Goal: Task Accomplishment & Management: Use online tool/utility

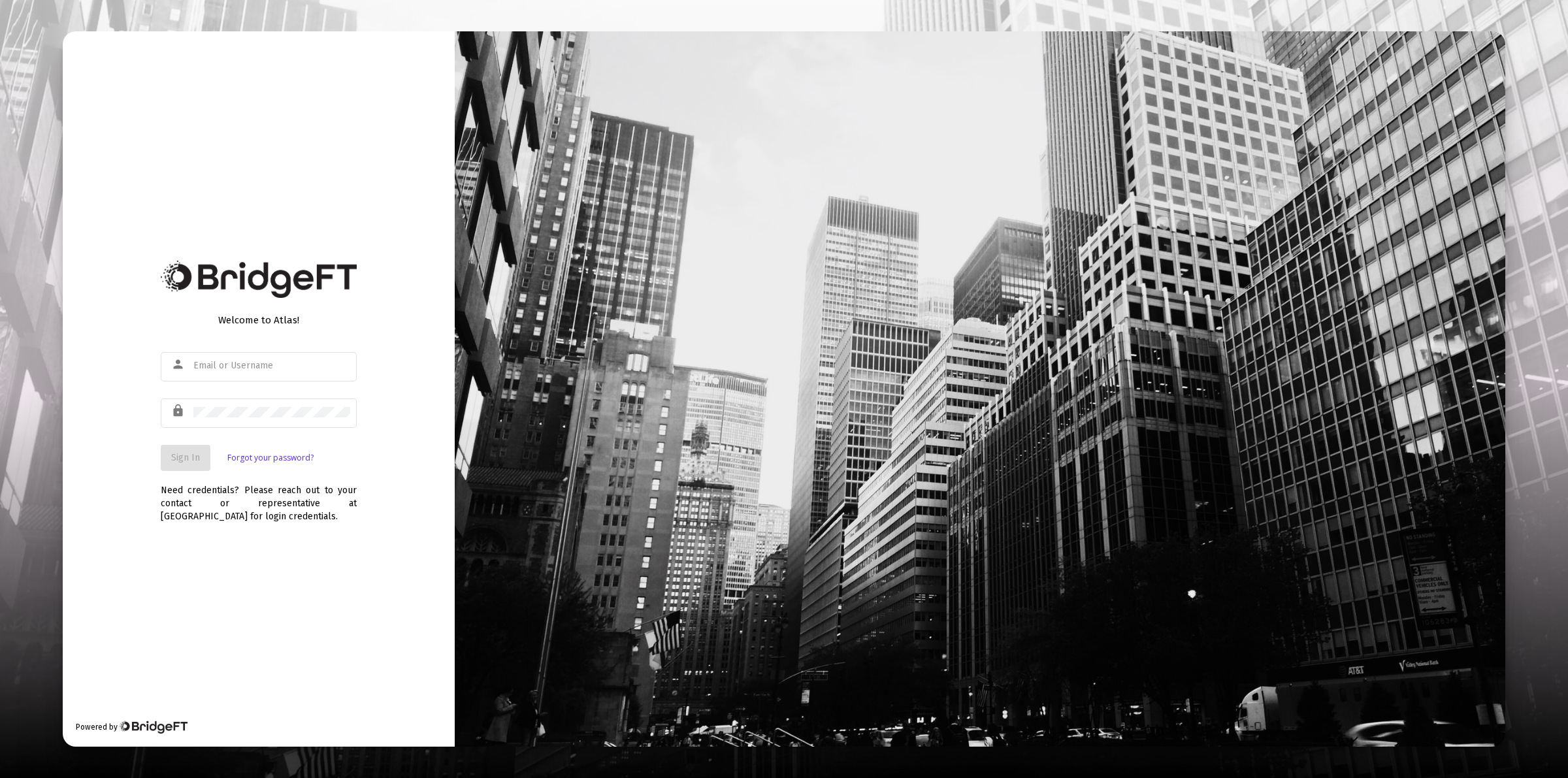
type input "[PERSON_NAME][EMAIL_ADDRESS][PERSON_NAME][DOMAIN_NAME]"
drag, startPoint x: 447, startPoint y: 508, endPoint x: 395, endPoint y: 498, distance: 53.0
click at [445, 508] on div "Welcome to Atlas! person [PERSON_NAME][EMAIL_ADDRESS][PERSON_NAME][DOMAIN_NAME]…" at bounding box center [258, 389] width 392 height 716
click at [196, 459] on span "Sign In" at bounding box center [185, 458] width 29 height 11
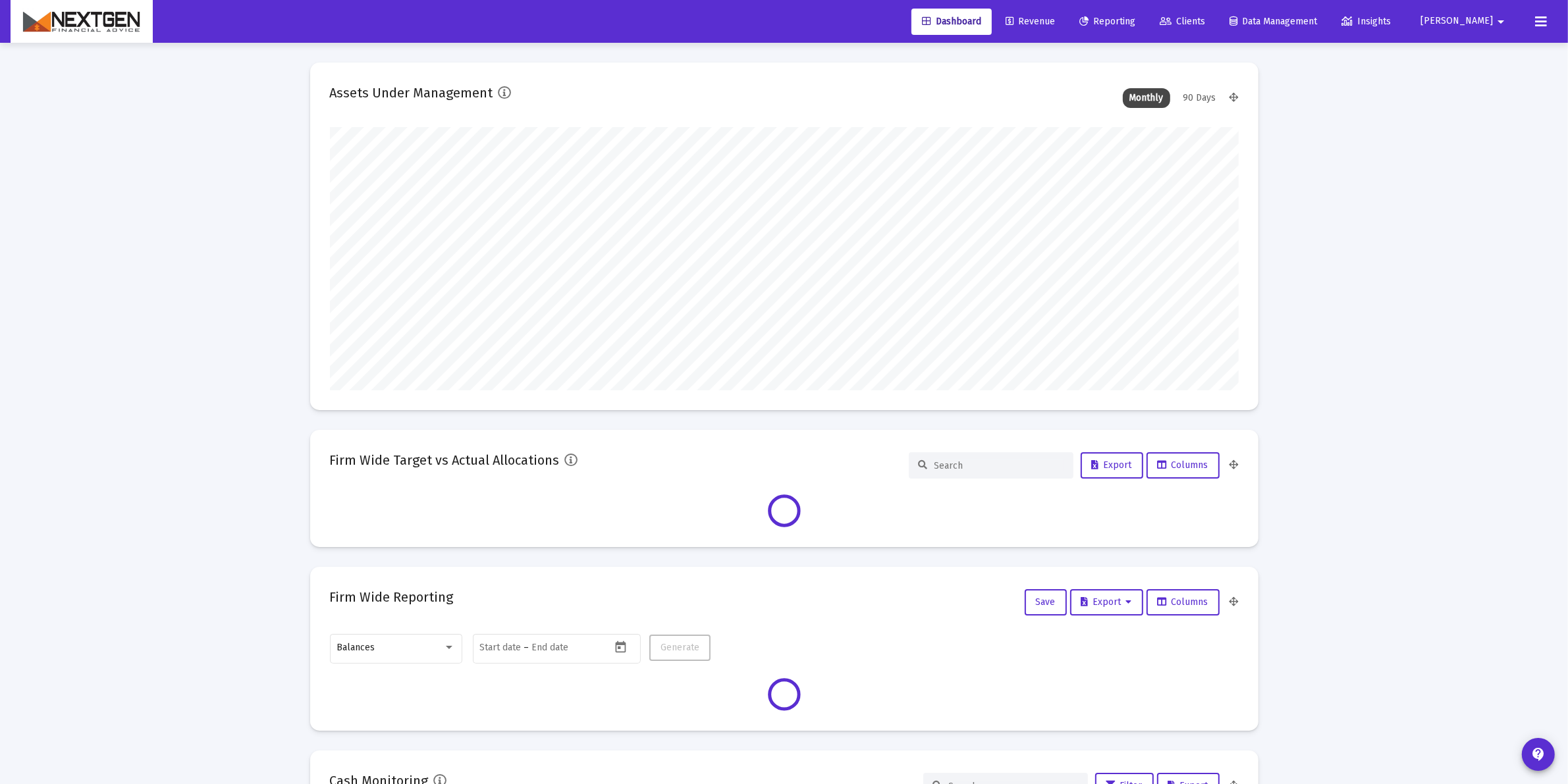
scroll to position [263, 909]
type input "2025-09-30"
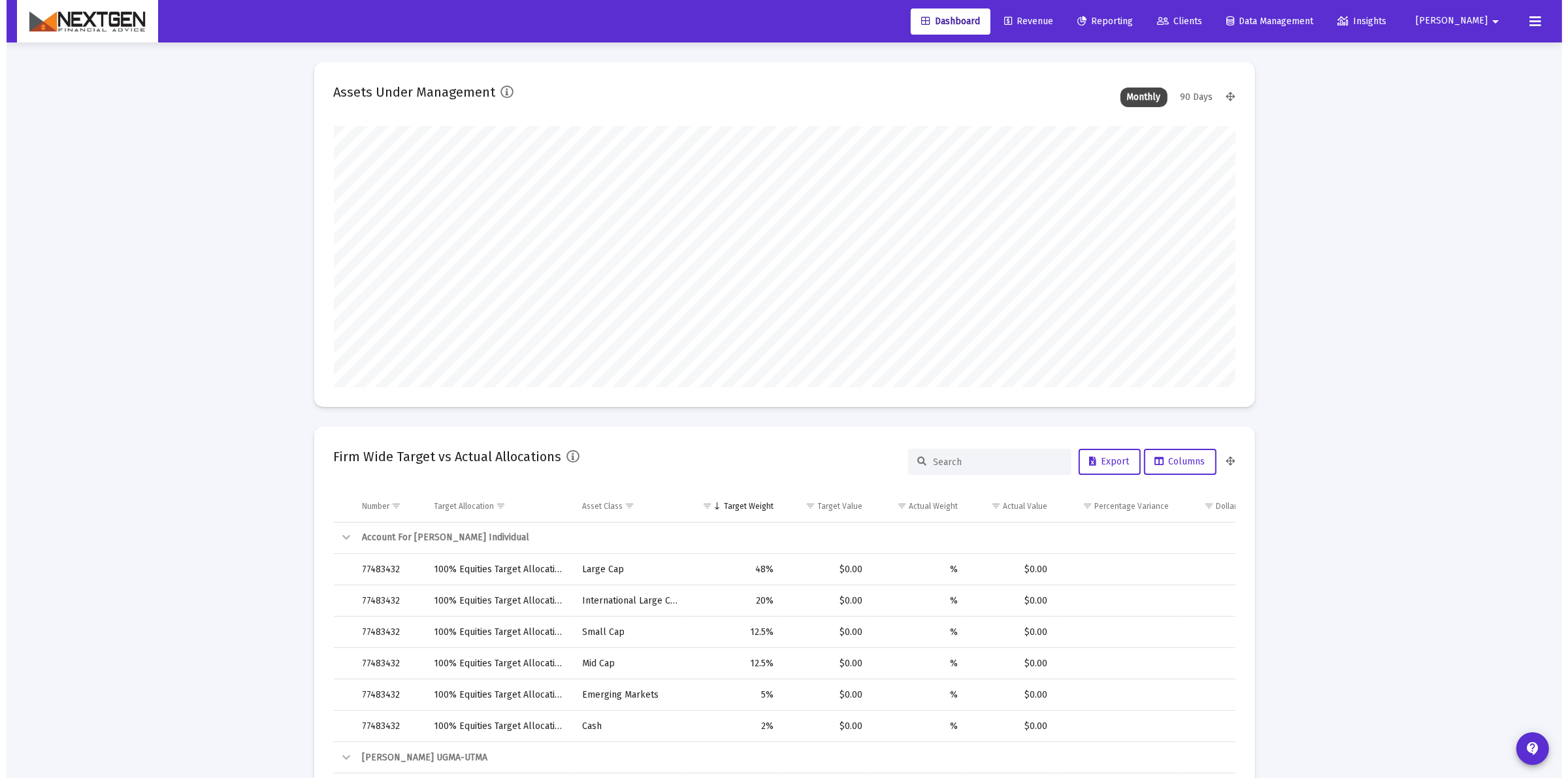
scroll to position [261, 485]
click at [1046, 17] on span "Revenue" at bounding box center [1022, 21] width 49 height 11
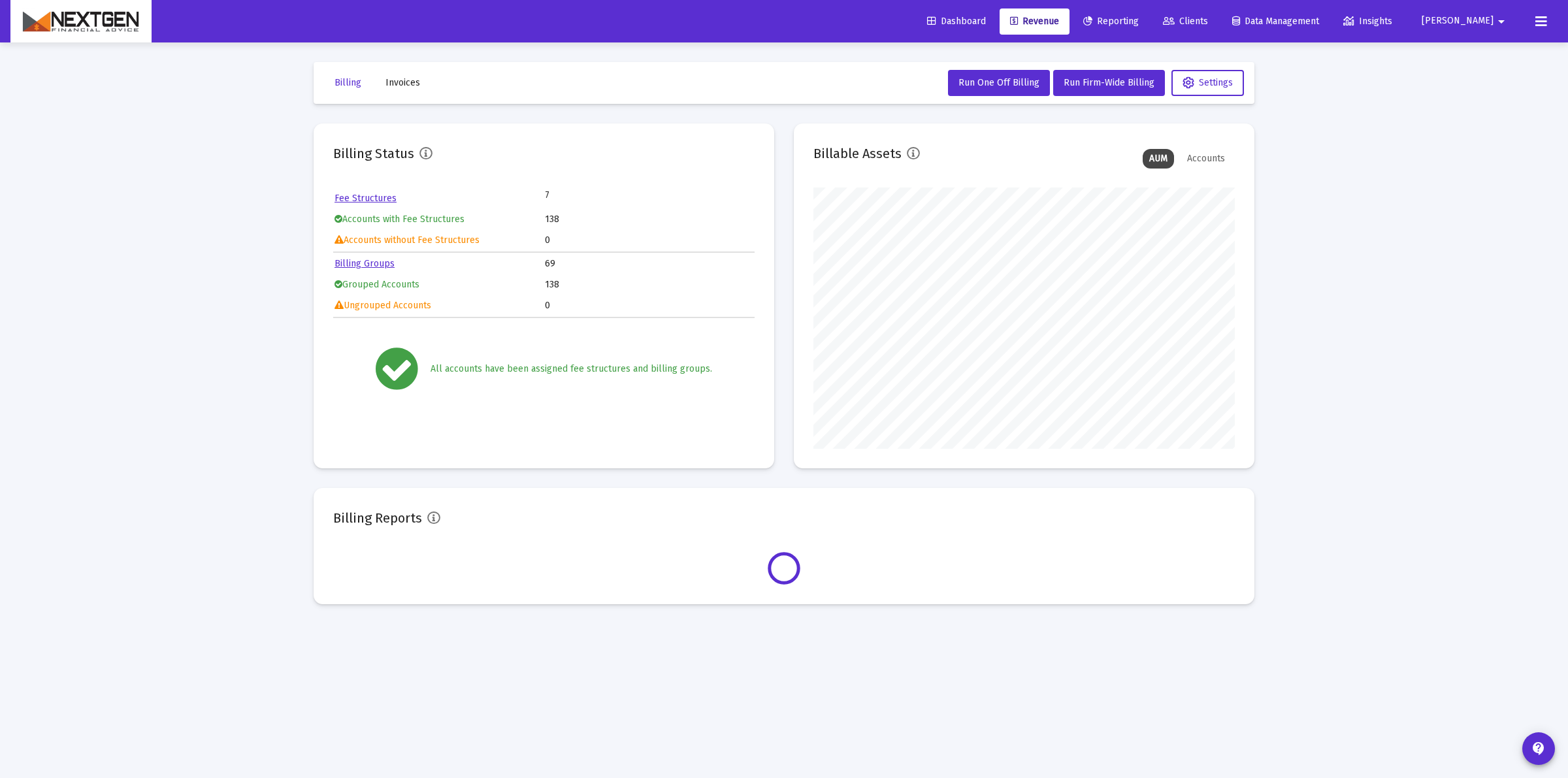
scroll to position [261, 421]
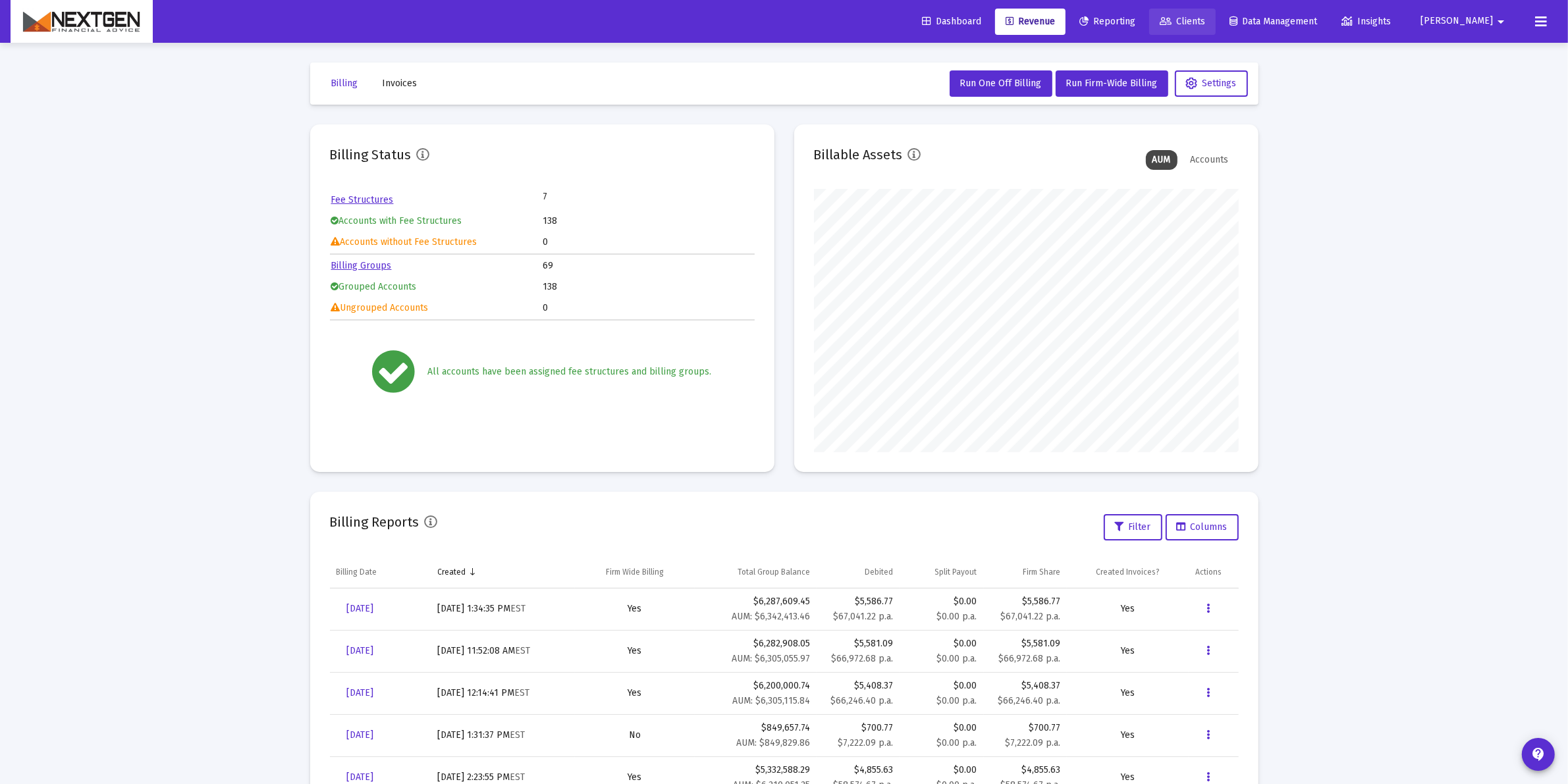
click at [1206, 21] on span "Clients" at bounding box center [1183, 21] width 46 height 11
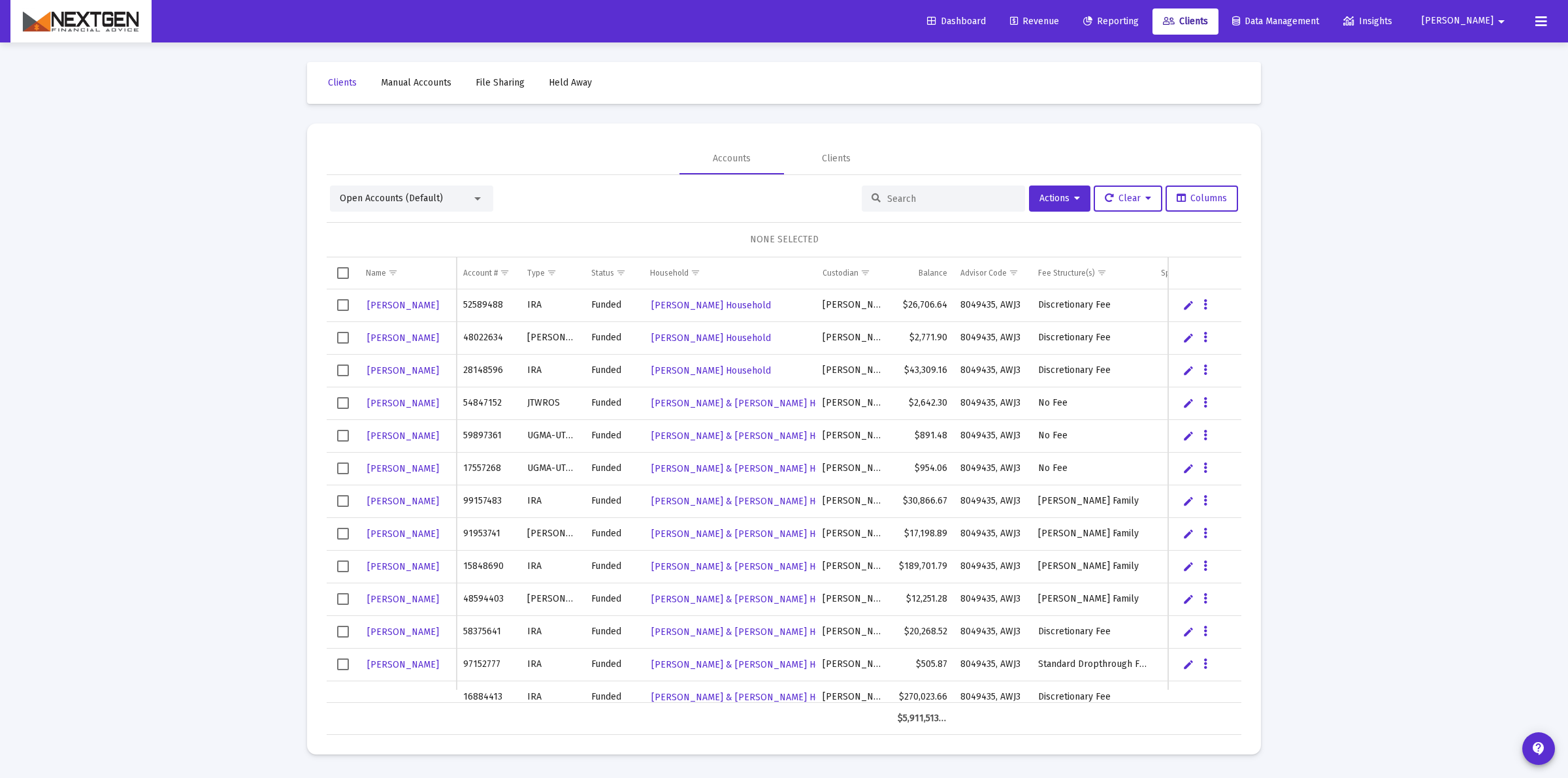
click at [916, 191] on div at bounding box center [943, 199] width 163 height 26
click at [921, 201] on input at bounding box center [951, 199] width 128 height 11
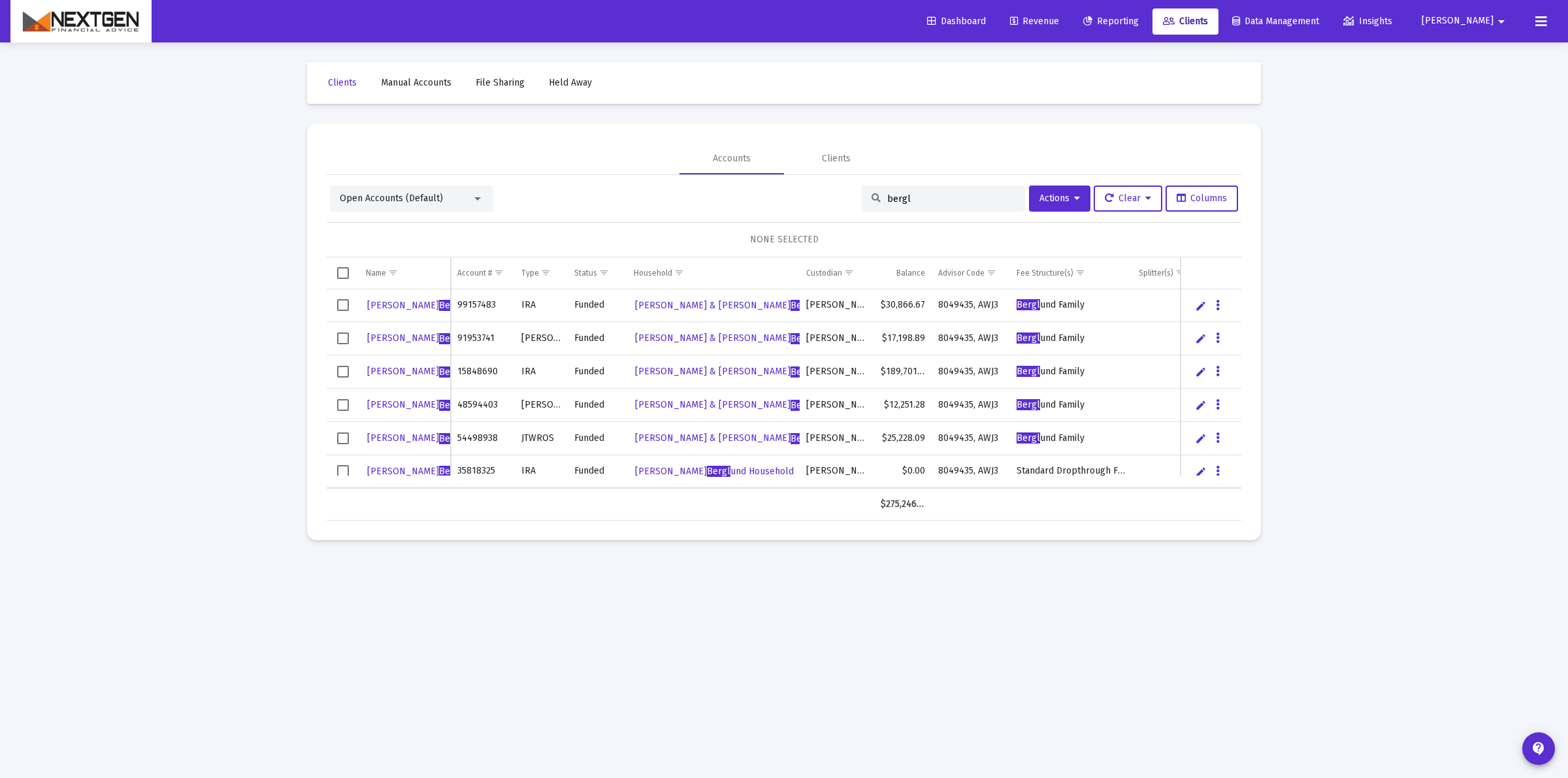
type input "bergl"
click at [344, 467] on span "Select row" at bounding box center [343, 471] width 12 height 12
click at [1064, 206] on button "Actions" at bounding box center [1059, 199] width 62 height 26
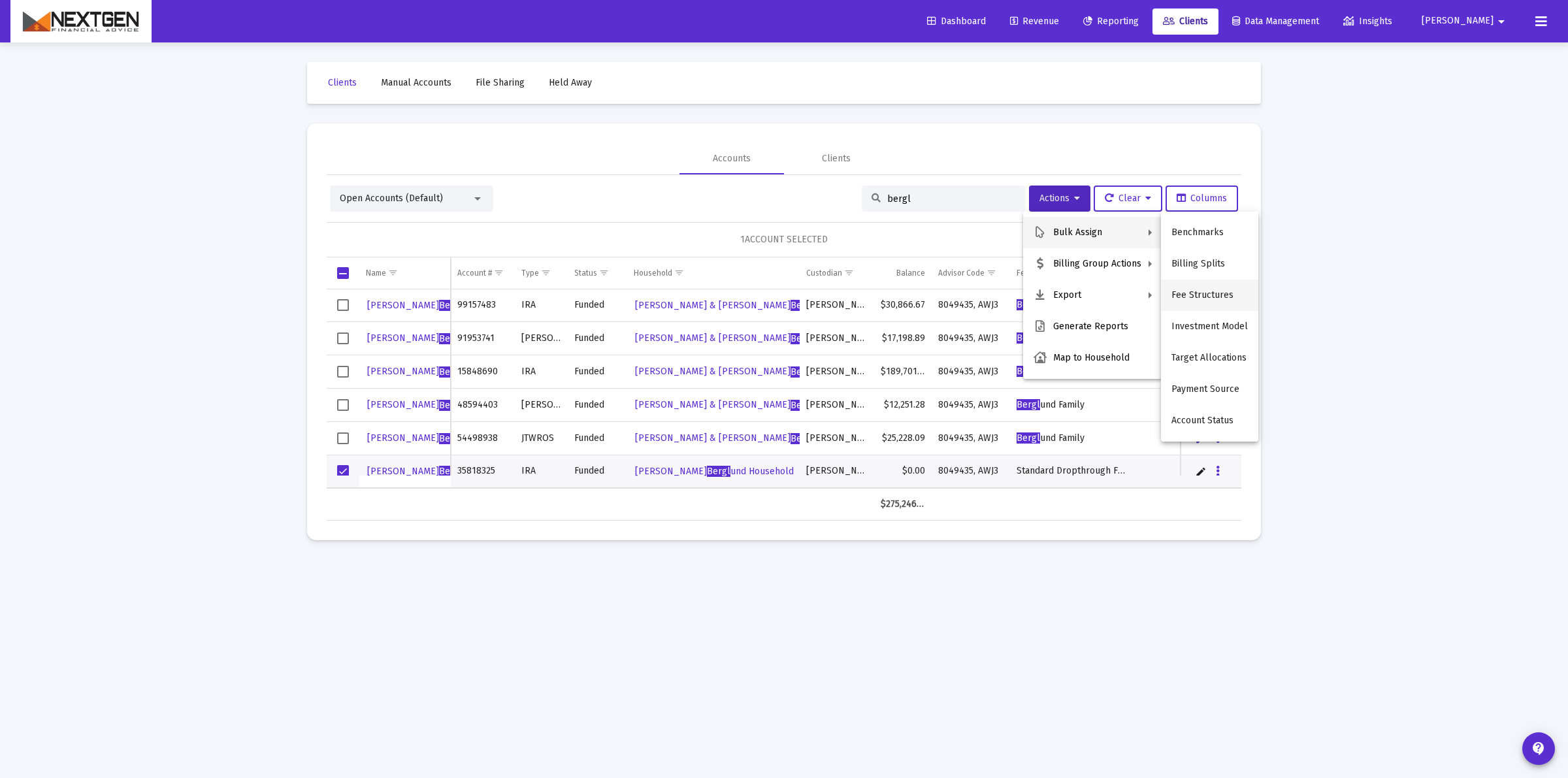
click at [1186, 297] on button "Fee Structures" at bounding box center [1209, 295] width 97 height 31
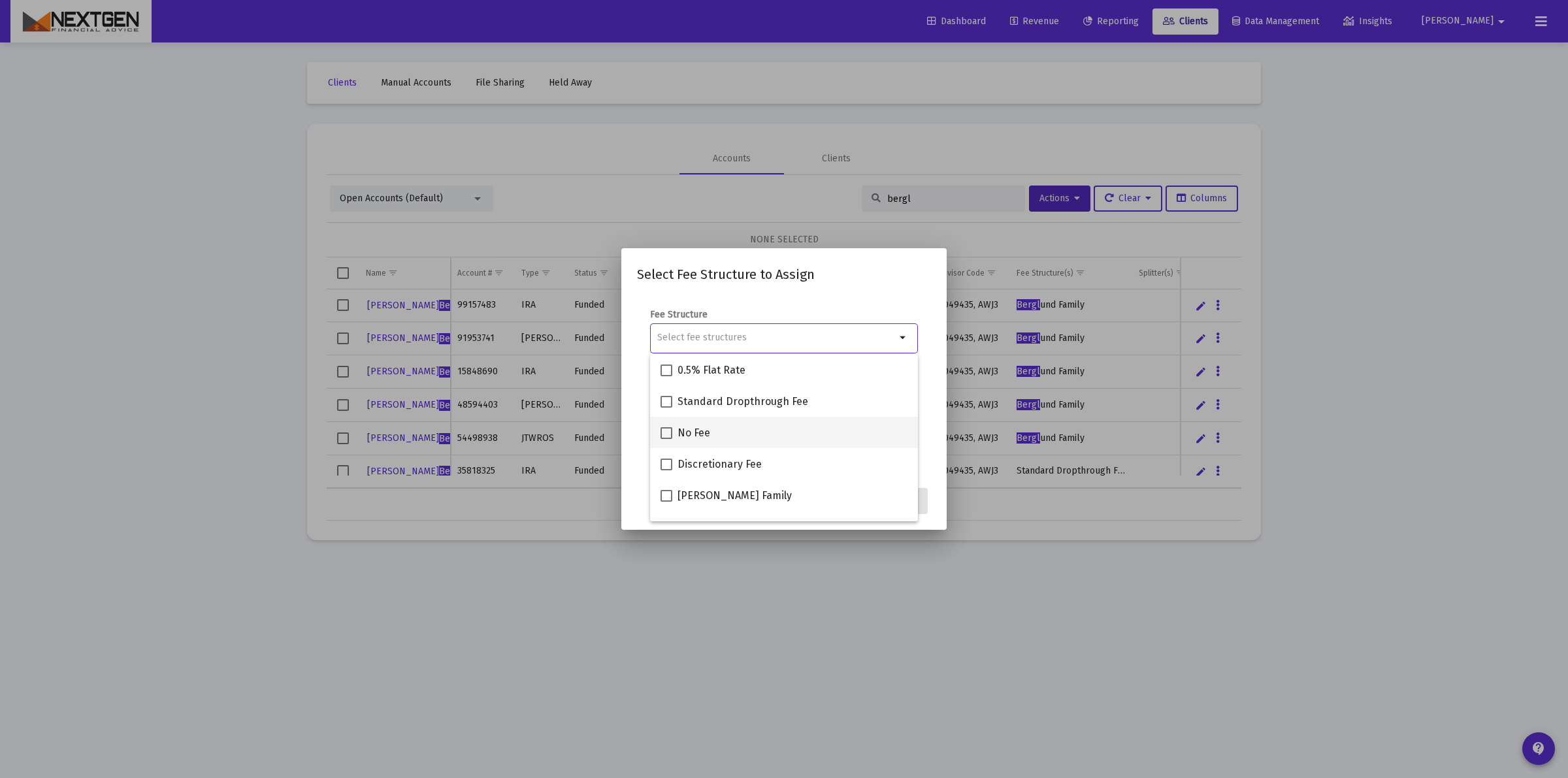
click at [661, 437] on span at bounding box center [667, 433] width 12 height 12
click at [666, 439] on input "No Fee" at bounding box center [666, 439] width 1 height 1
checkbox input "true"
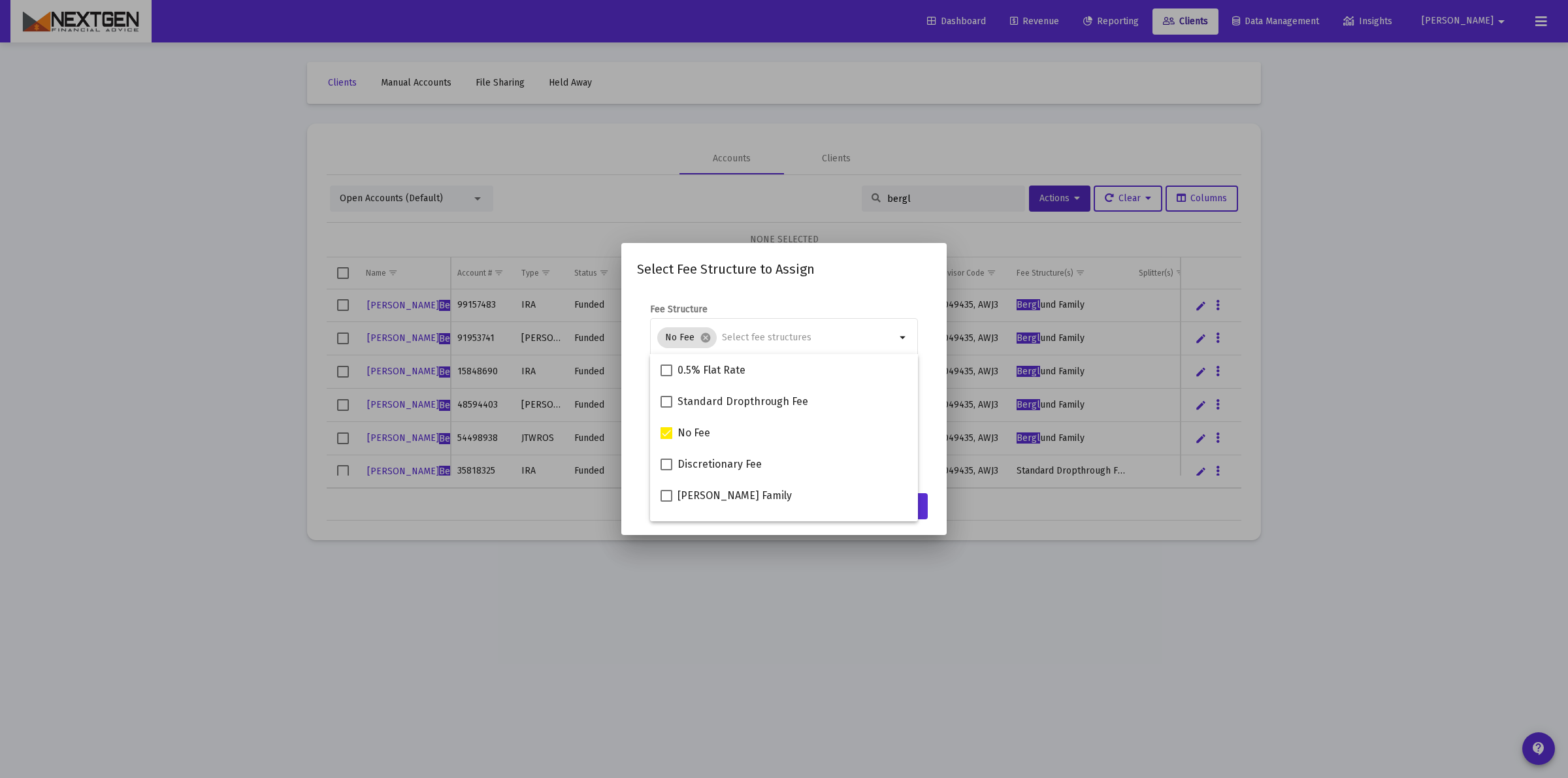
click at [932, 399] on mat-dialog-content "Fee Structure No Fee cancel arrow_drop_down Notes You are assigning 1 account t…" at bounding box center [783, 387] width 326 height 195
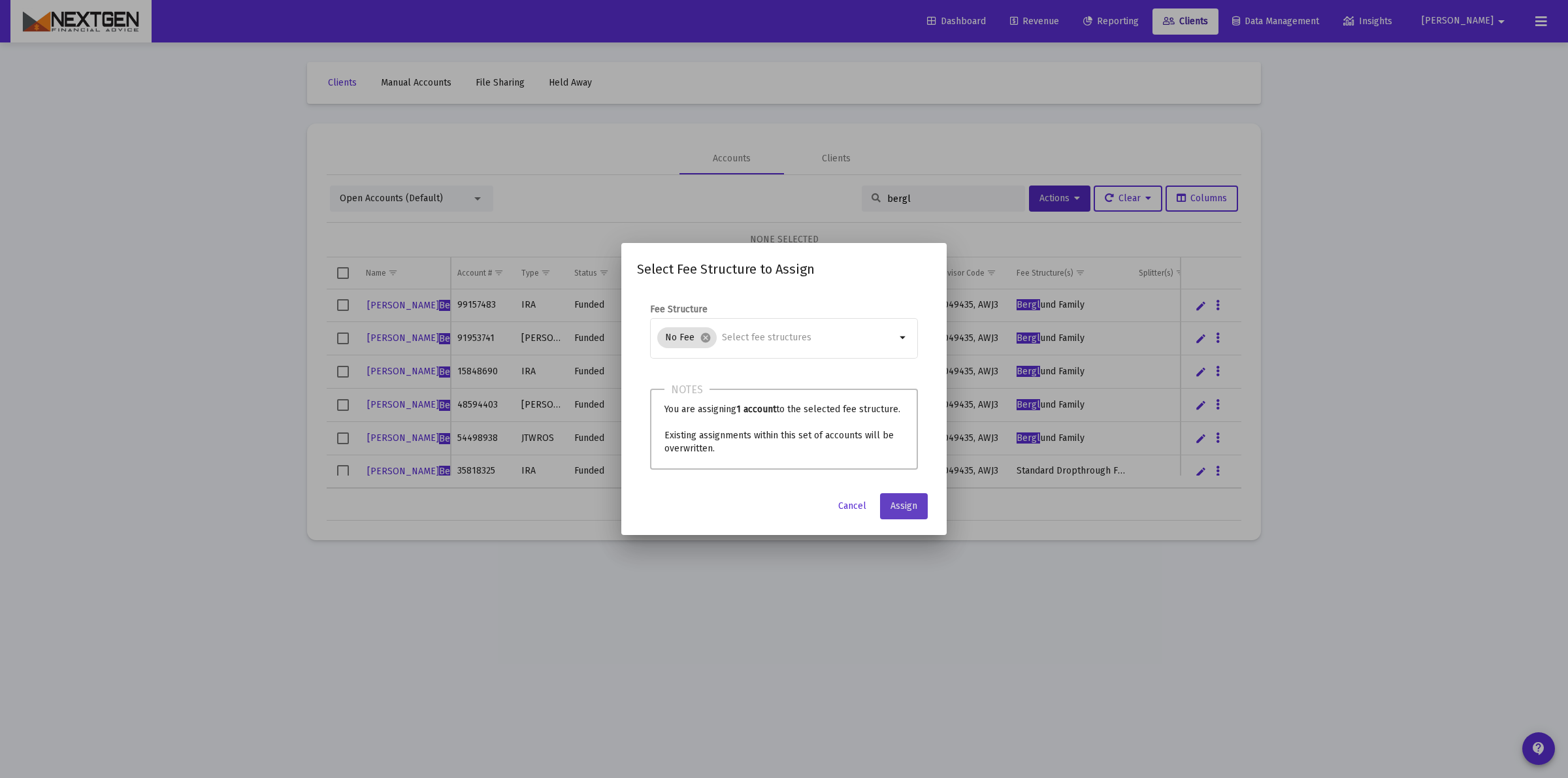
click at [919, 513] on button "Assign" at bounding box center [903, 506] width 48 height 26
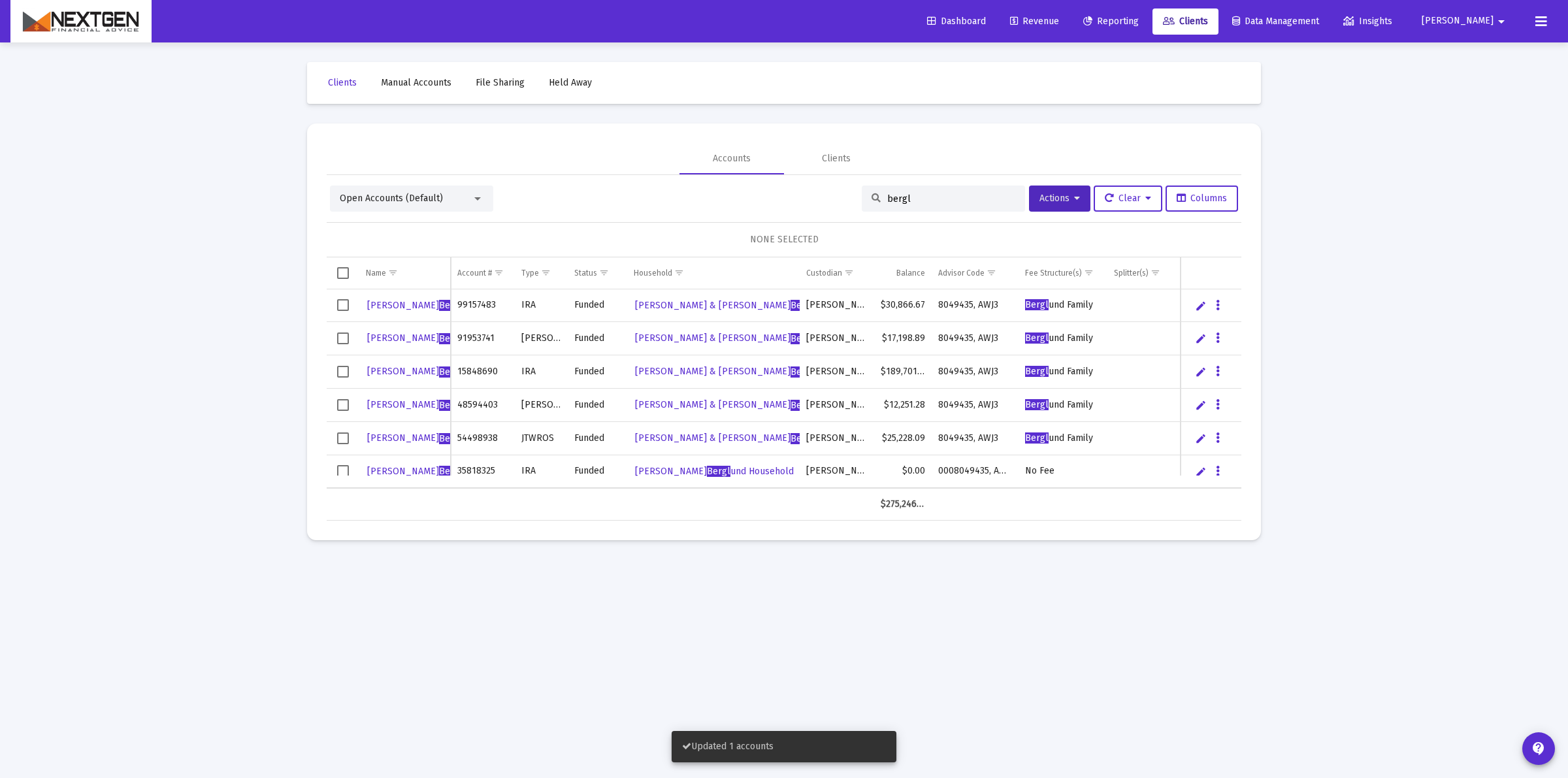
click at [341, 467] on span "Select row" at bounding box center [343, 471] width 12 height 12
click at [1050, 196] on span "Actions" at bounding box center [1059, 198] width 41 height 11
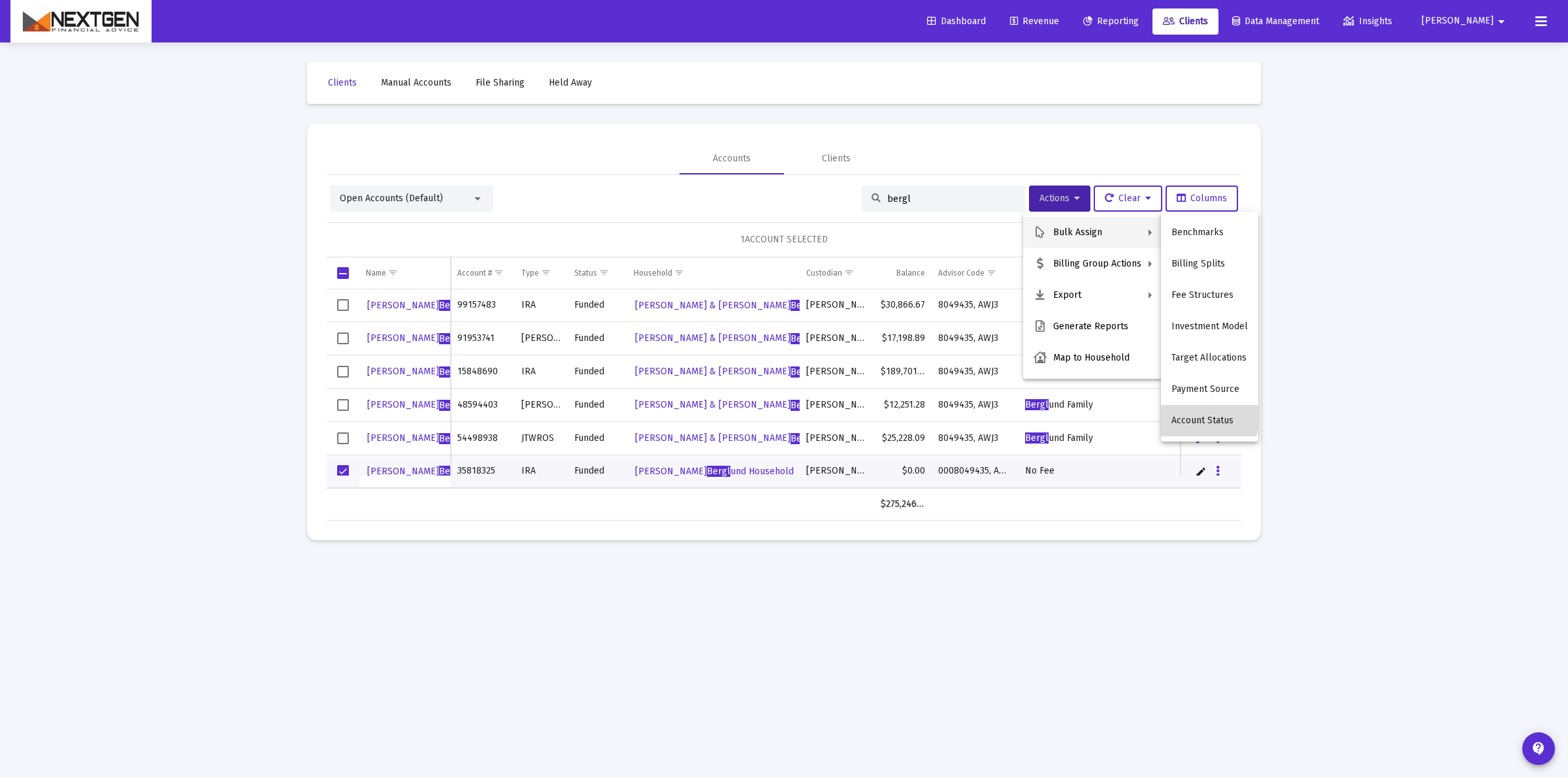
click at [1185, 412] on button "Account Status" at bounding box center [1209, 420] width 97 height 31
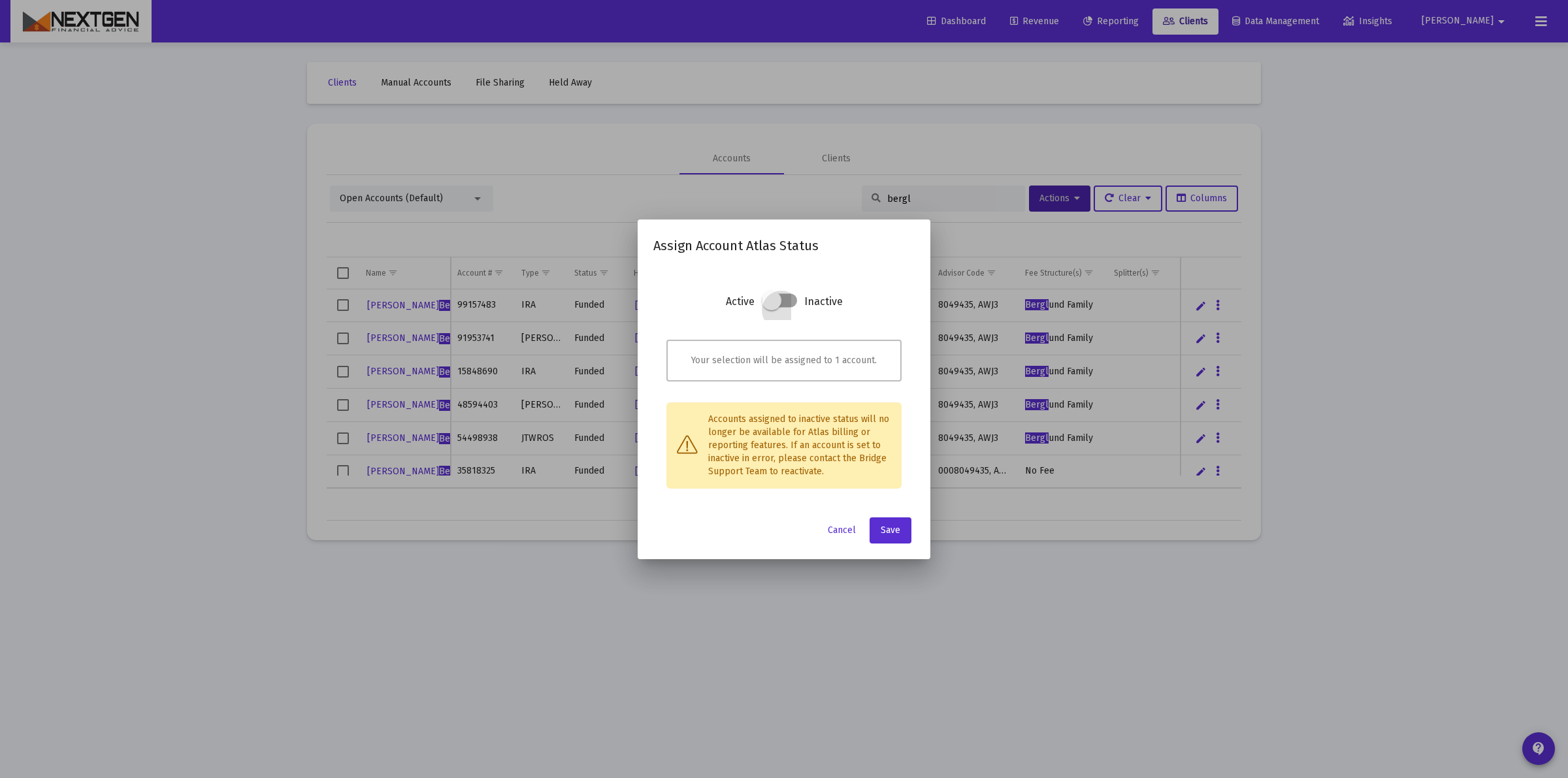
click at [785, 300] on span at bounding box center [779, 300] width 36 height 14
click at [771, 307] on input "checkbox" at bounding box center [771, 308] width 2 height 2
checkbox input "true"
click at [884, 518] on button "Save" at bounding box center [890, 531] width 42 height 26
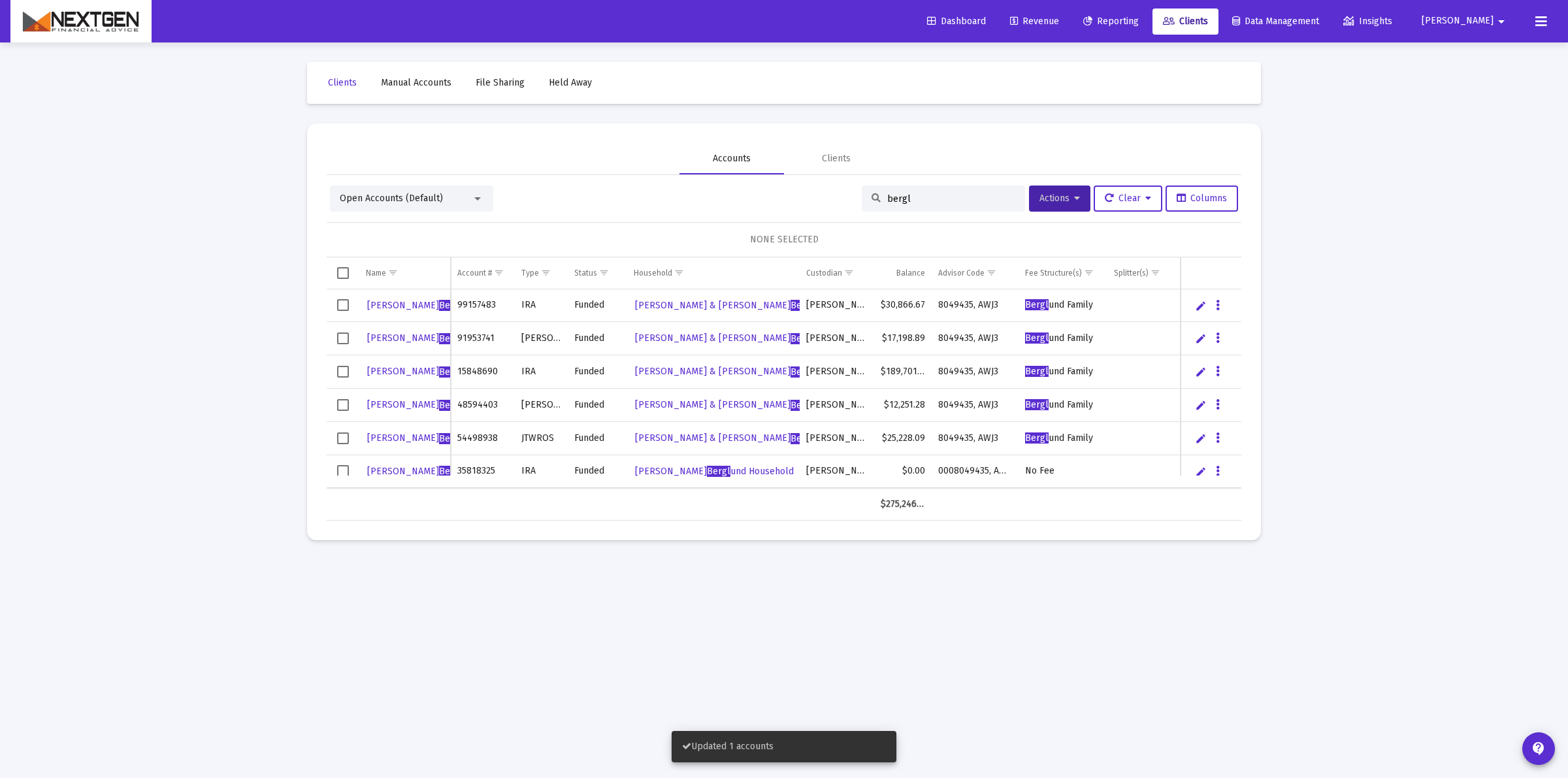
click at [747, 152] on div "Accounts" at bounding box center [732, 158] width 38 height 13
drag, startPoint x: 938, startPoint y: 199, endPoint x: 774, endPoint y: 189, distance: 164.3
click at [776, 191] on div "Open Accounts (Default) bergl Actions Clear Columns" at bounding box center [784, 199] width 908 height 26
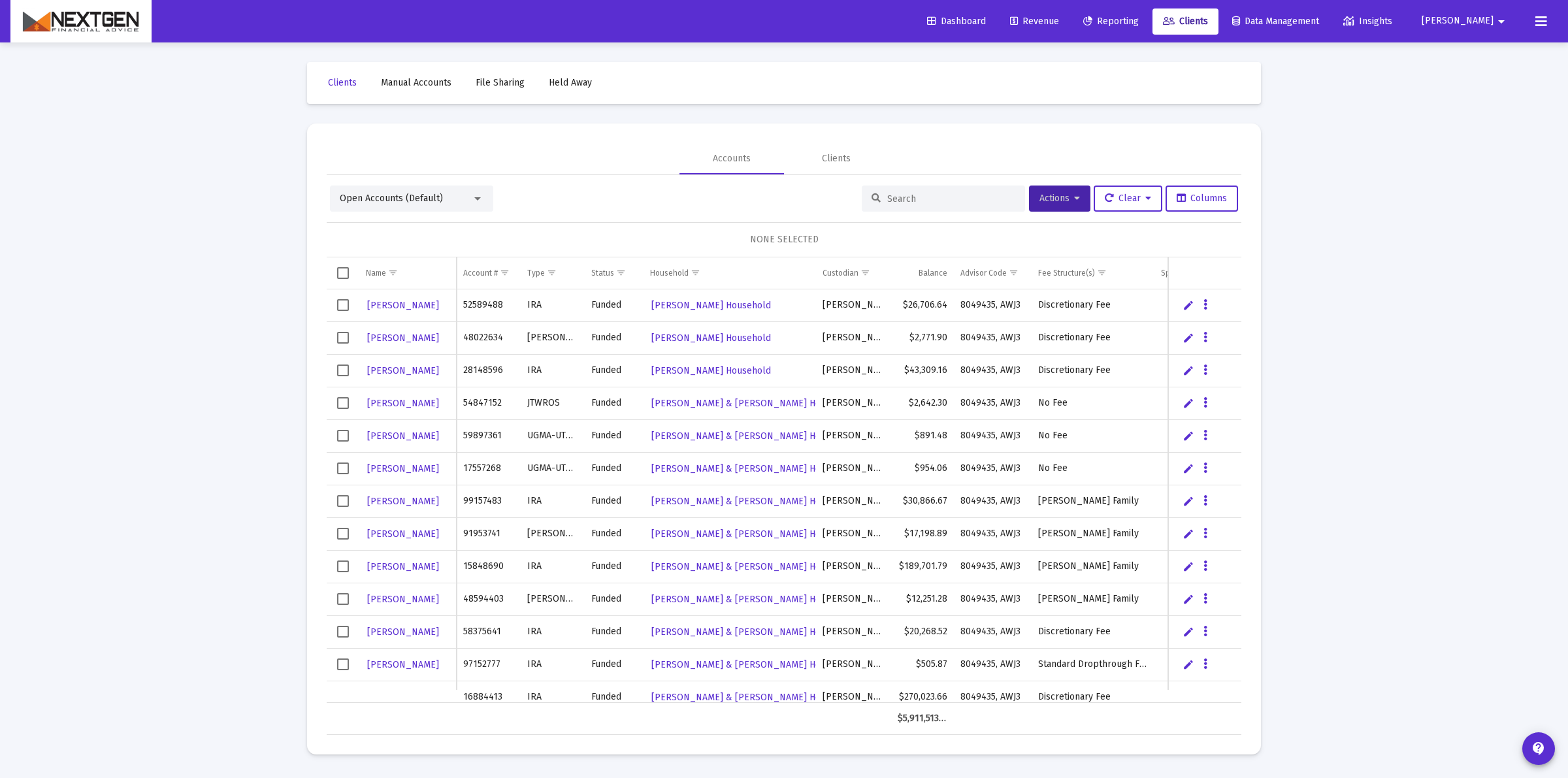
click at [445, 192] on div "Open Accounts (Default)" at bounding box center [405, 198] width 132 height 13
click at [430, 191] on span "Open Accounts (Default)" at bounding box center [405, 199] width 133 height 28
click at [563, 191] on div "Open Accounts (Default) Actions Clear Columns" at bounding box center [784, 199] width 908 height 26
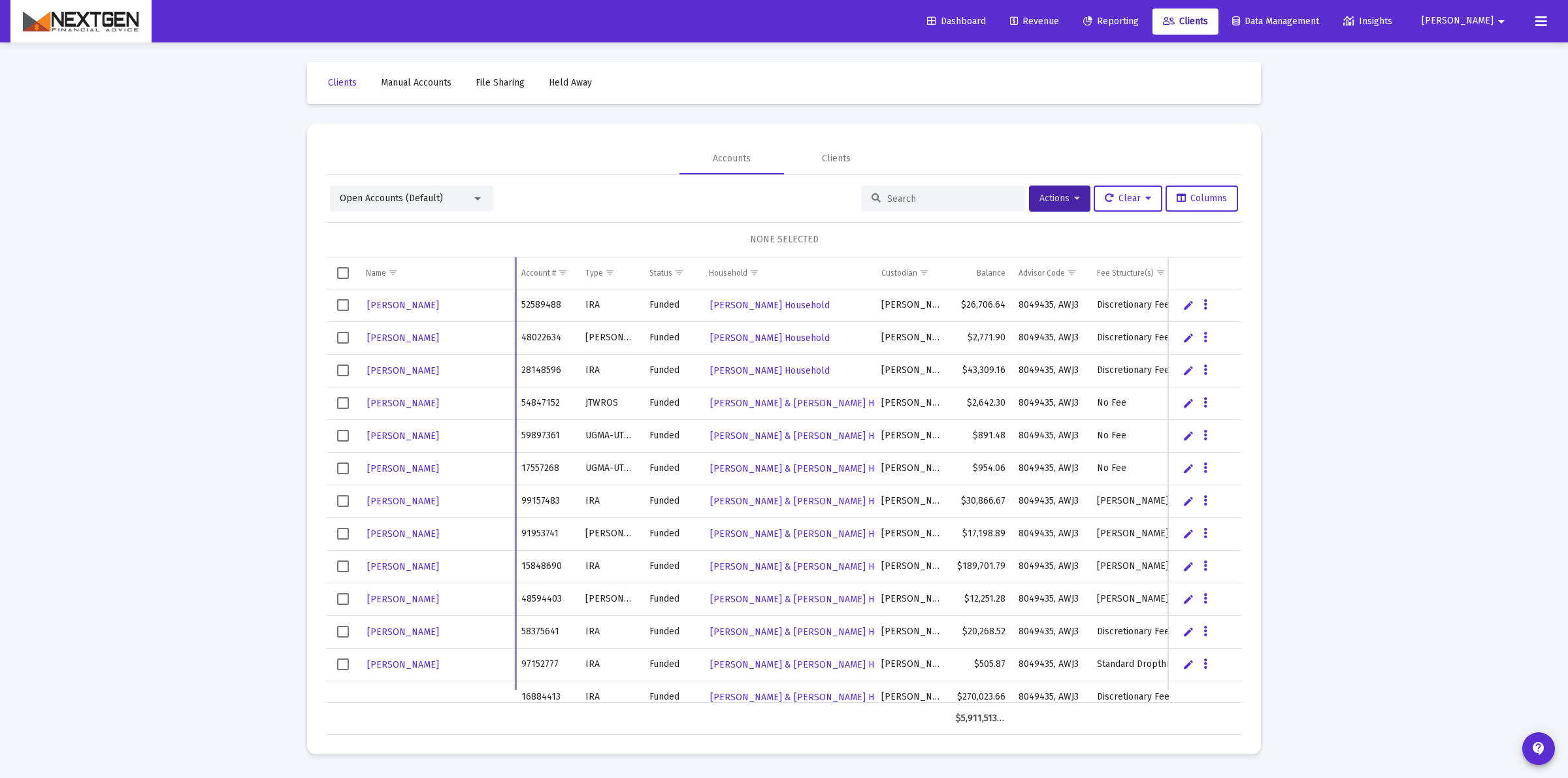
drag, startPoint x: 455, startPoint y: 268, endPoint x: 514, endPoint y: 273, distance: 59.2
click at [514, 273] on div "Name Name Account # Type Status Household Custodian Balance Advisor Code Fee St…" at bounding box center [783, 496] width 914 height 478
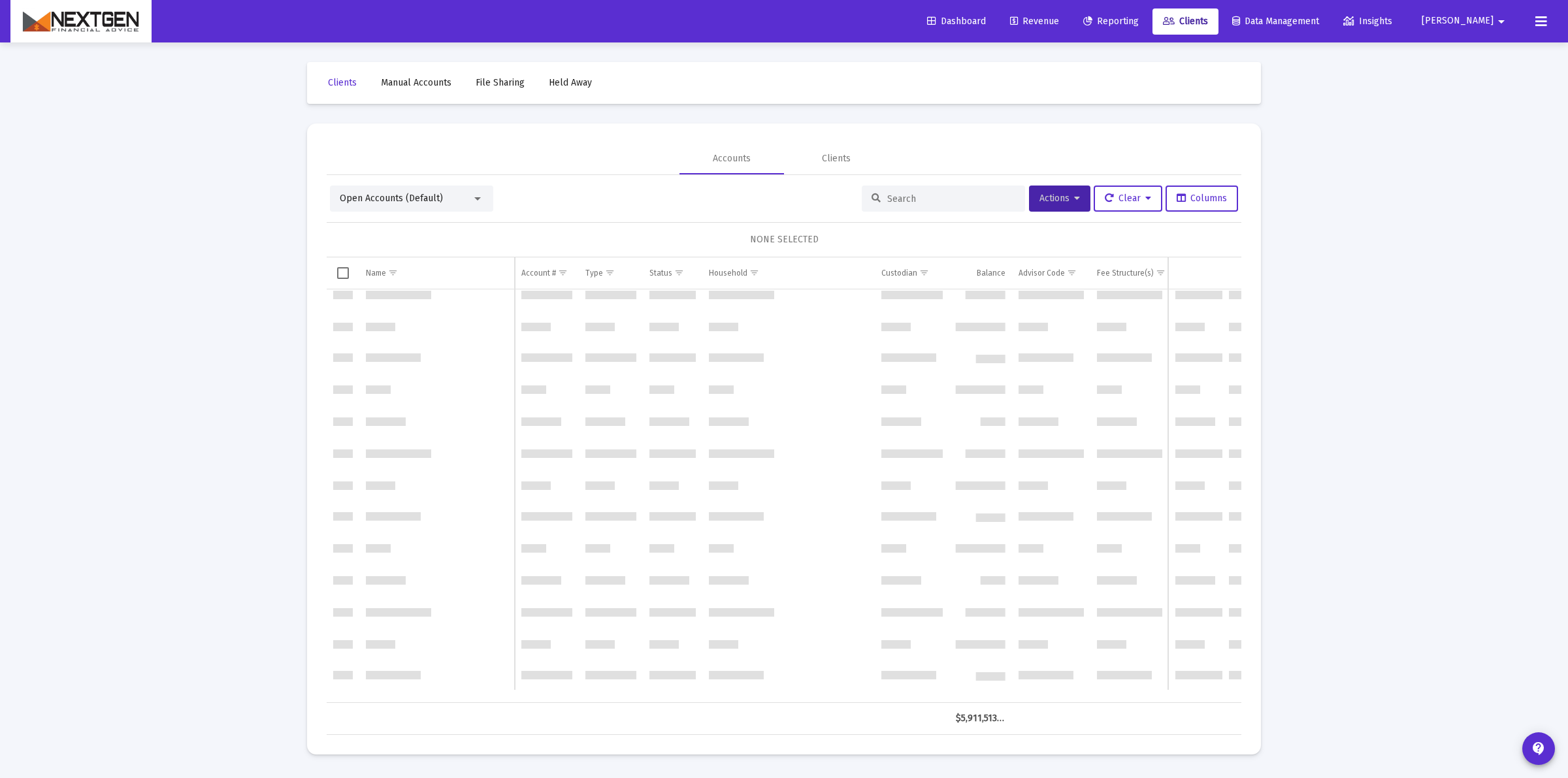
scroll to position [1797, 0]
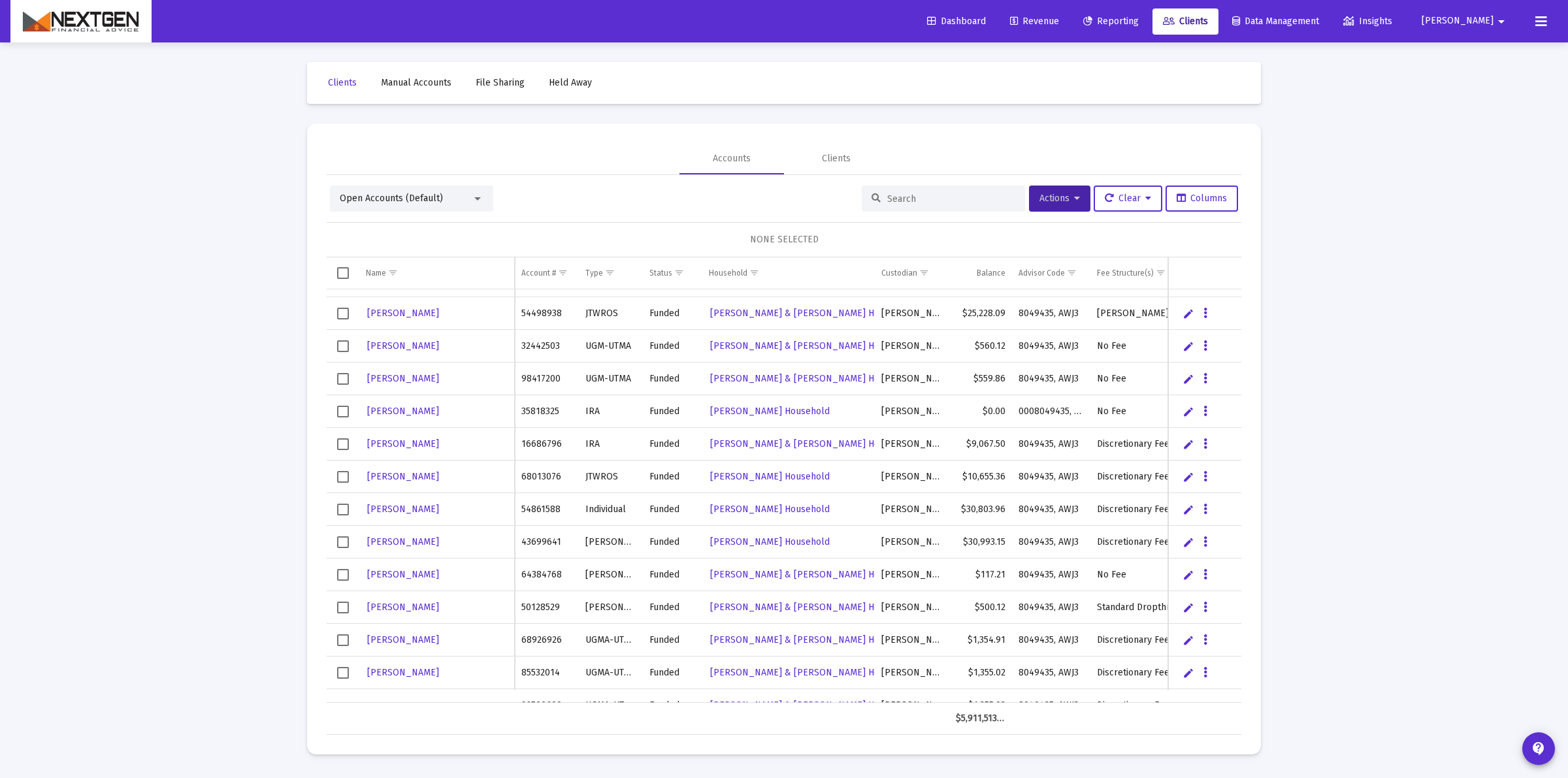
click at [893, 196] on input at bounding box center [951, 199] width 128 height 11
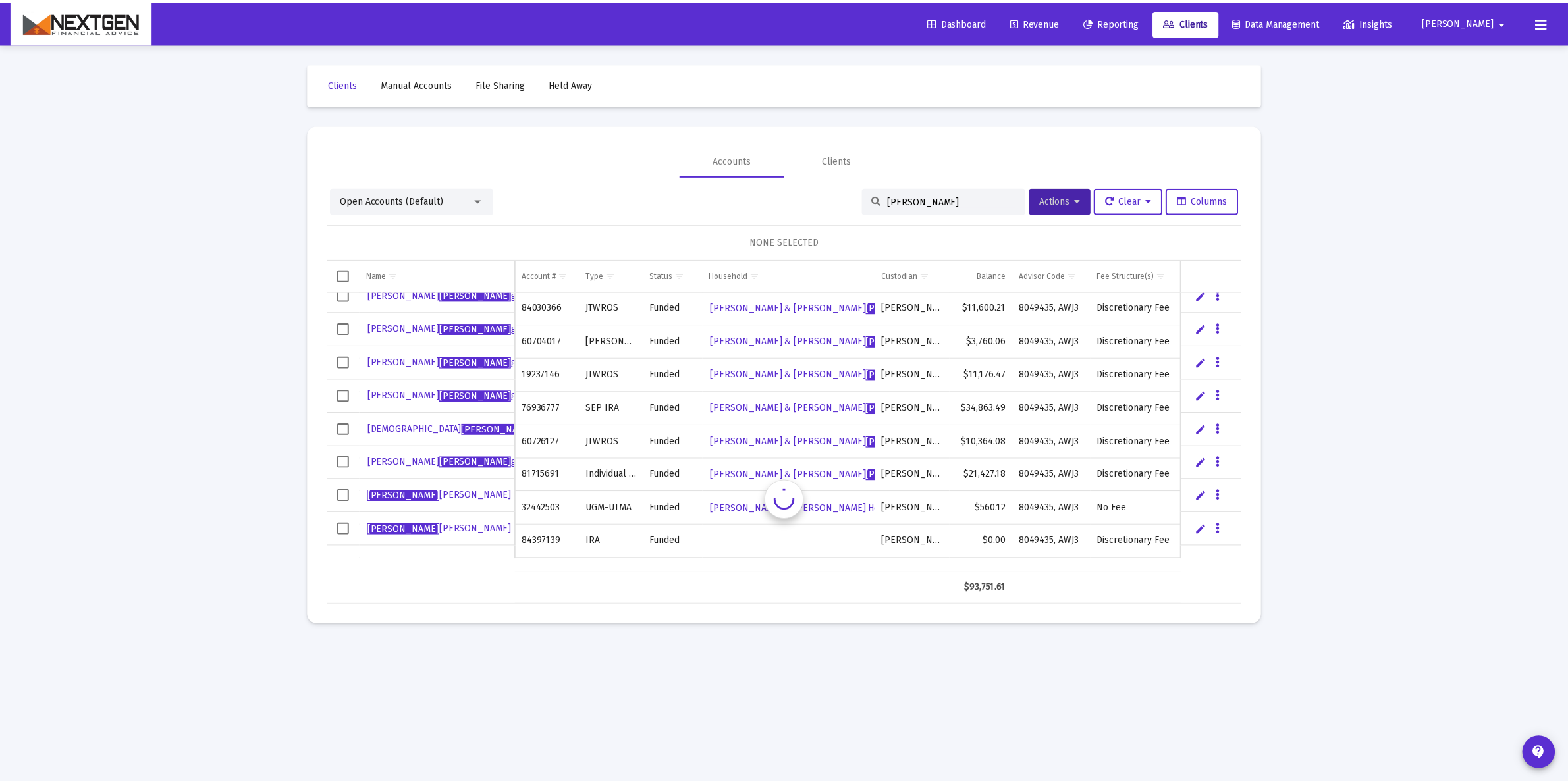
scroll to position [0, 0]
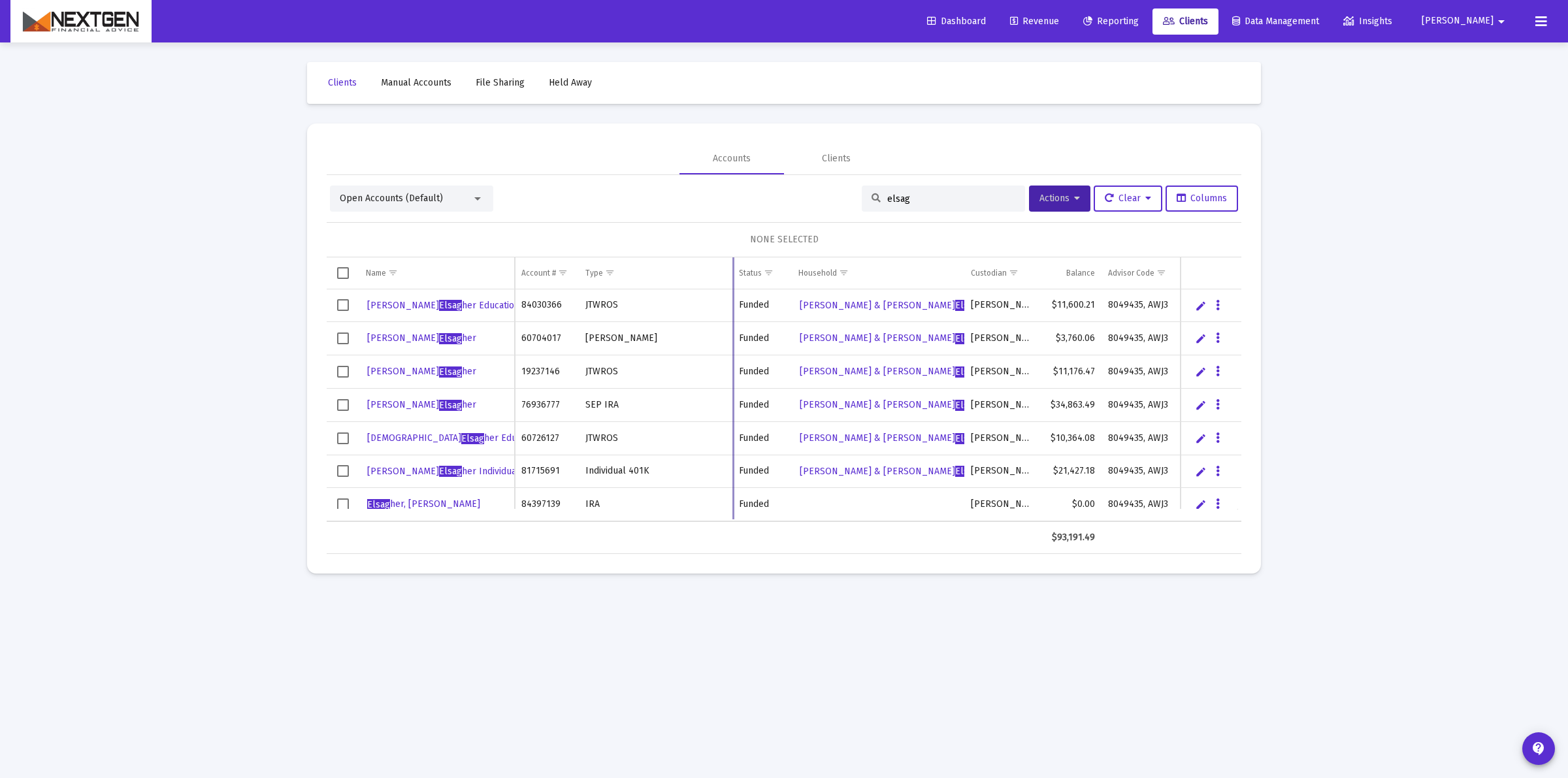
drag, startPoint x: 642, startPoint y: 268, endPoint x: 732, endPoint y: 278, distance: 90.6
click at [732, 278] on div "Name Name Account # Type Status Household Custodian Balance Advisor Code Fee St…" at bounding box center [783, 405] width 914 height 297
drag, startPoint x: 922, startPoint y: 194, endPoint x: 708, endPoint y: 194, distance: 214.0
click at [708, 196] on div "Open Accounts (Default) elsag Actions Clear Columns" at bounding box center [784, 199] width 908 height 26
type input "vikash"
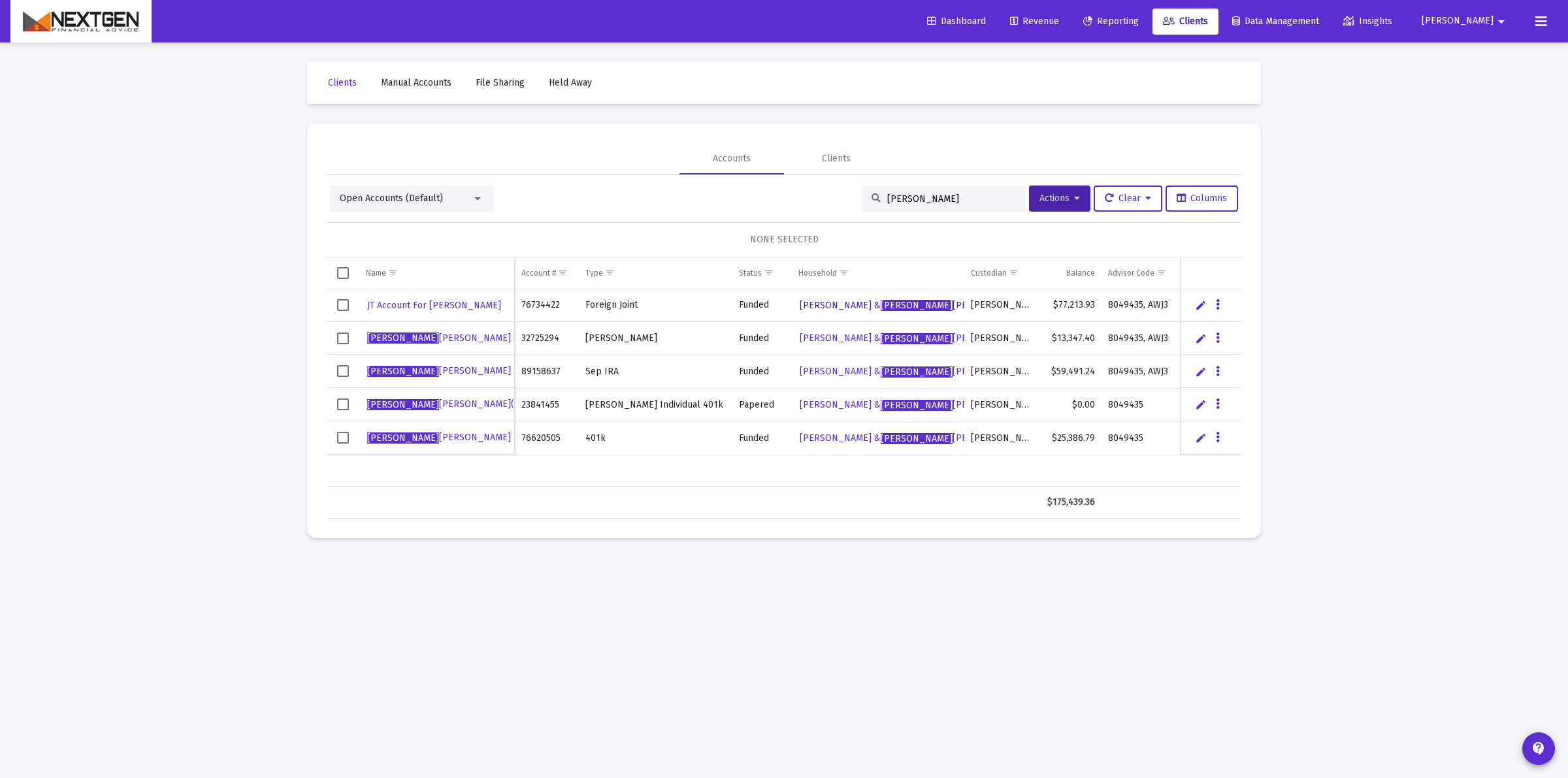
click at [821, 310] on link "Deepti Pachauri & Vikash Talyan Household" at bounding box center [935, 306] width 275 height 20
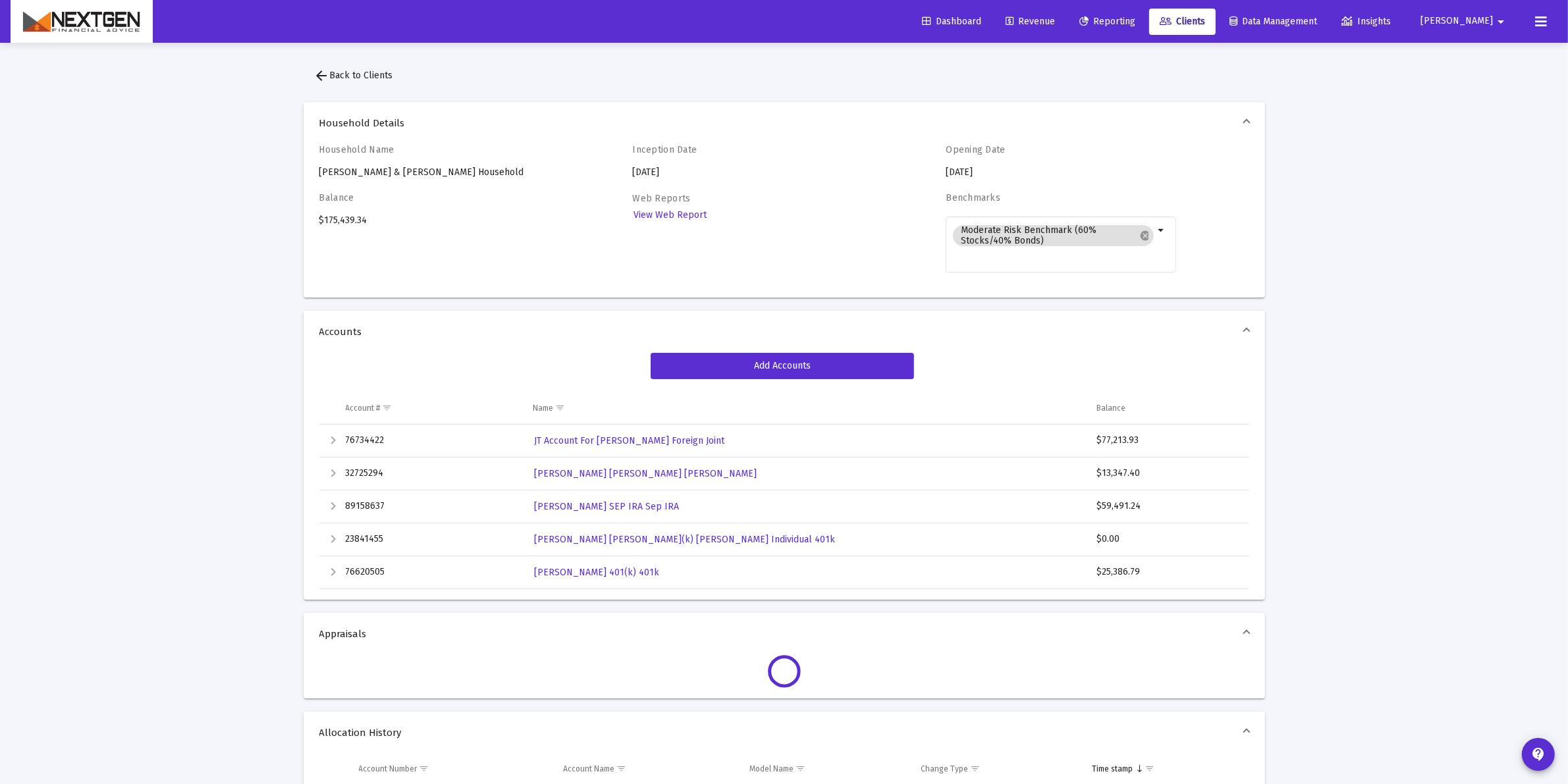
click at [331, 576] on div "Expand" at bounding box center [334, 572] width 16 height 16
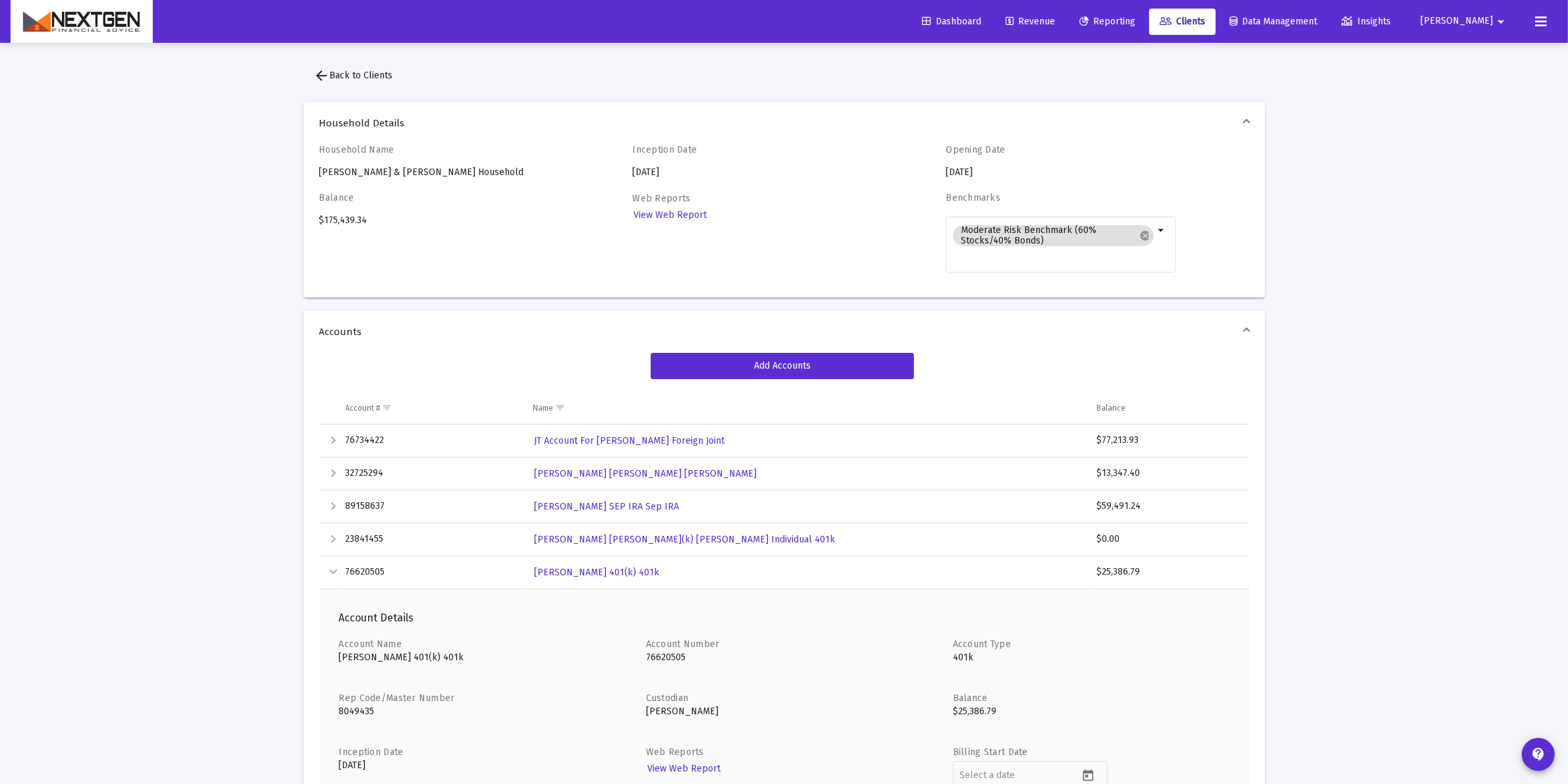
click at [334, 576] on div "Collapse" at bounding box center [334, 572] width 16 height 16
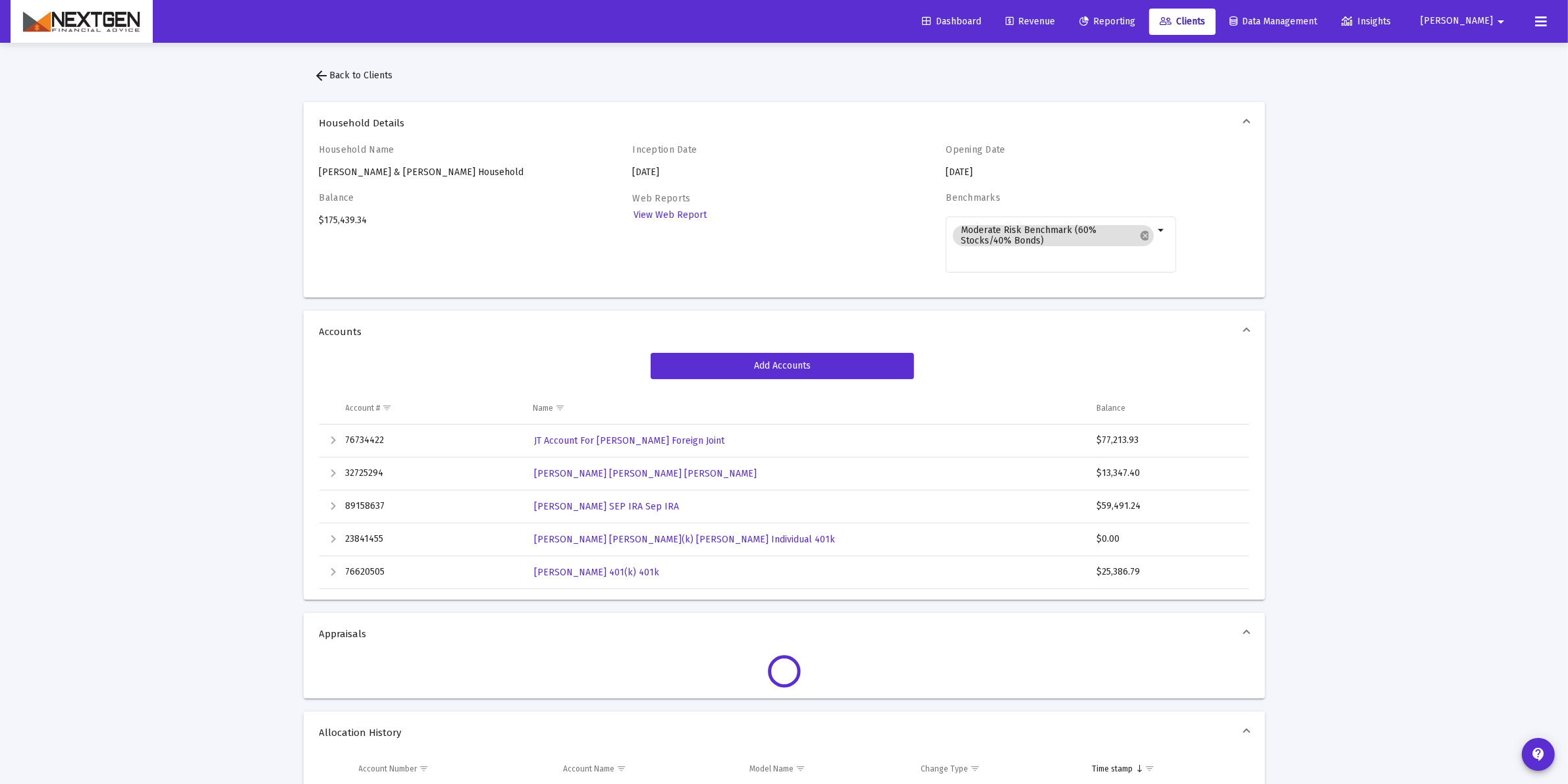
click at [370, 74] on span "arrow_back Back to Clients" at bounding box center [354, 75] width 79 height 11
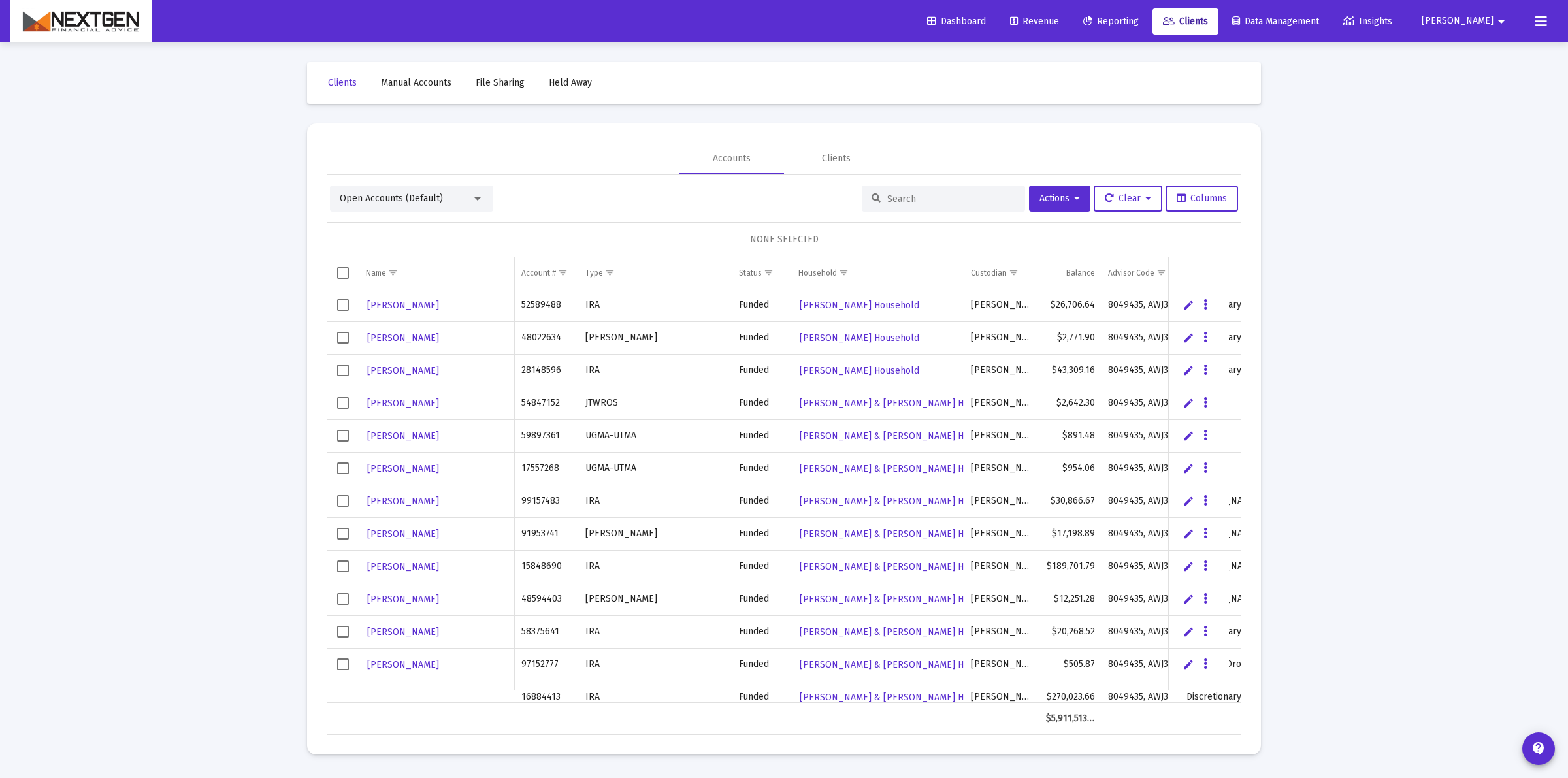
click at [996, 27] on link "Dashboard" at bounding box center [956, 22] width 80 height 26
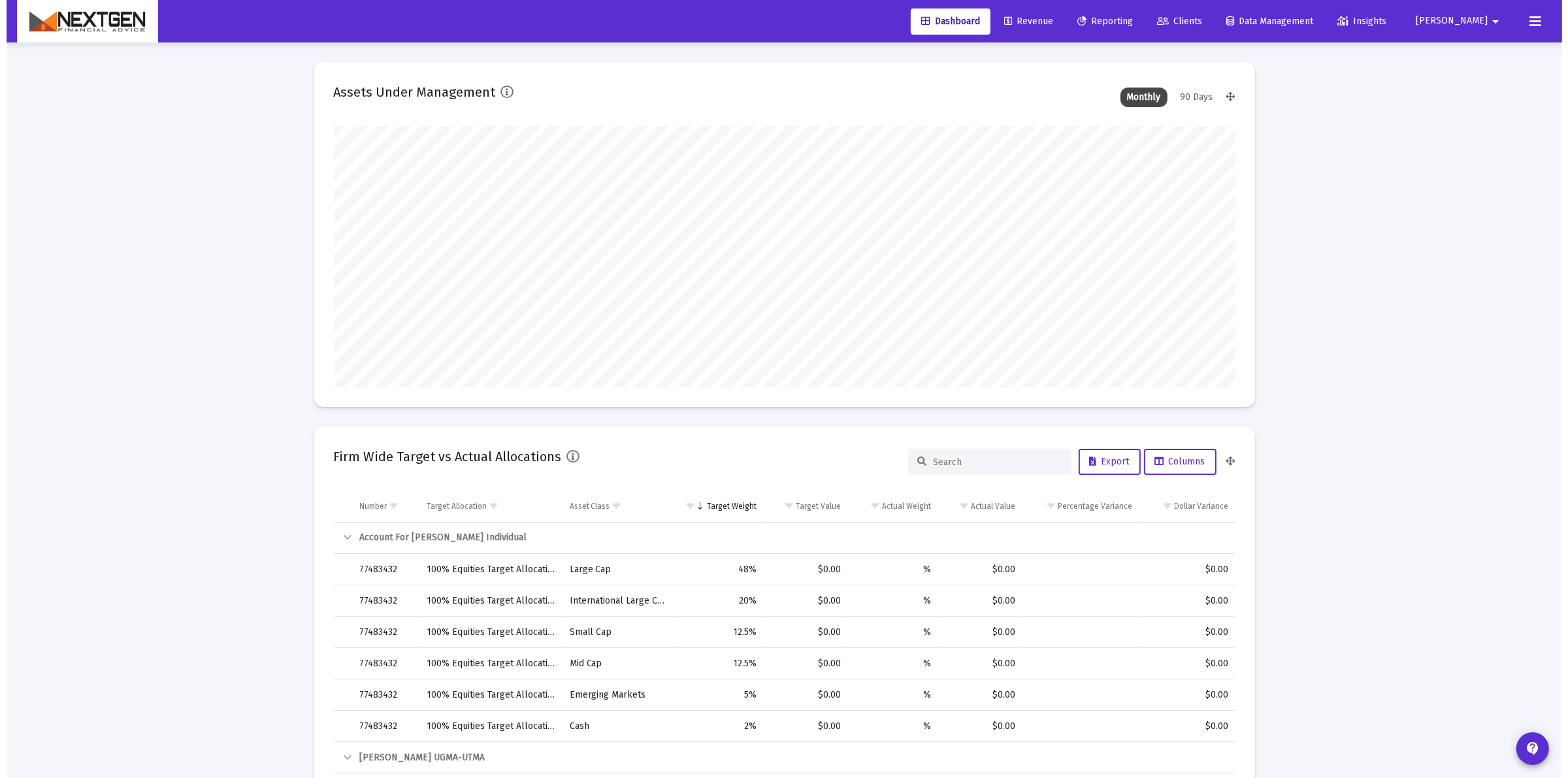
scroll to position [261, 485]
click at [1057, 27] on link "Revenue" at bounding box center [1022, 22] width 69 height 26
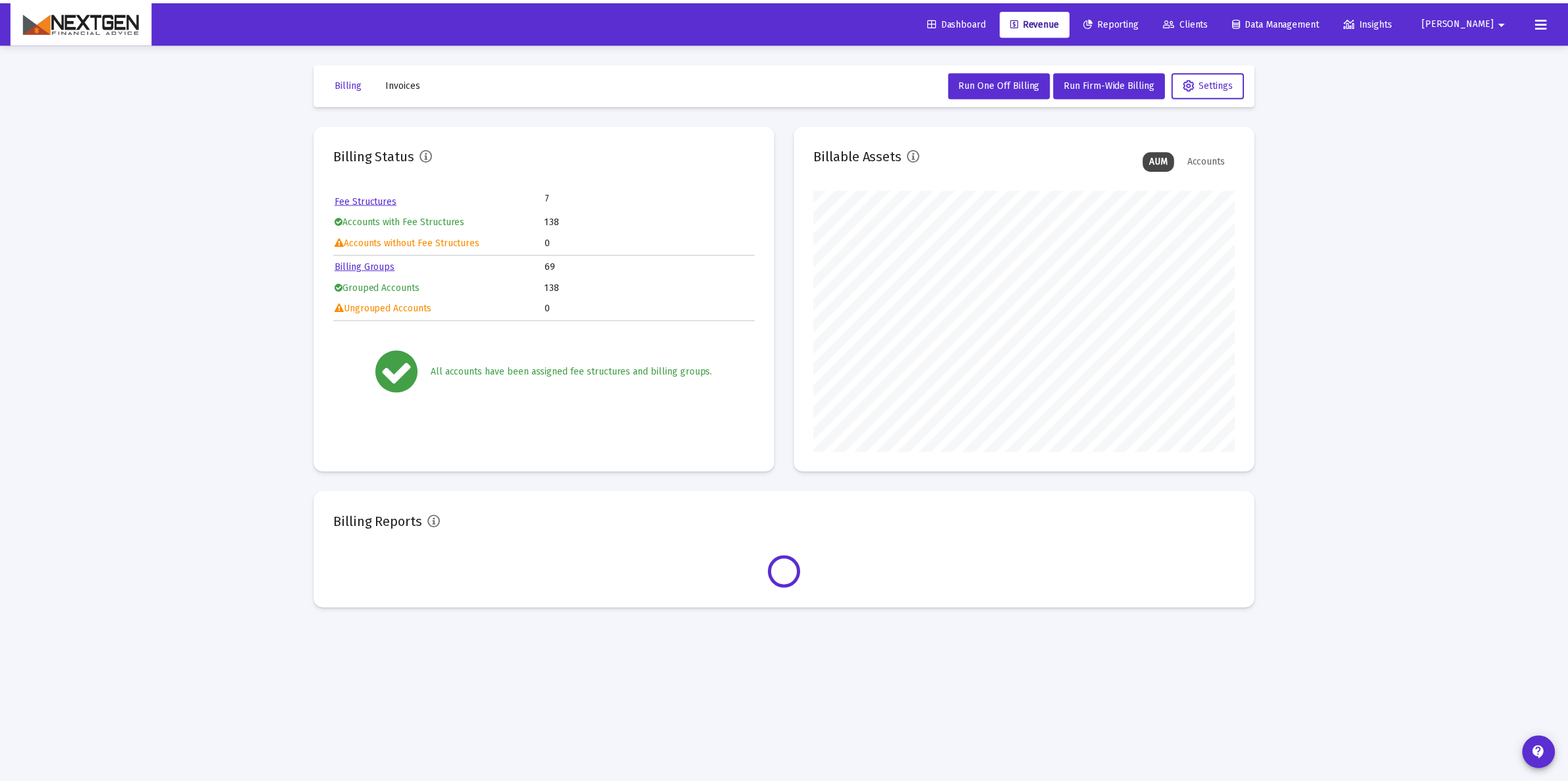
scroll to position [263, 425]
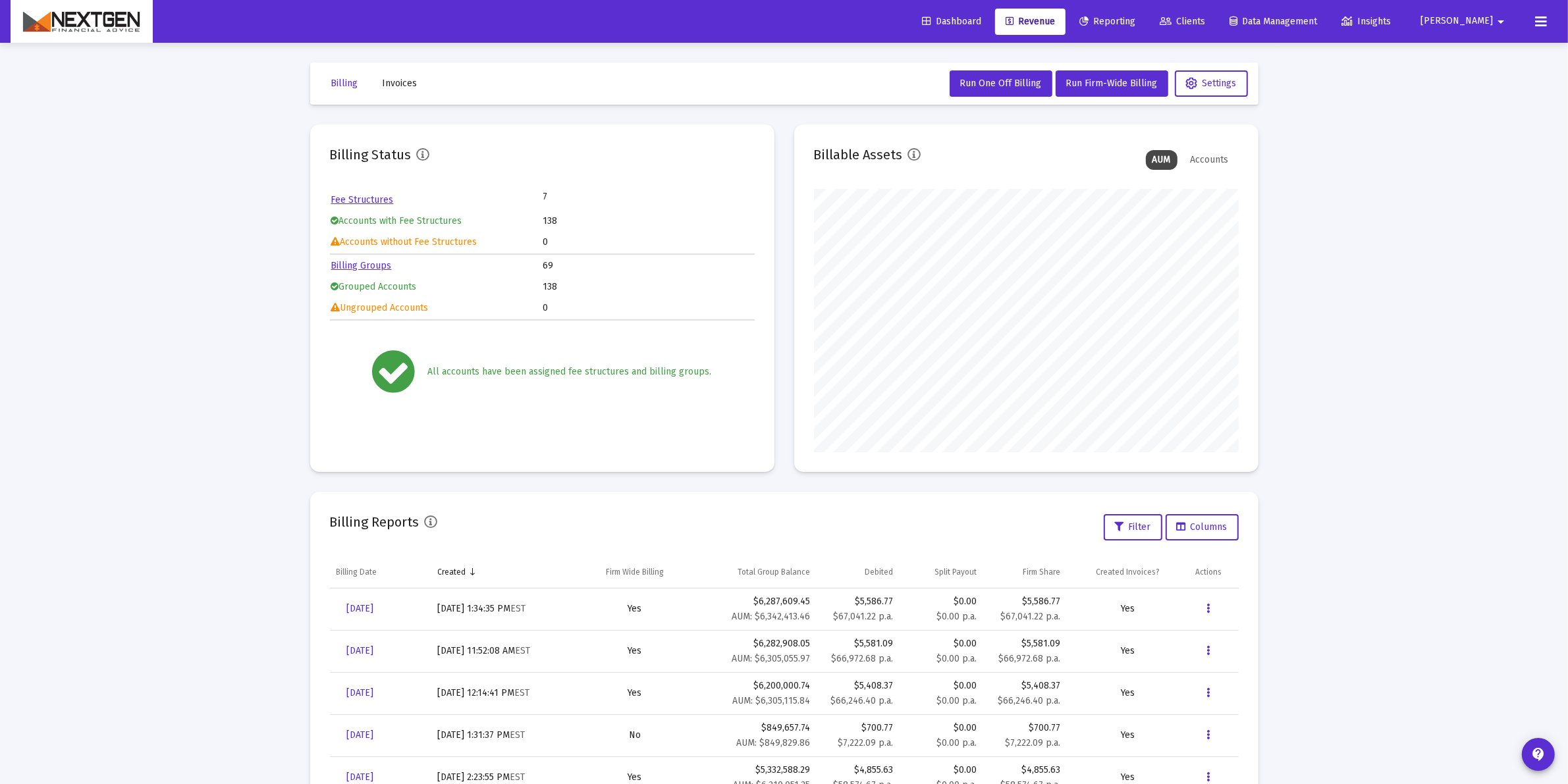
click at [409, 84] on span "Invoices" at bounding box center [400, 83] width 35 height 11
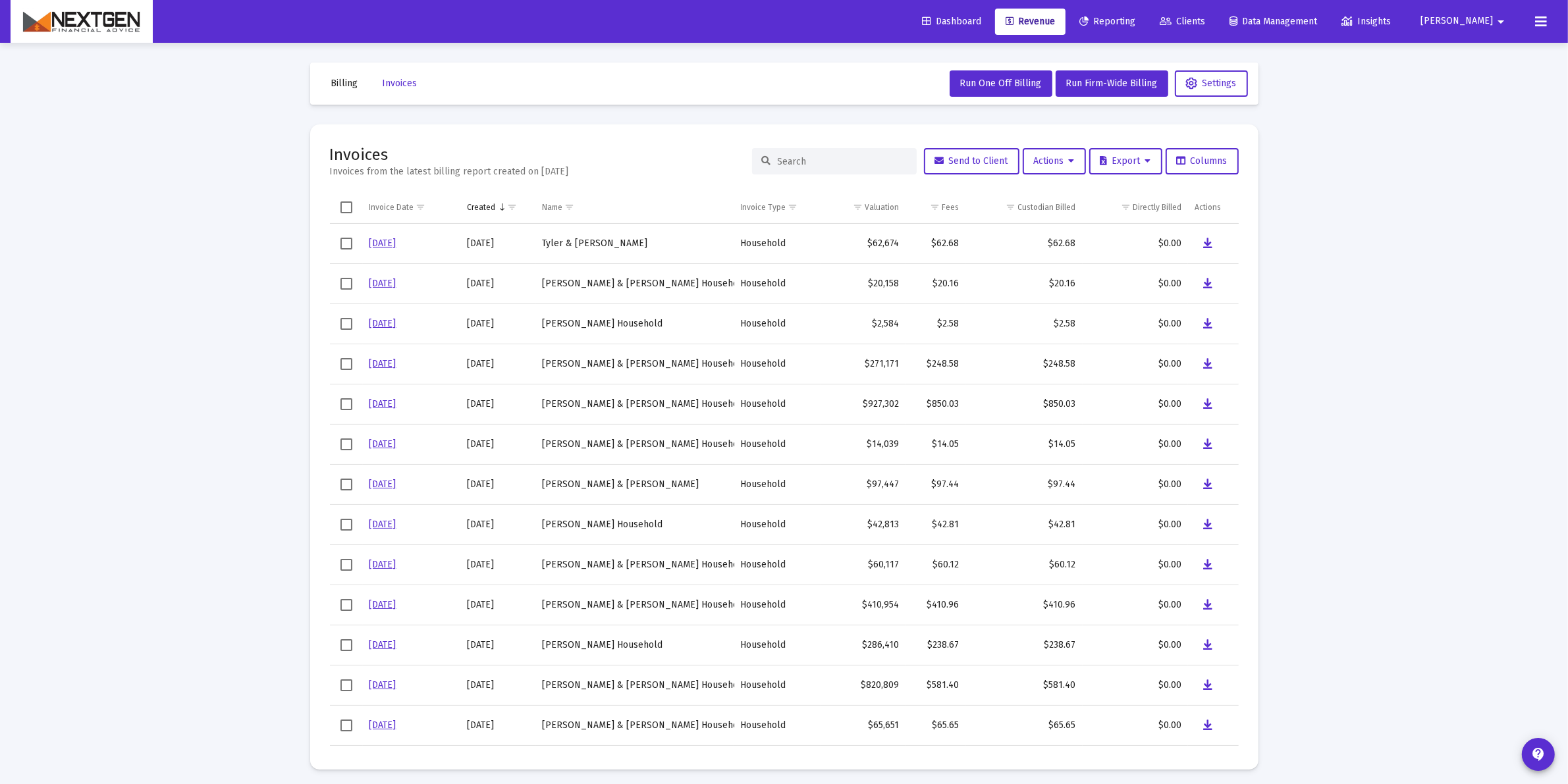
click at [858, 160] on input at bounding box center [841, 161] width 129 height 11
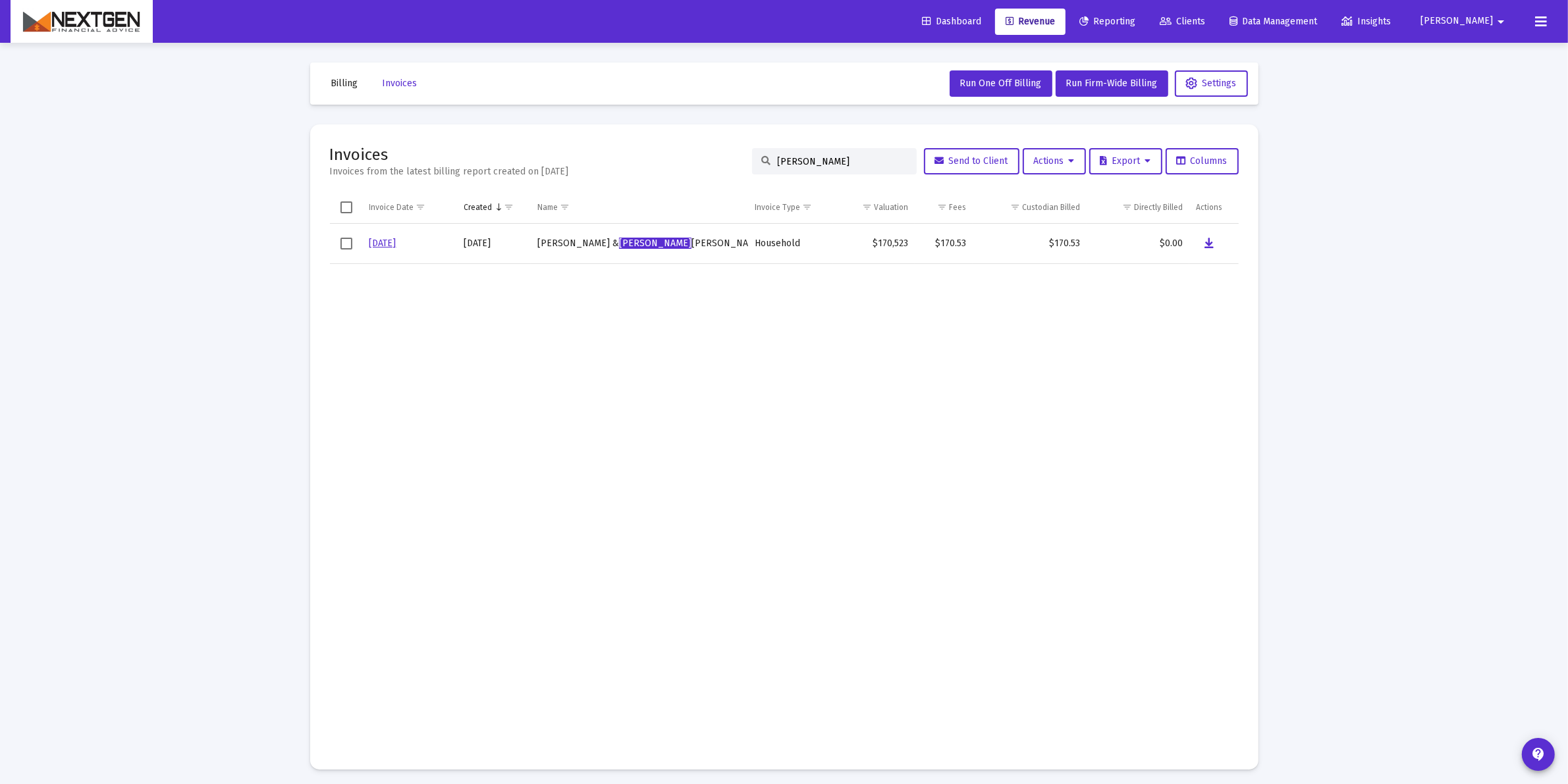
type input "vikash"
click at [382, 244] on link "8/31/25" at bounding box center [383, 243] width 27 height 11
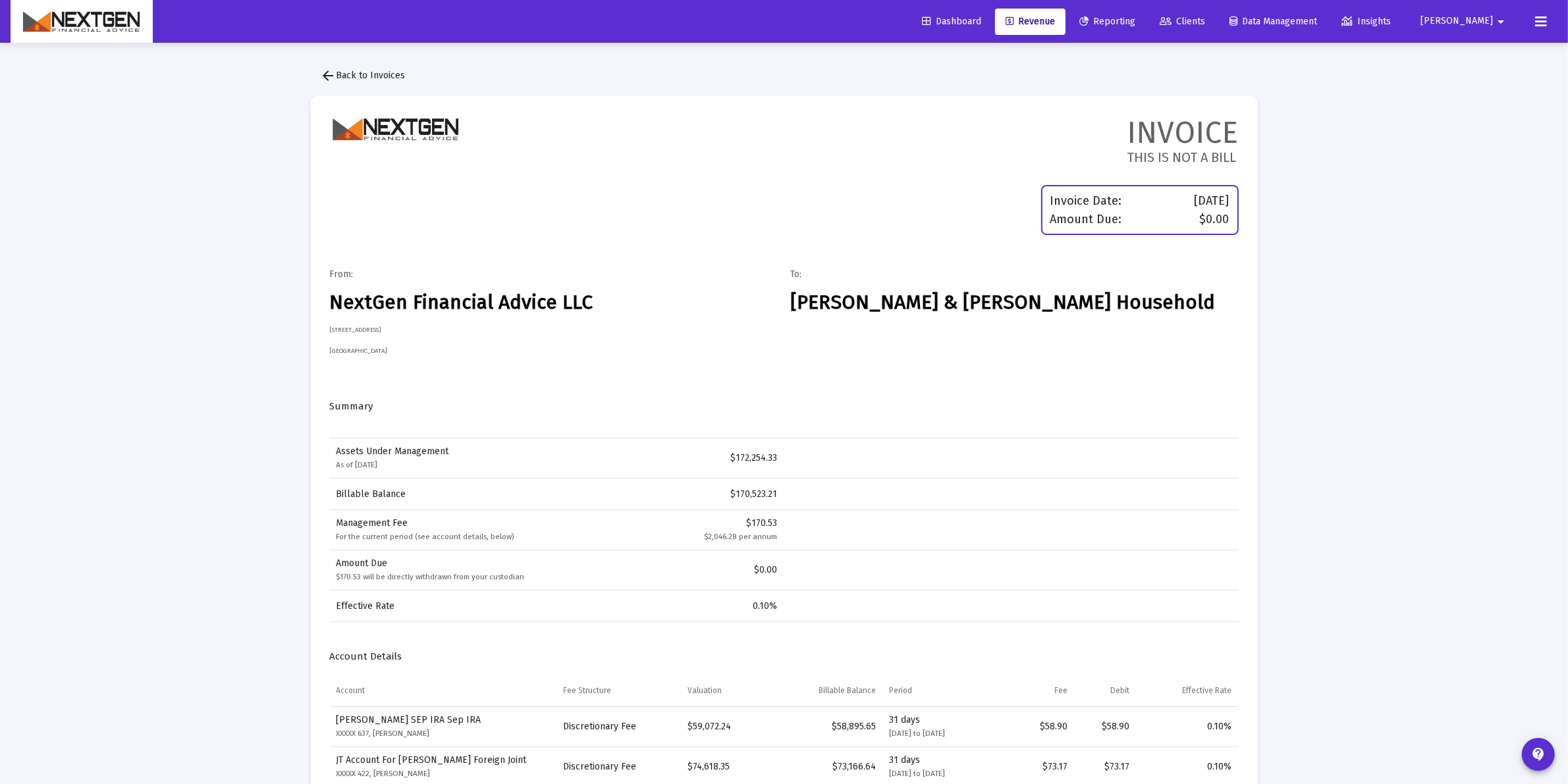
click at [376, 74] on span "arrow_back Back to Invoices" at bounding box center [362, 75] width 85 height 11
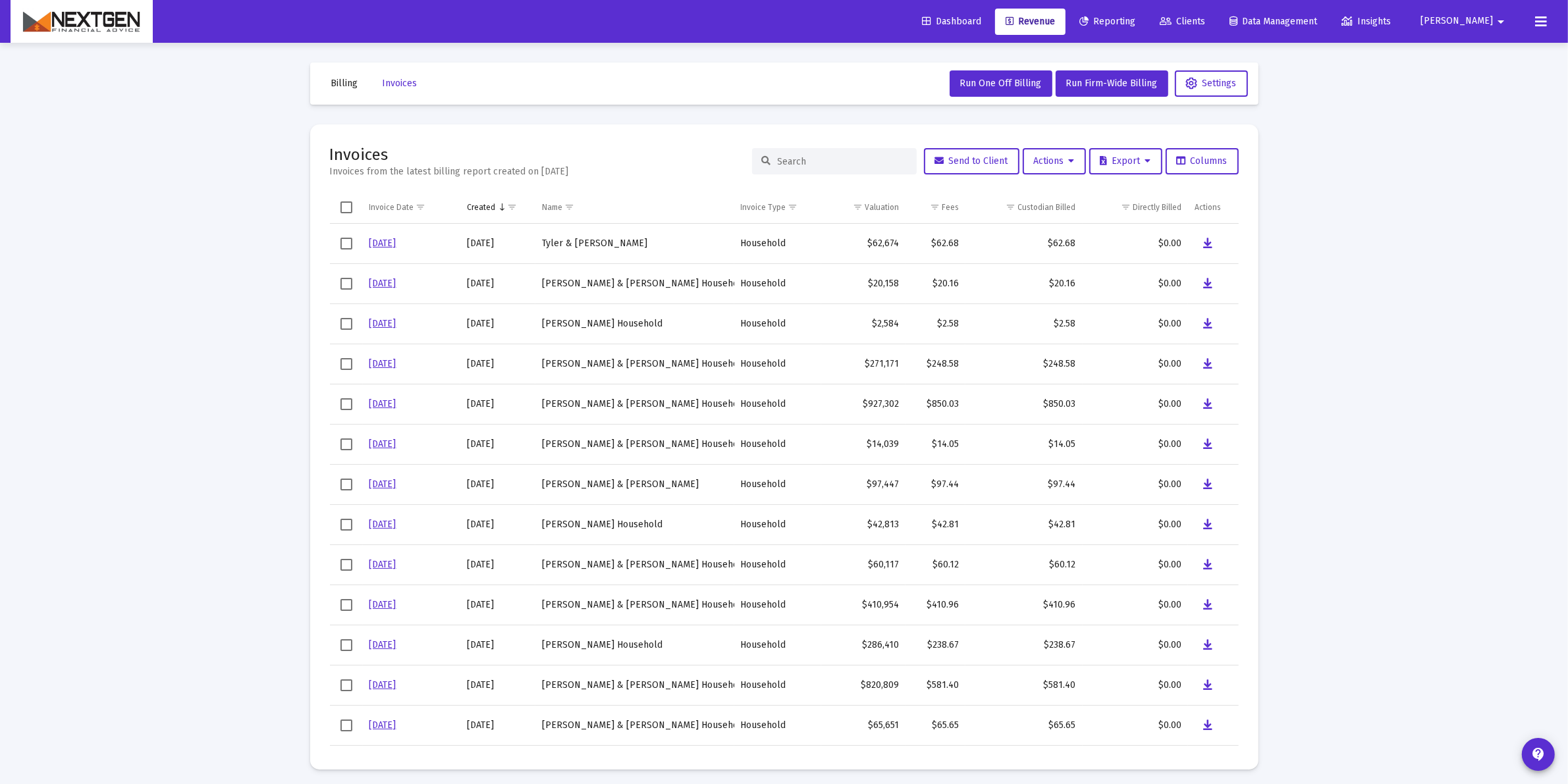
click at [1055, 18] on span "Revenue" at bounding box center [1030, 21] width 49 height 11
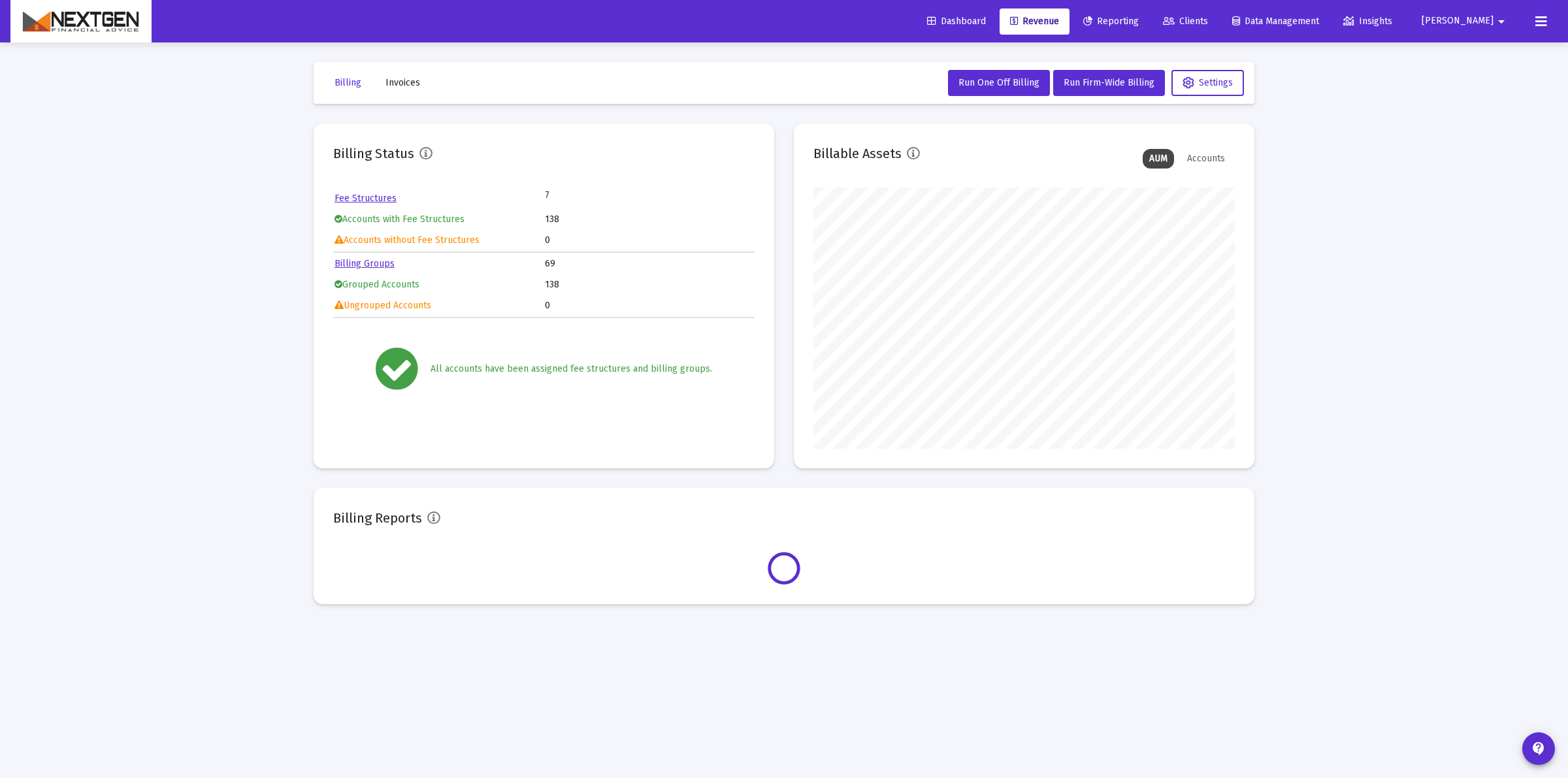
scroll to position [261, 421]
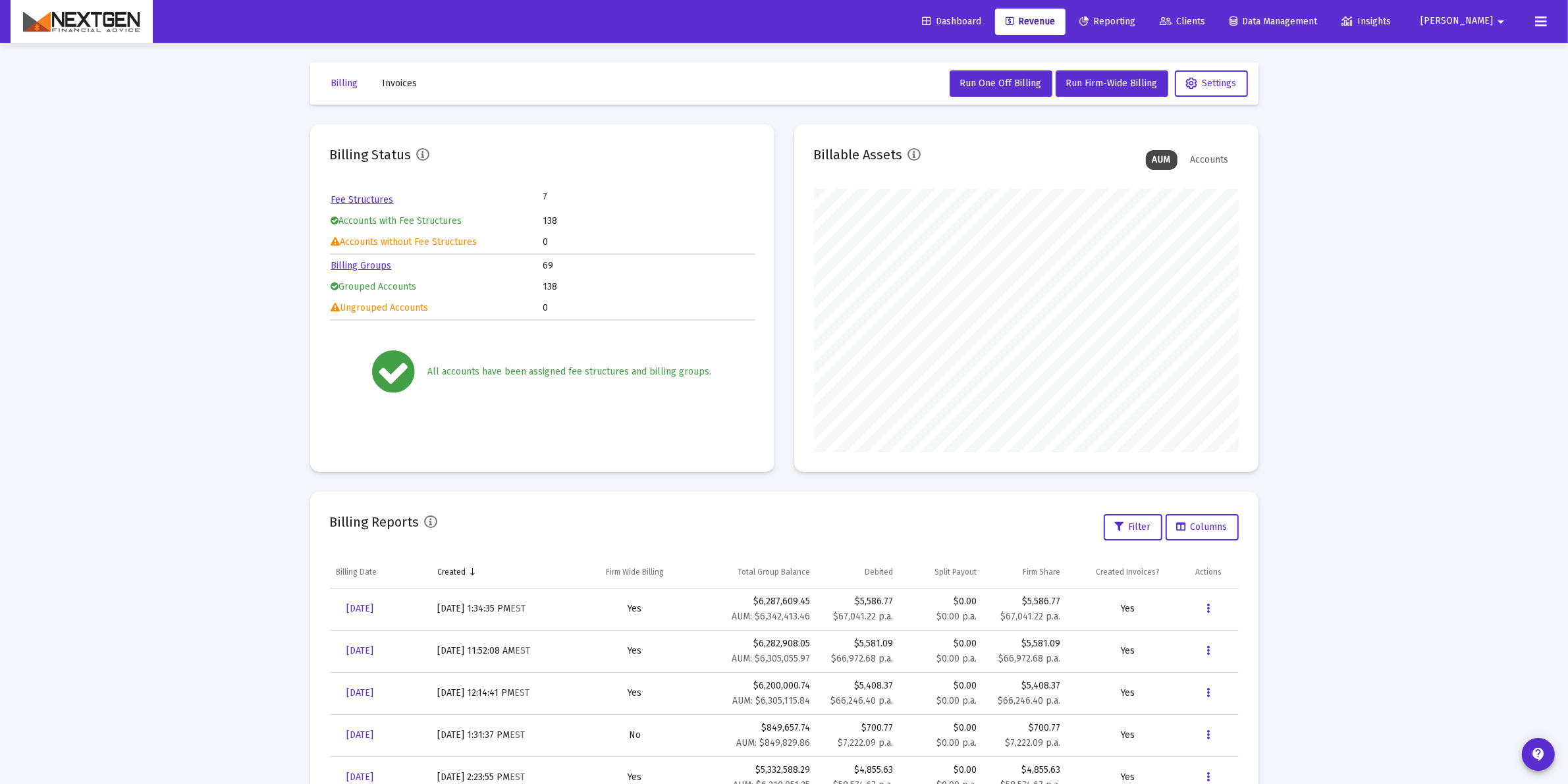
click at [1206, 22] on span "Clients" at bounding box center [1183, 21] width 46 height 11
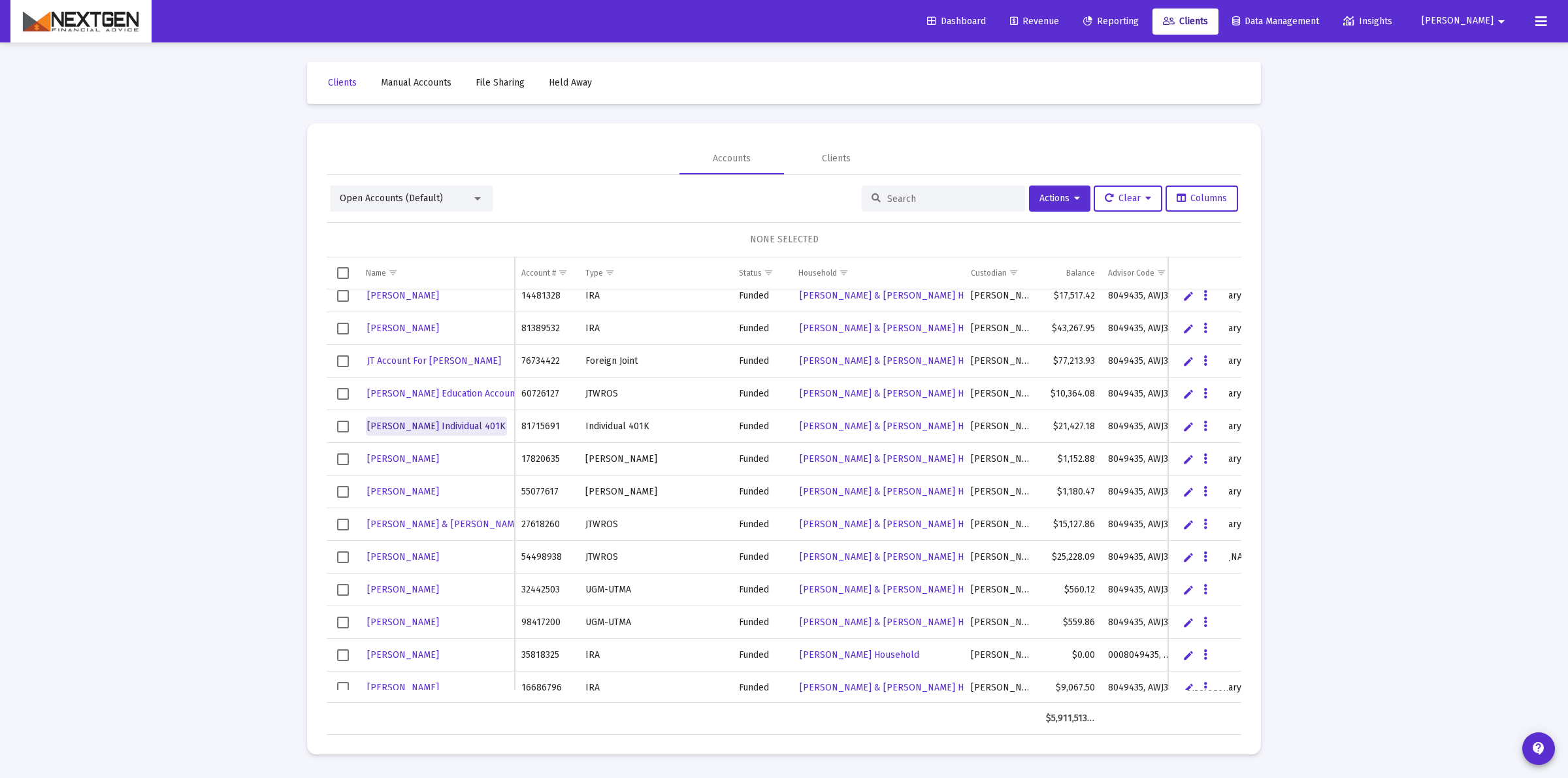
click at [468, 432] on span "John Elsagher Individual 401K" at bounding box center [436, 425] width 138 height 11
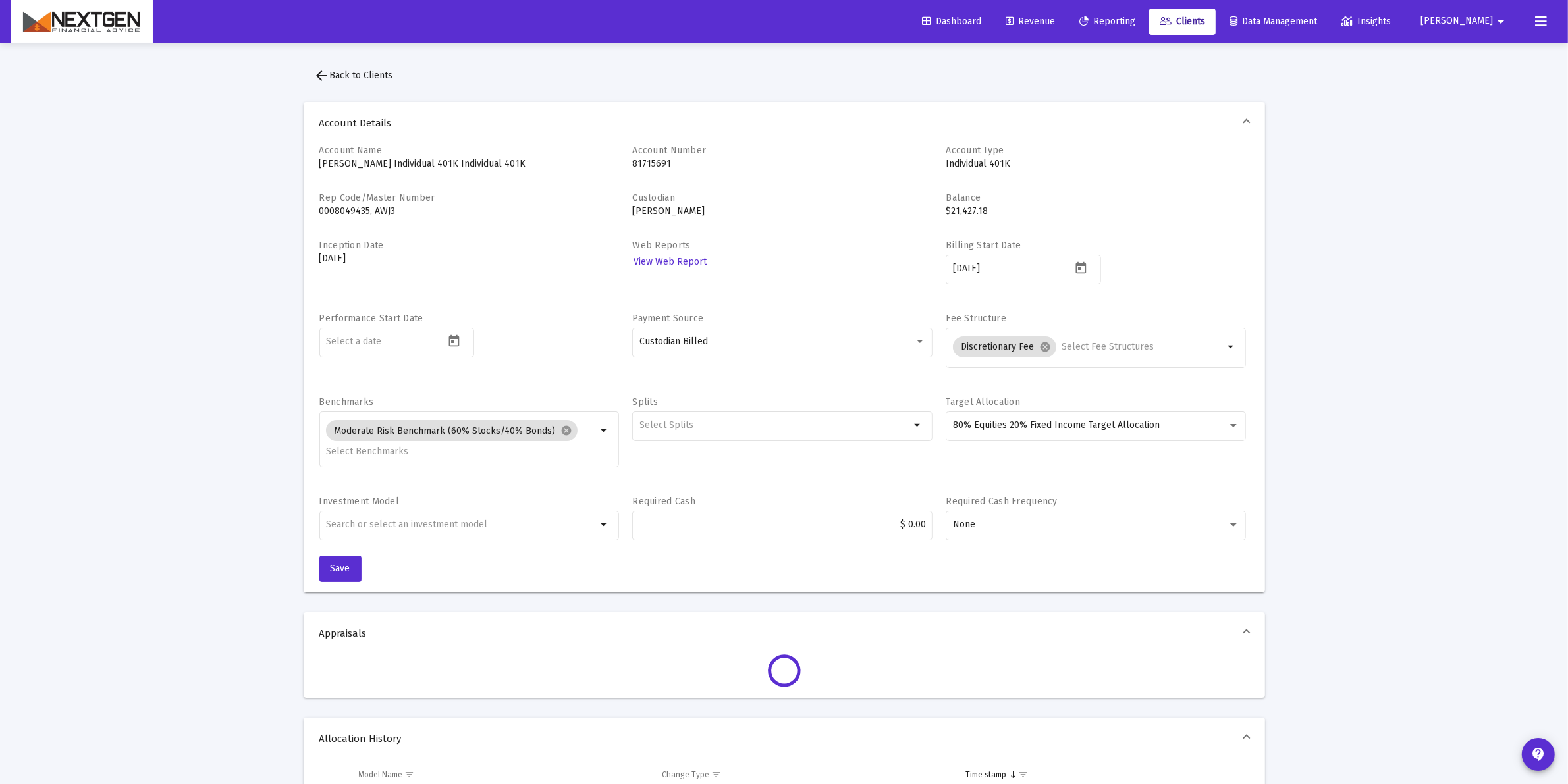
click at [446, 165] on p "John Elsagher Individual 401K Individual 401K" at bounding box center [469, 164] width 300 height 13
click at [339, 67] on button "arrow_back Back to Clients" at bounding box center [354, 75] width 100 height 26
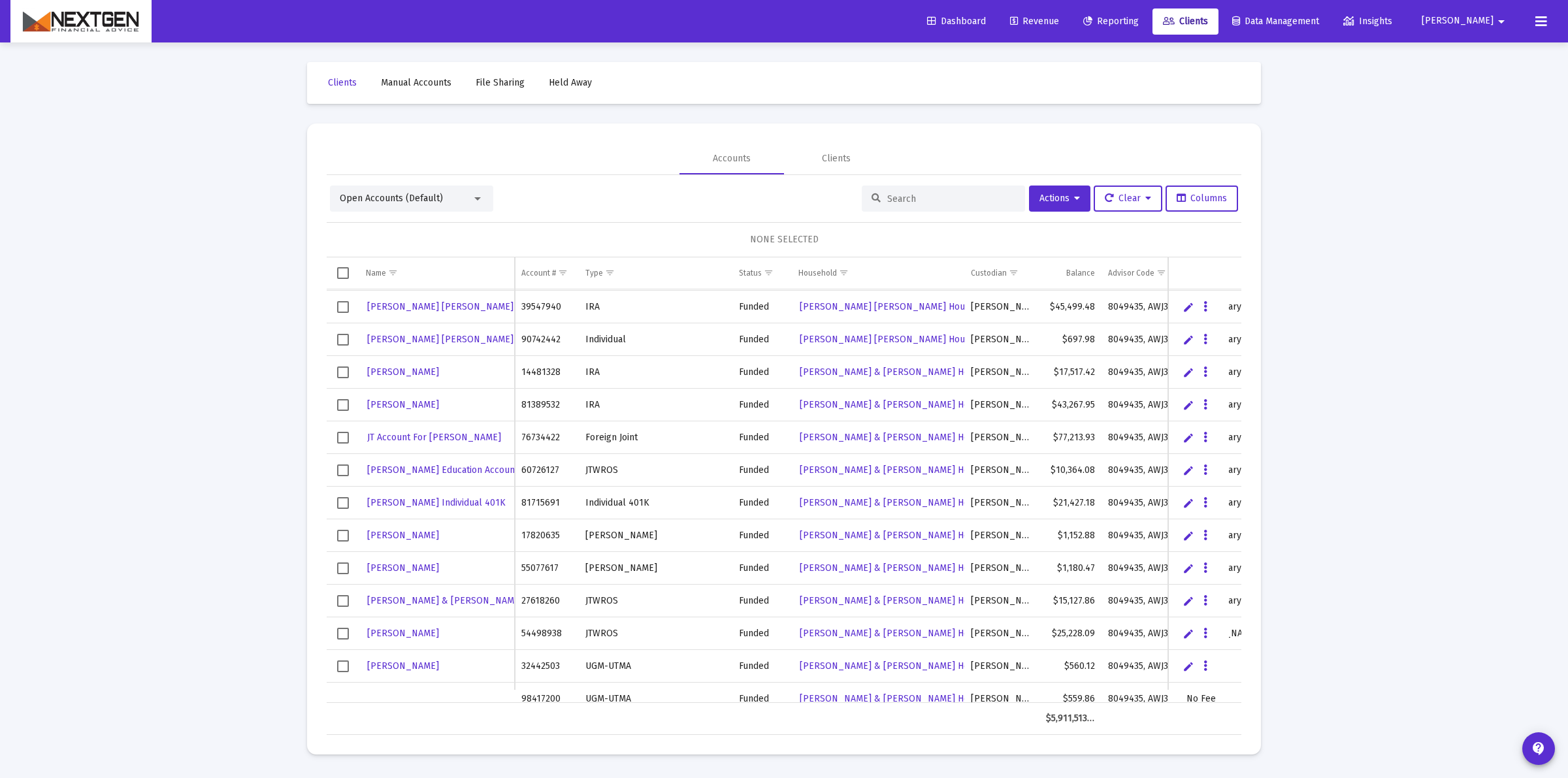
click at [1183, 504] on link "Edit" at bounding box center [1189, 504] width 12 height 12
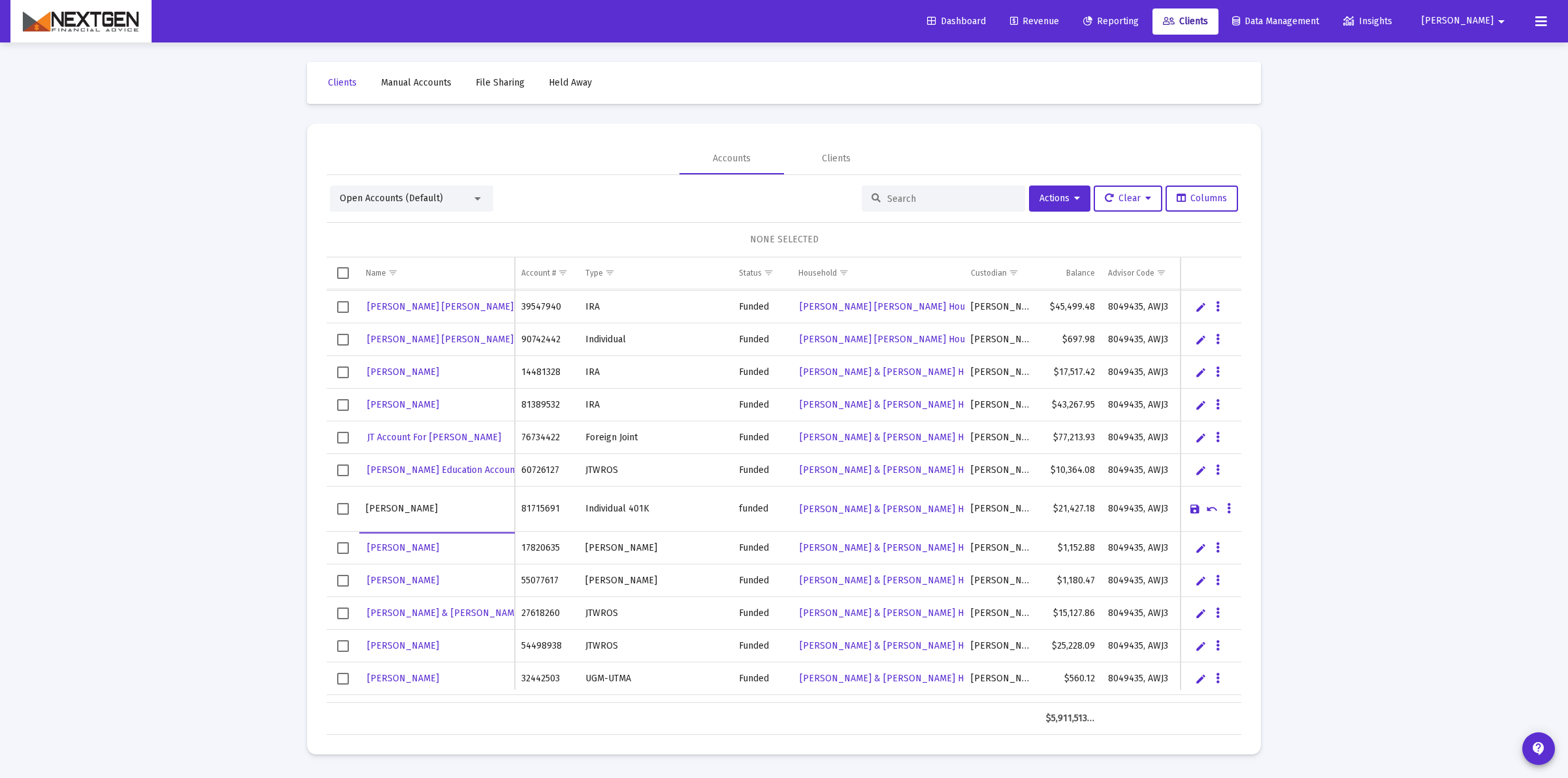
type input "John Elsagher"
click at [1124, 231] on div "NONE SELECTED" at bounding box center [783, 240] width 914 height 36
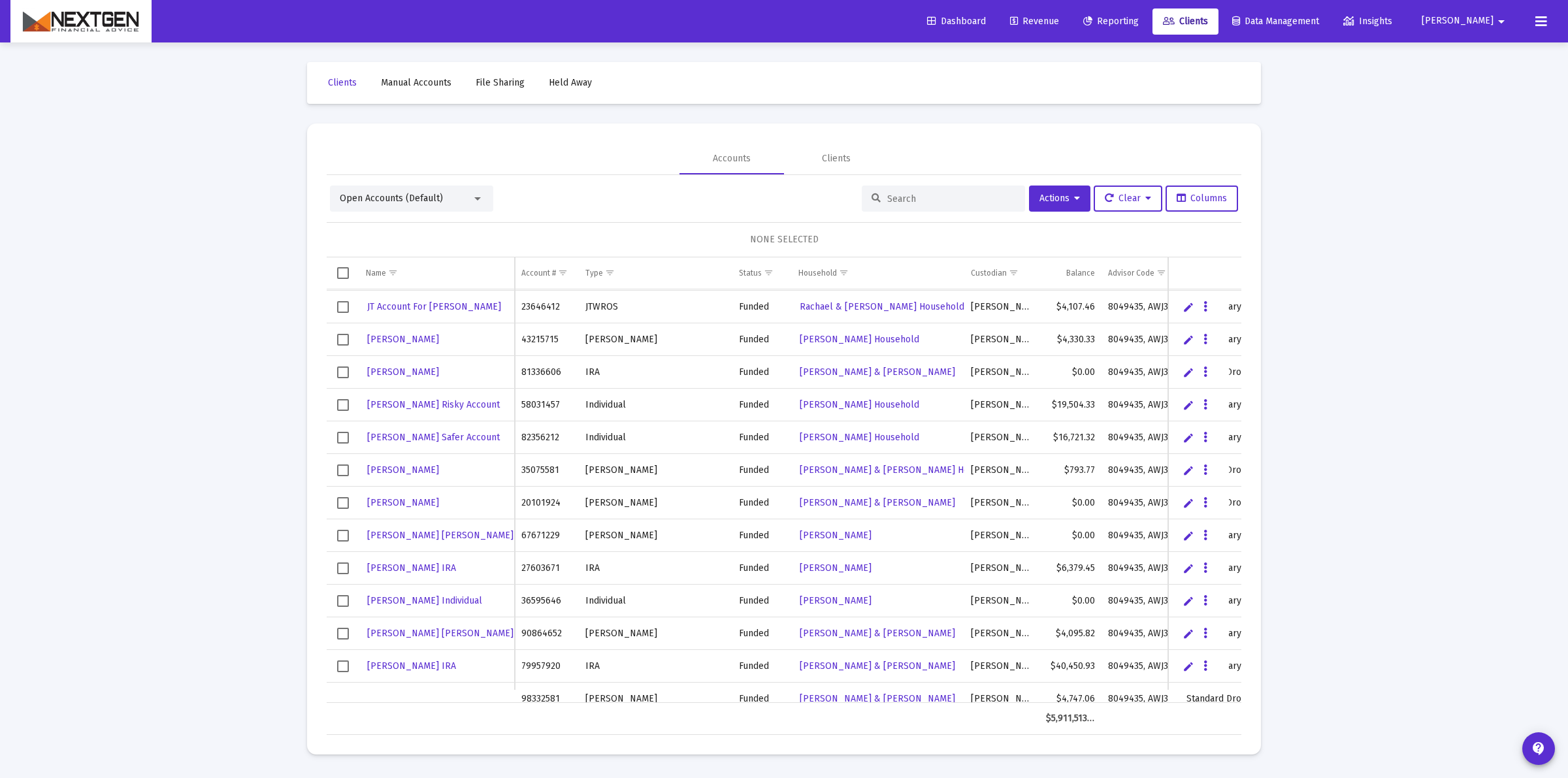
click at [1187, 539] on link "Edit" at bounding box center [1189, 536] width 12 height 12
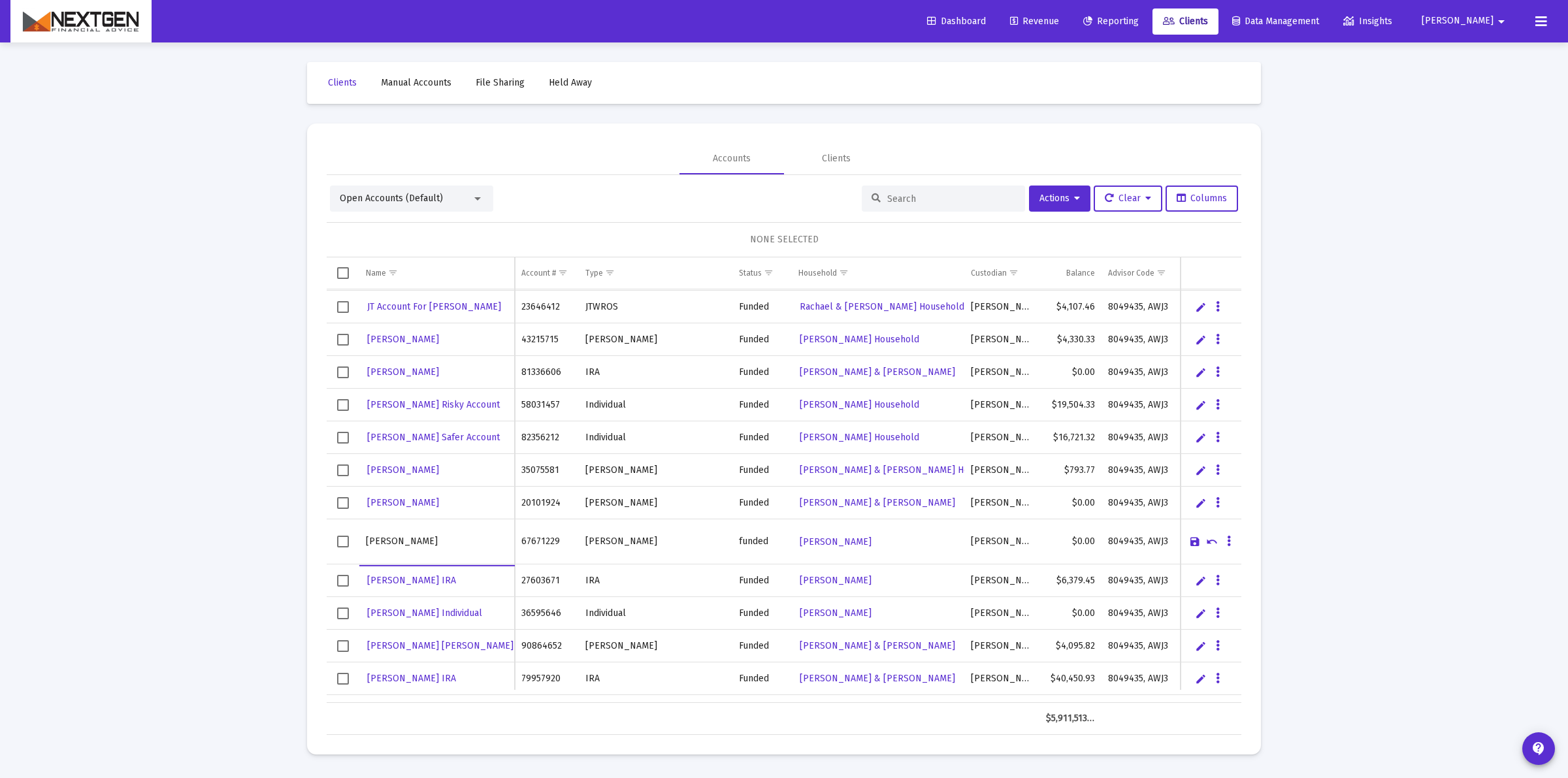
type input "[PERSON_NAME]"
click at [1189, 539] on link "Save" at bounding box center [1195, 542] width 12 height 12
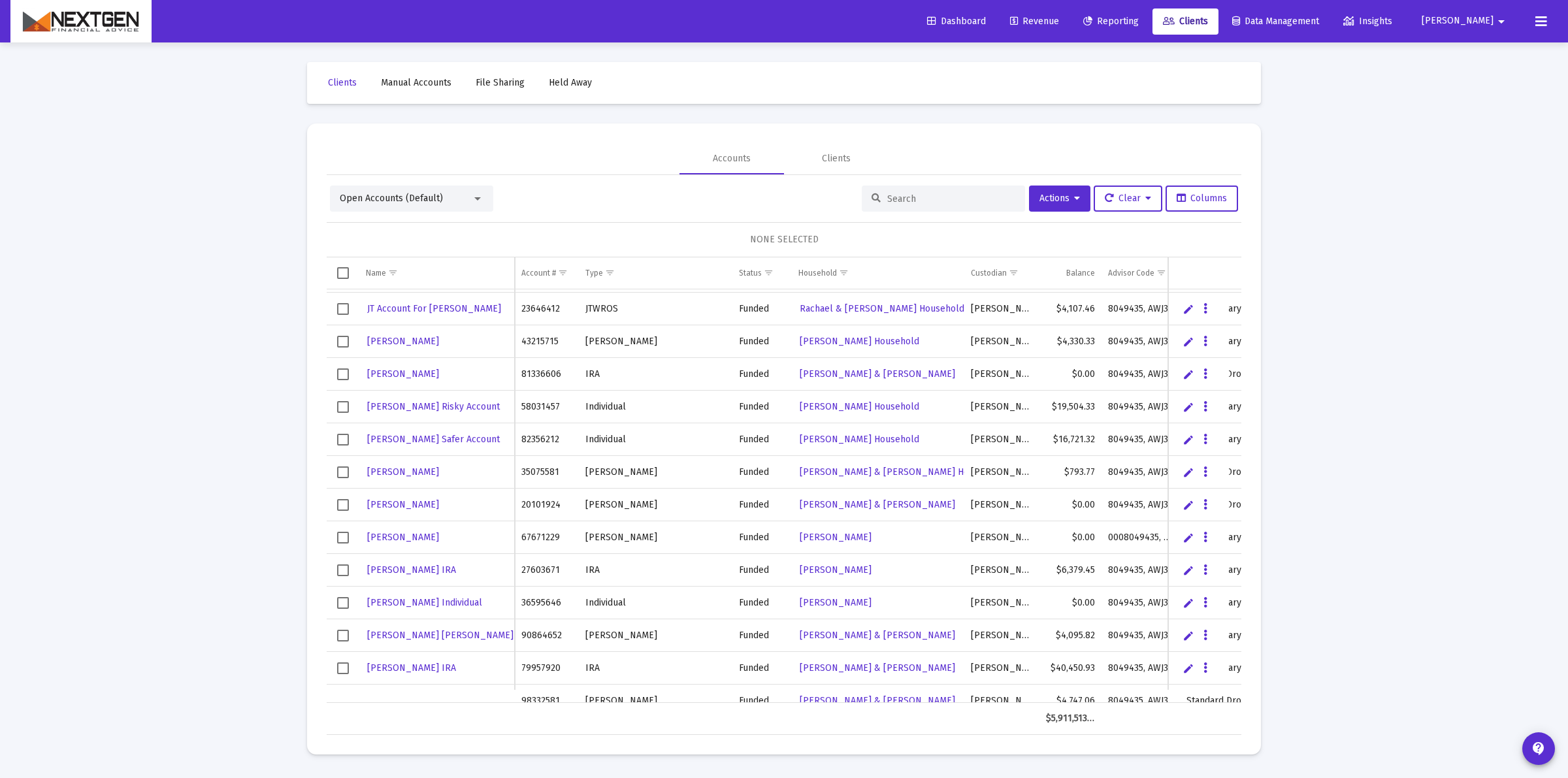
click at [1189, 572] on link "Edit" at bounding box center [1189, 570] width 12 height 12
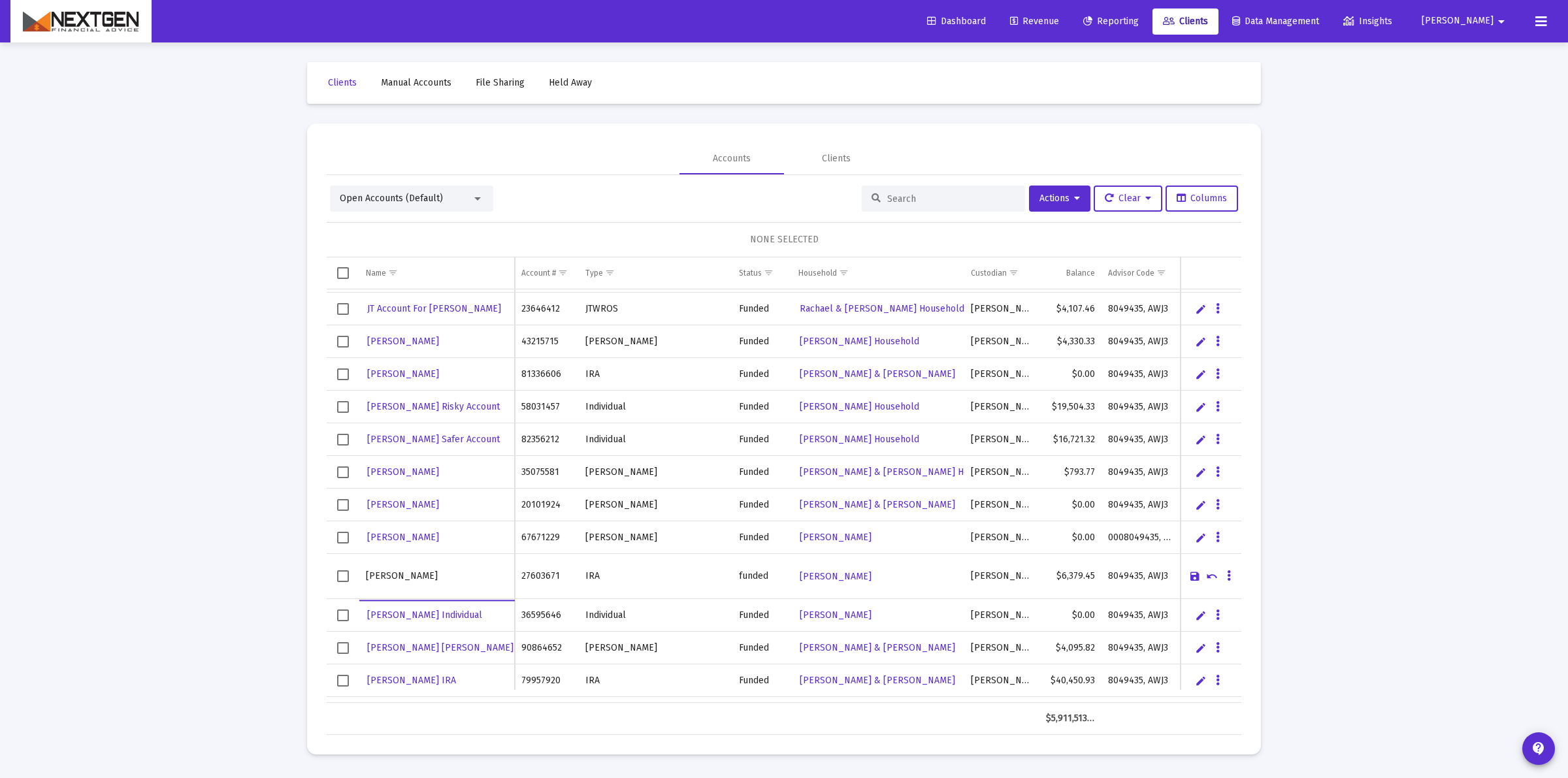
type input "[PERSON_NAME]"
click at [1190, 577] on link "Save" at bounding box center [1195, 577] width 12 height 12
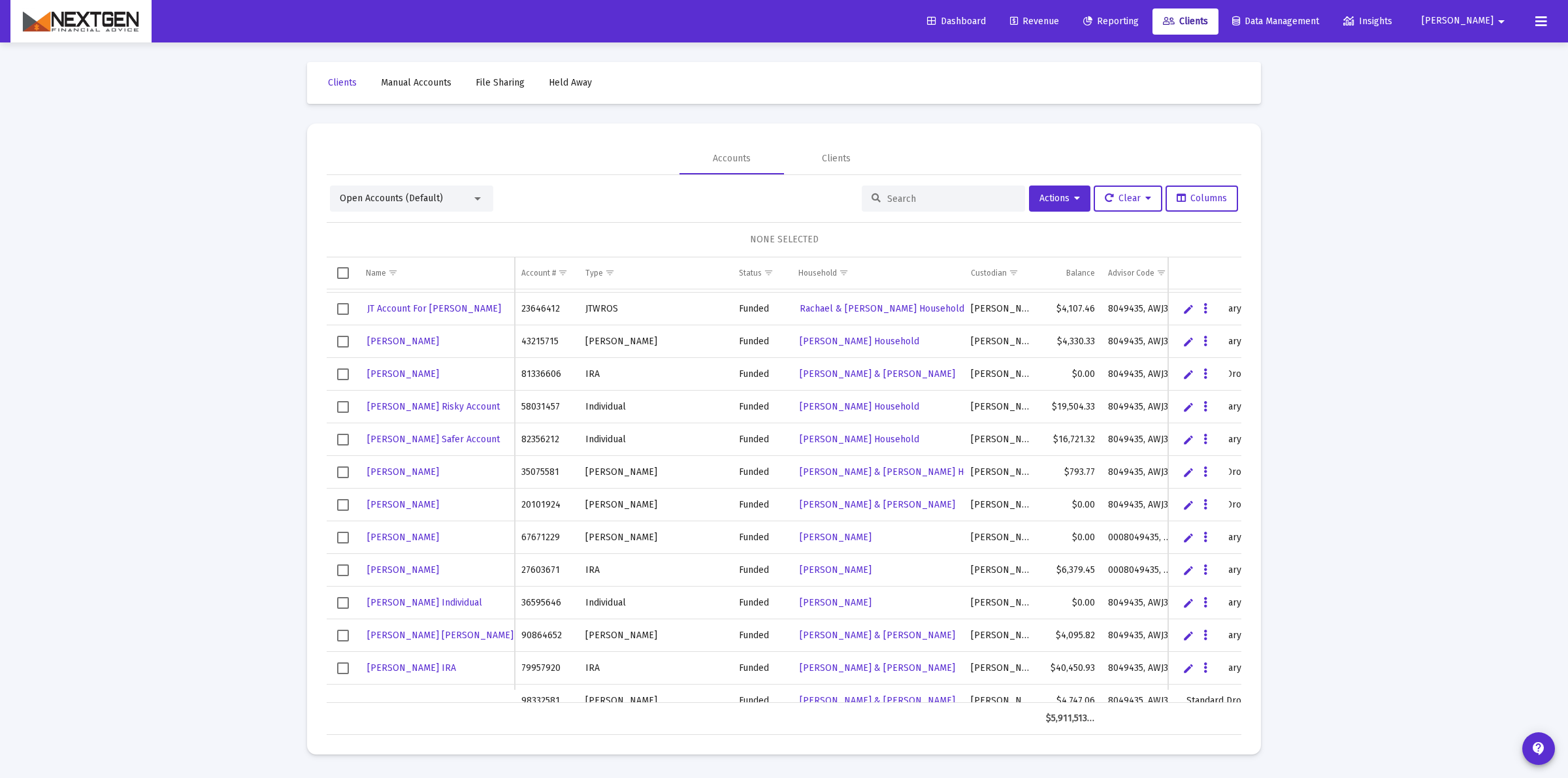
click at [1183, 604] on link "Edit" at bounding box center [1189, 603] width 12 height 12
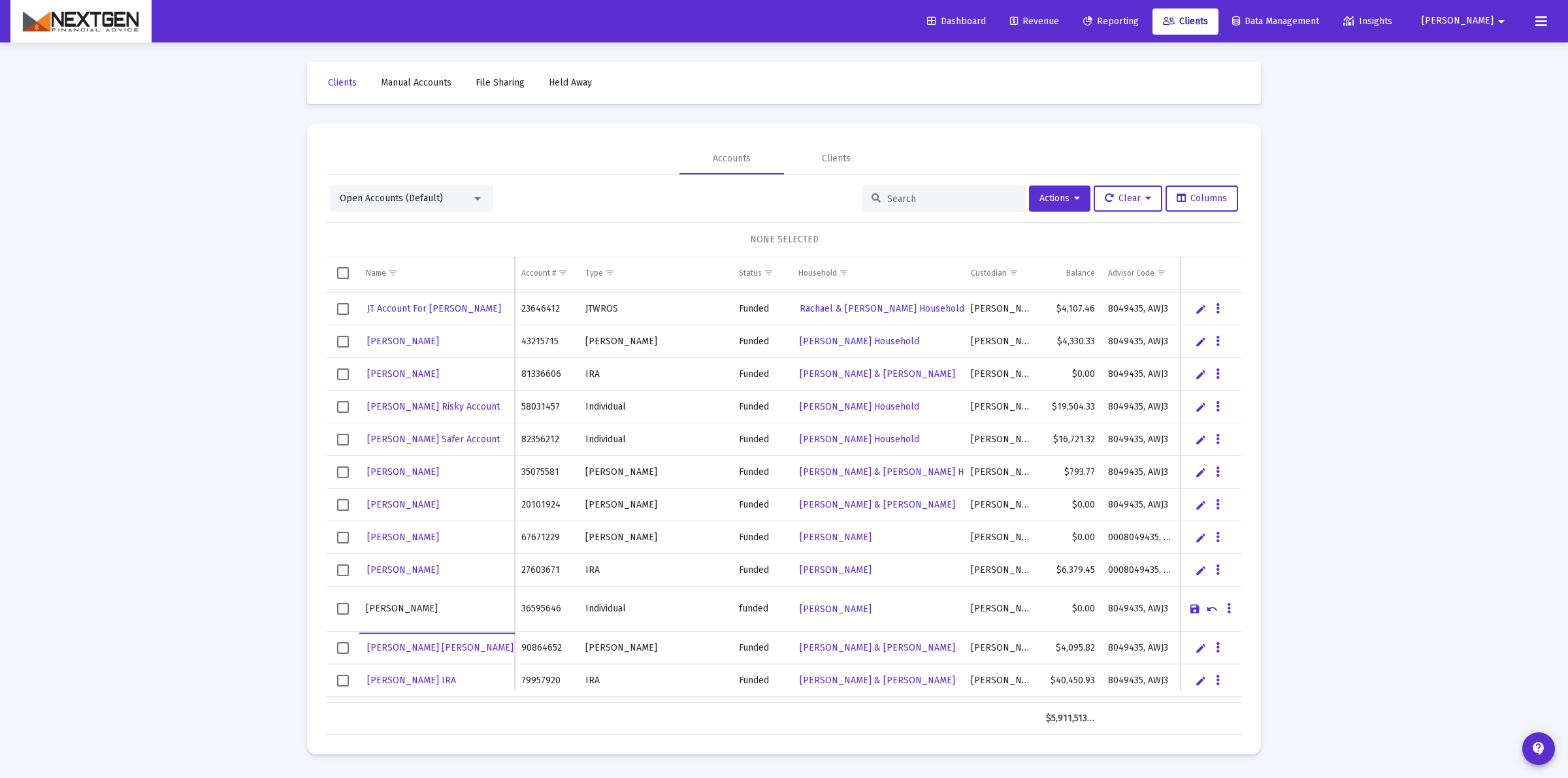
type input "[PERSON_NAME]"
click at [1192, 605] on link "Save" at bounding box center [1195, 609] width 12 height 12
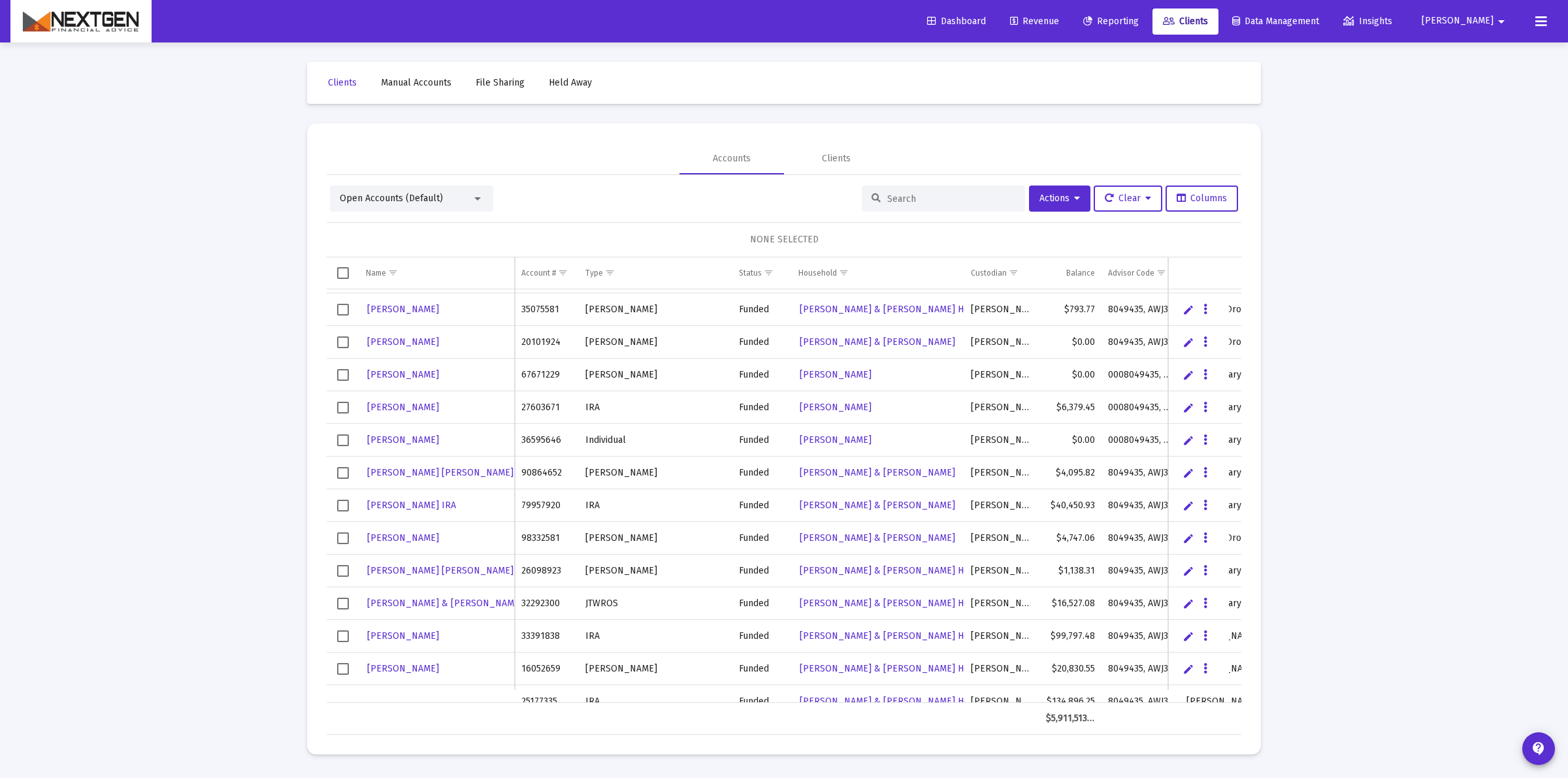
click at [1183, 472] on link "Edit" at bounding box center [1189, 473] width 12 height 12
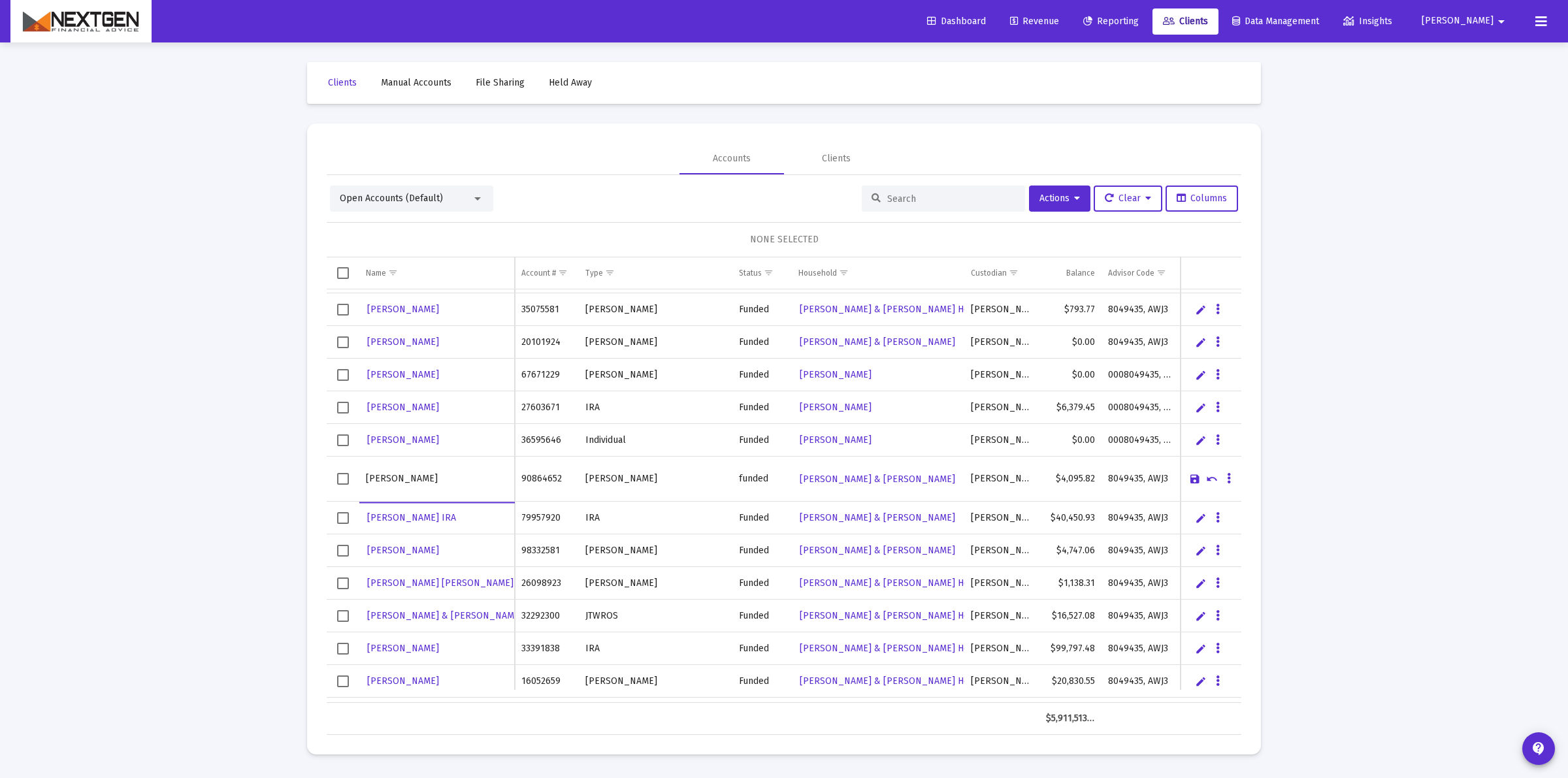
type input "Brent Kotula"
click at [1190, 476] on link "Save" at bounding box center [1195, 479] width 12 height 12
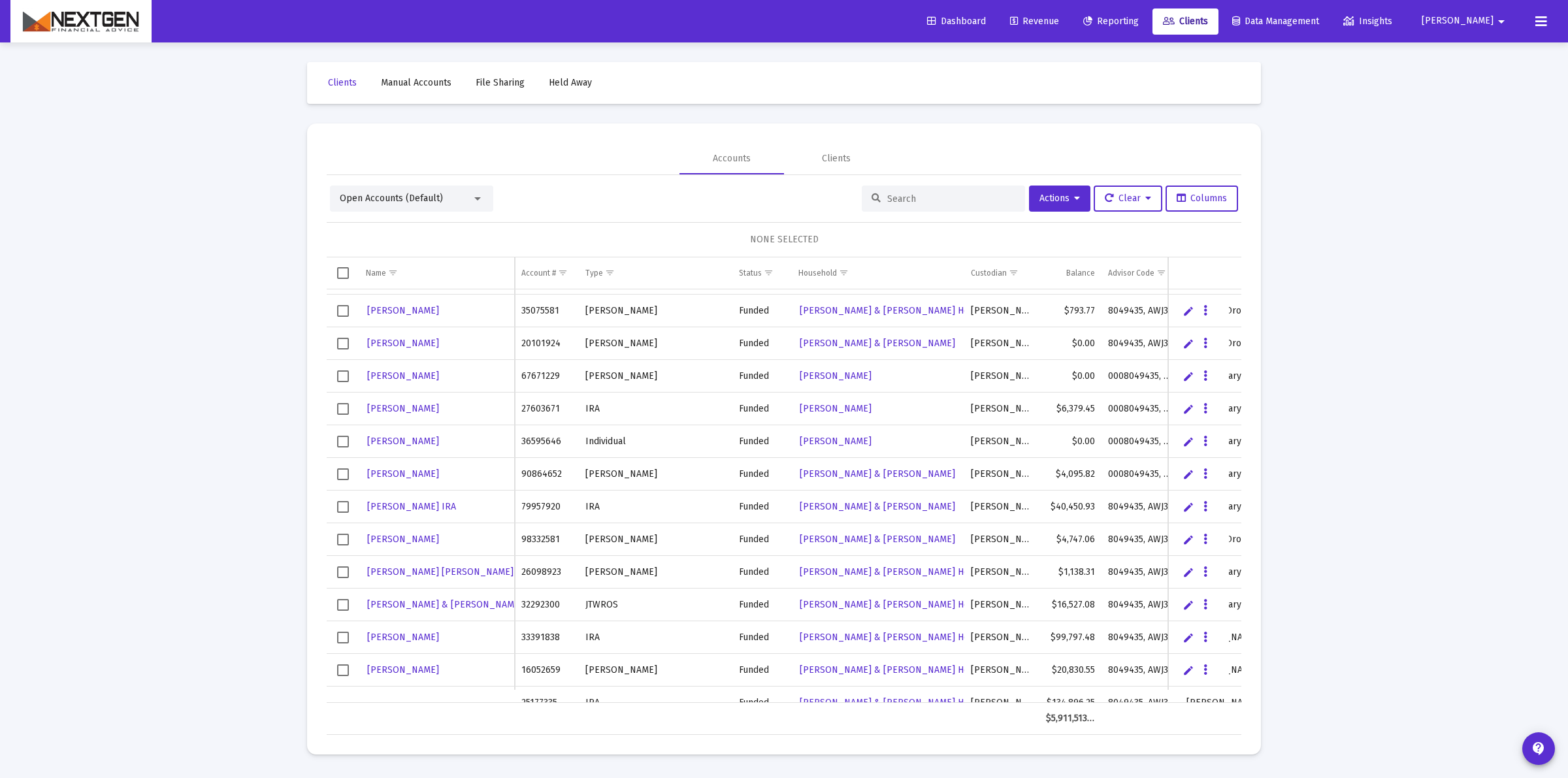
click at [1183, 507] on link "Edit" at bounding box center [1189, 507] width 12 height 12
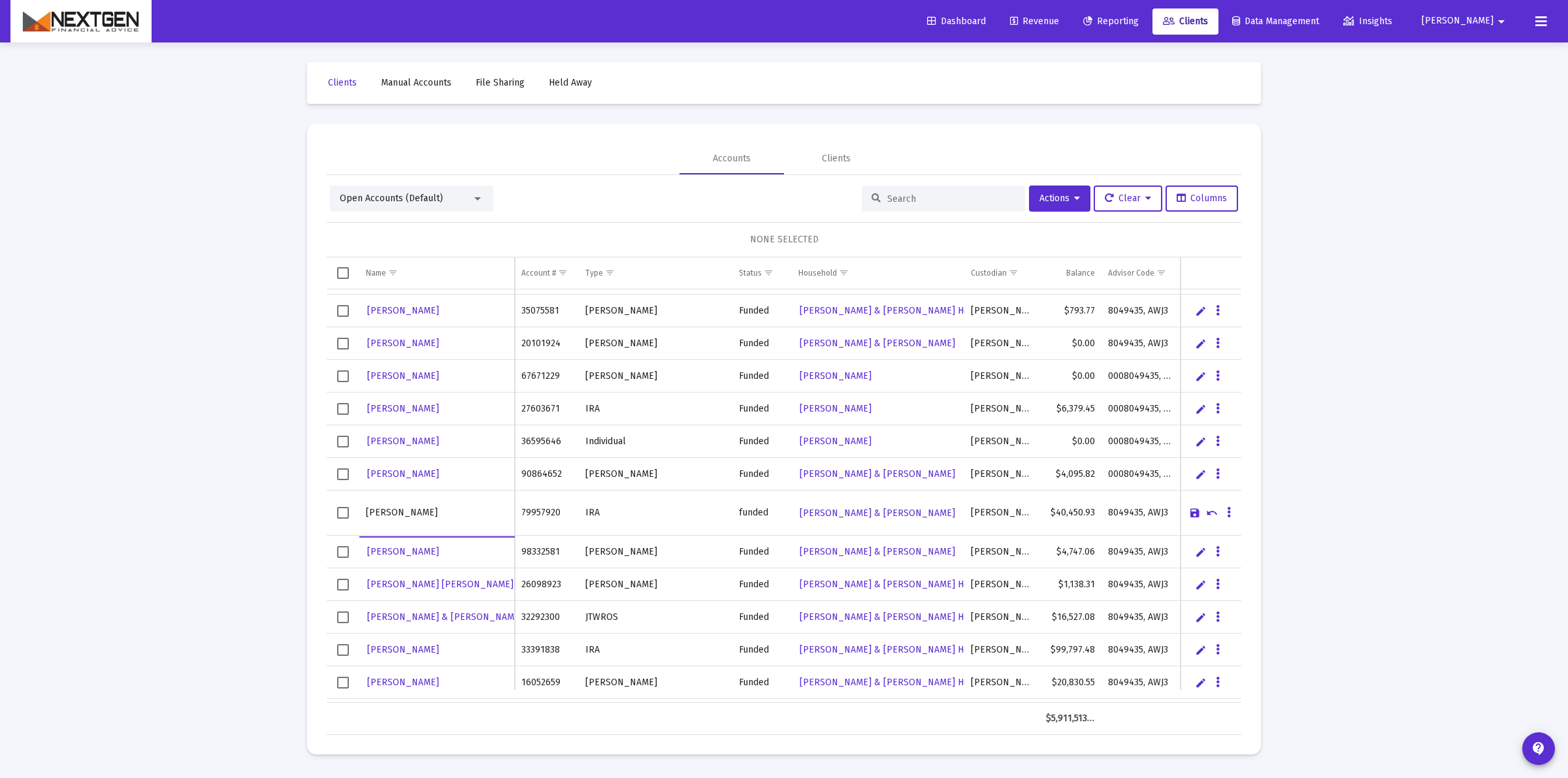
type input "Brent Kotula"
click at [1190, 513] on link "Save" at bounding box center [1195, 513] width 12 height 12
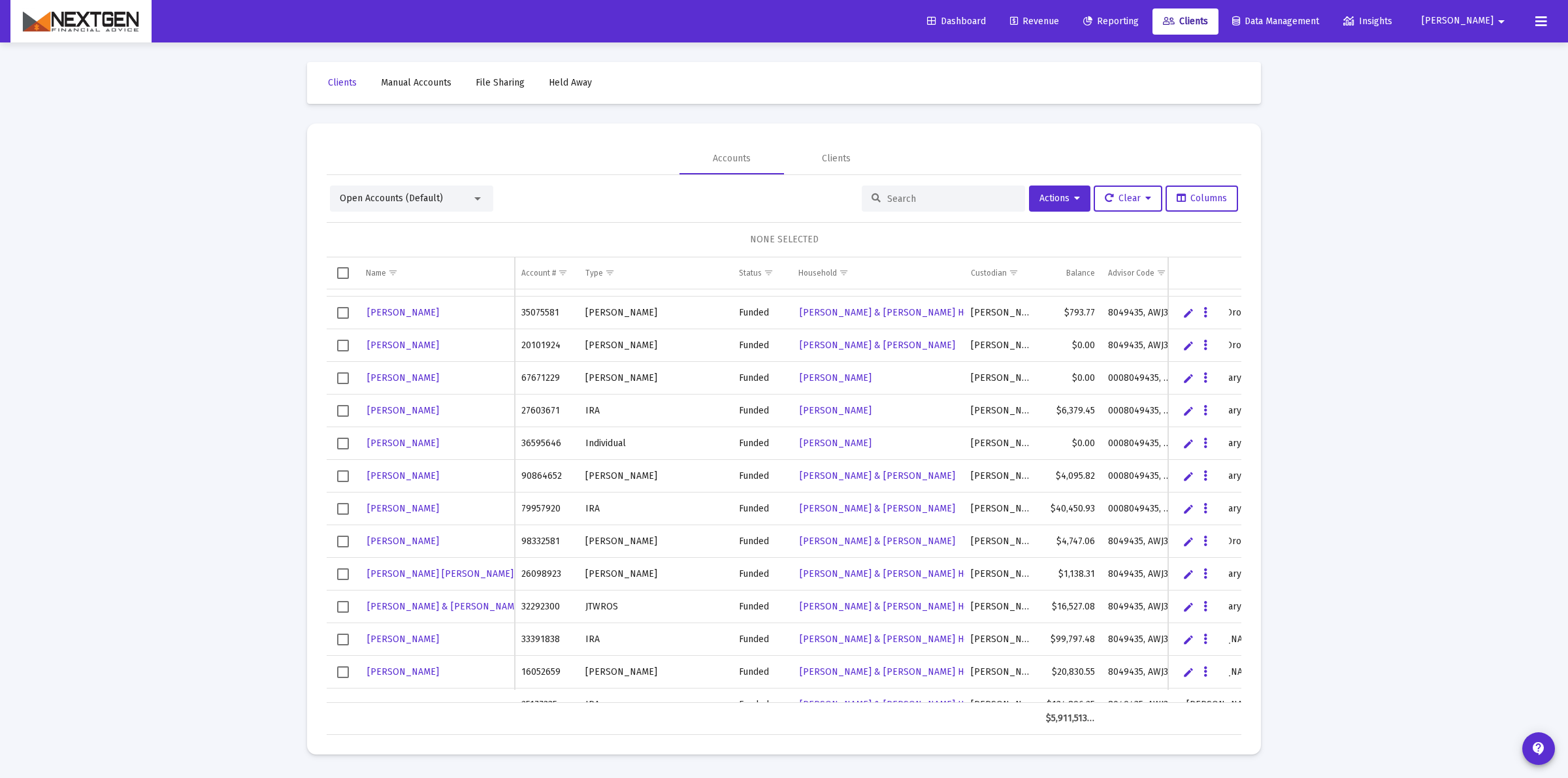
click at [1184, 576] on link "Edit" at bounding box center [1189, 575] width 12 height 12
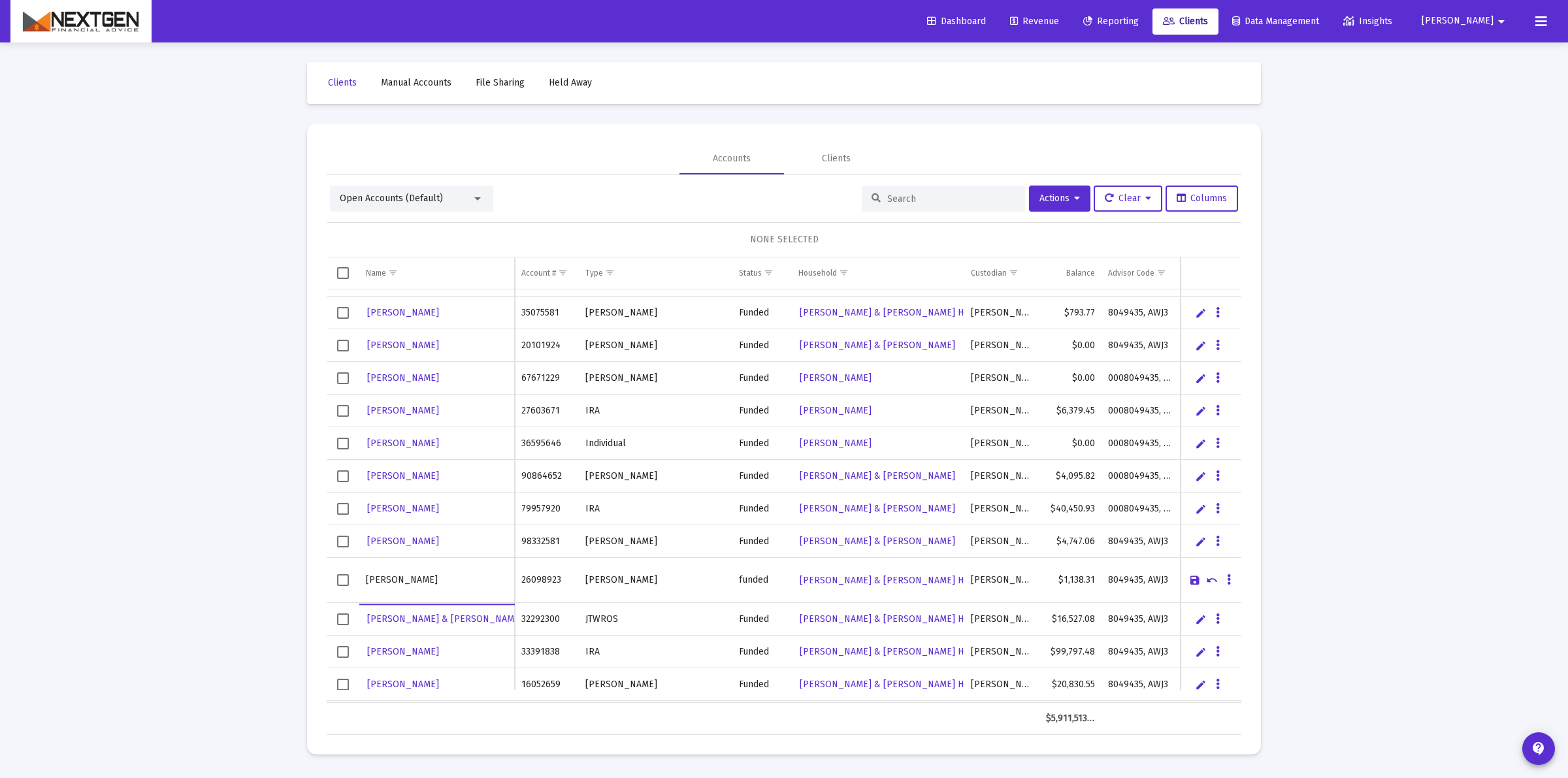
type input "Theodore Loftness"
click at [1194, 586] on link "Save" at bounding box center [1195, 580] width 12 height 12
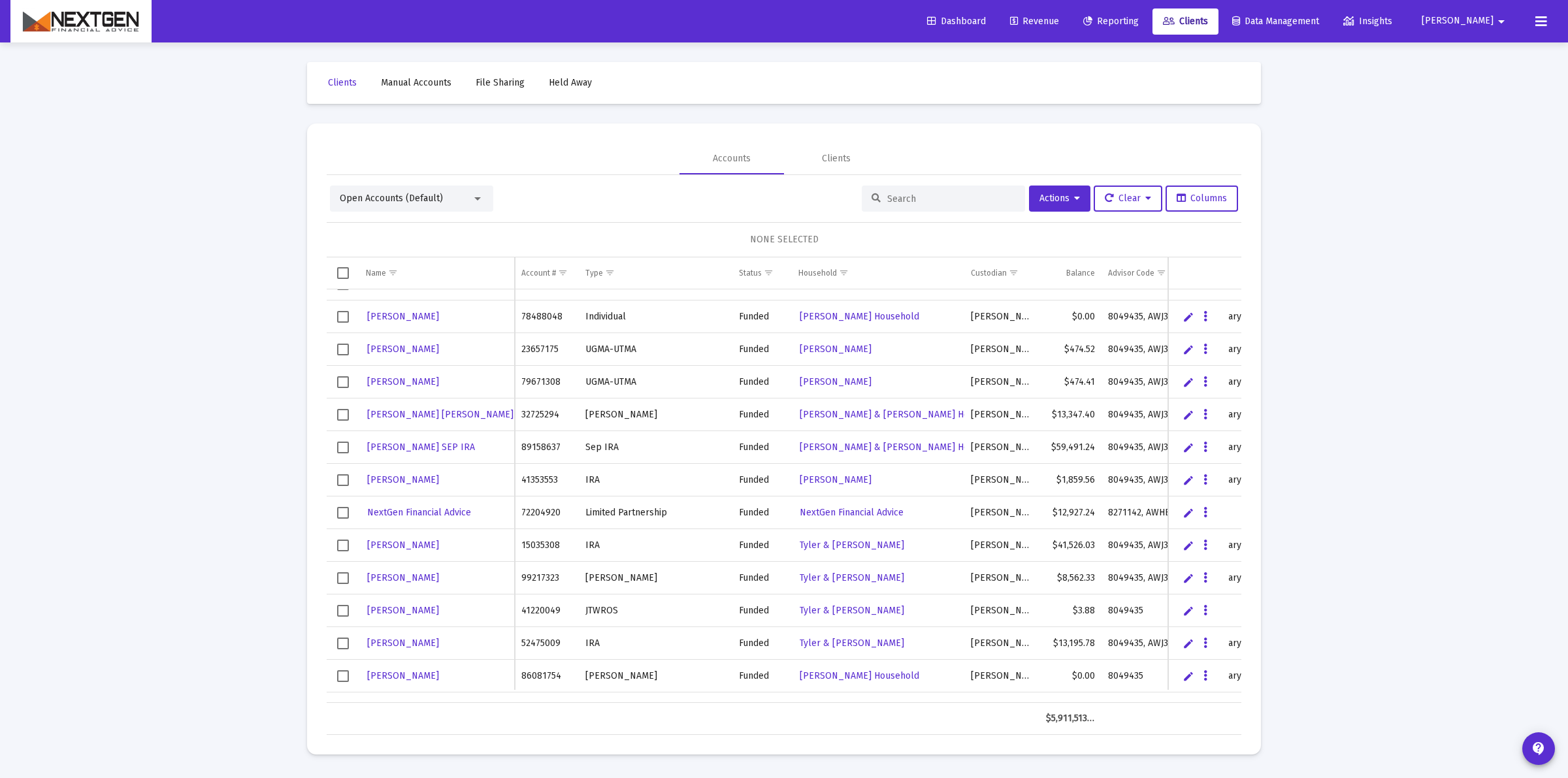
click at [1183, 417] on link "Edit" at bounding box center [1189, 415] width 12 height 12
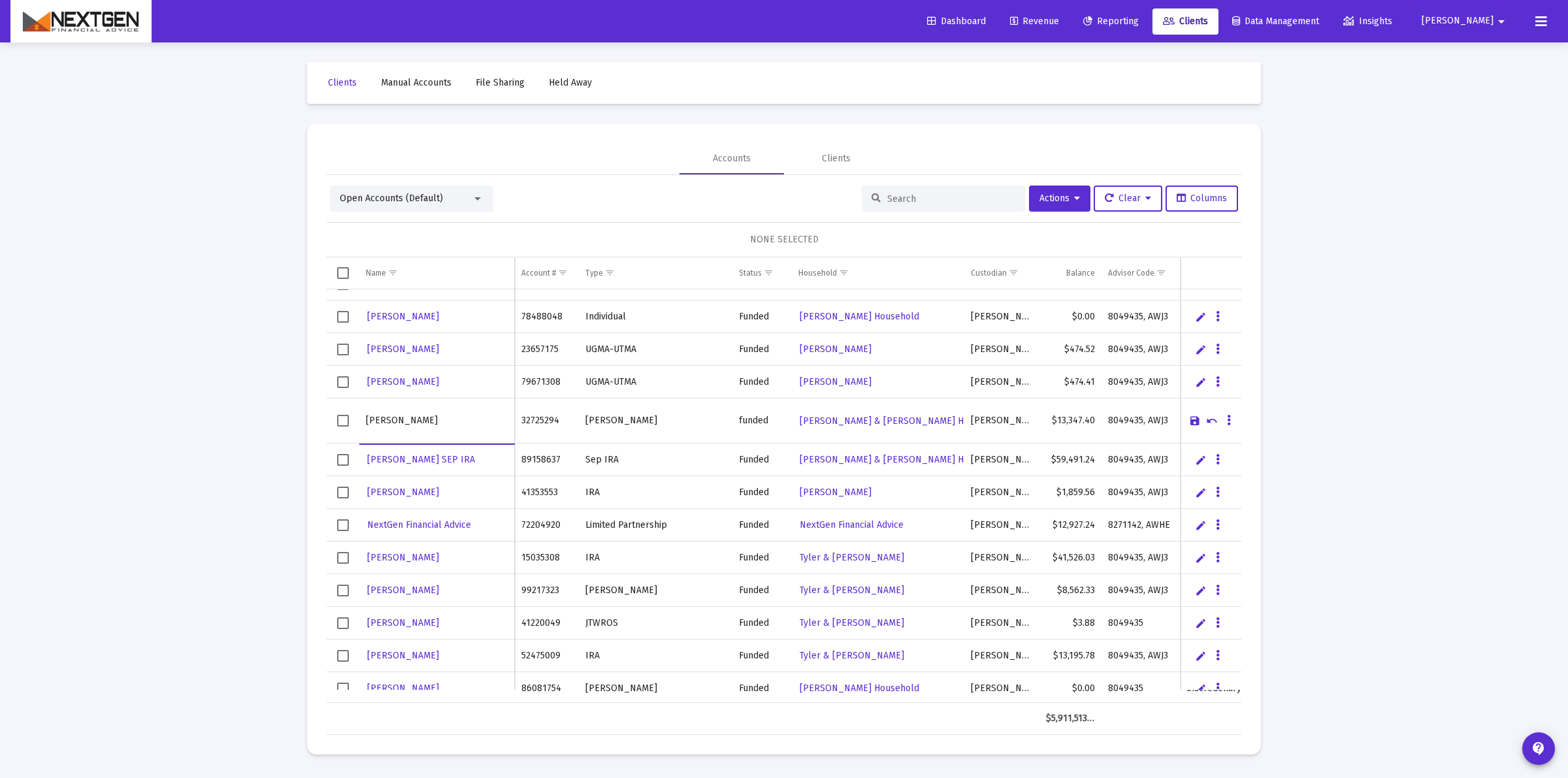
type input "Vikash Talyan"
click at [1190, 421] on link "Save" at bounding box center [1195, 421] width 12 height 12
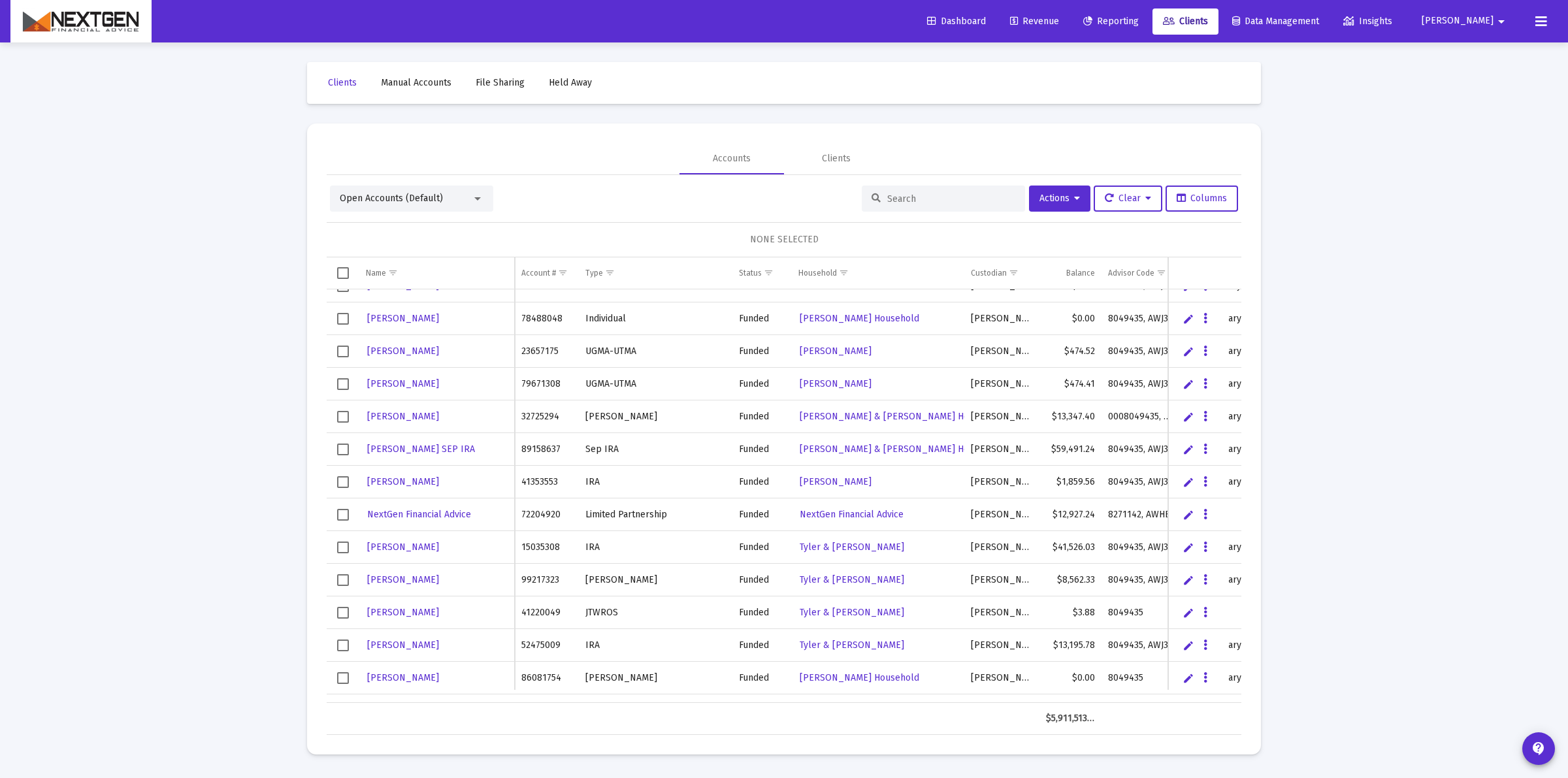
click at [1183, 449] on link "Edit" at bounding box center [1189, 450] width 12 height 12
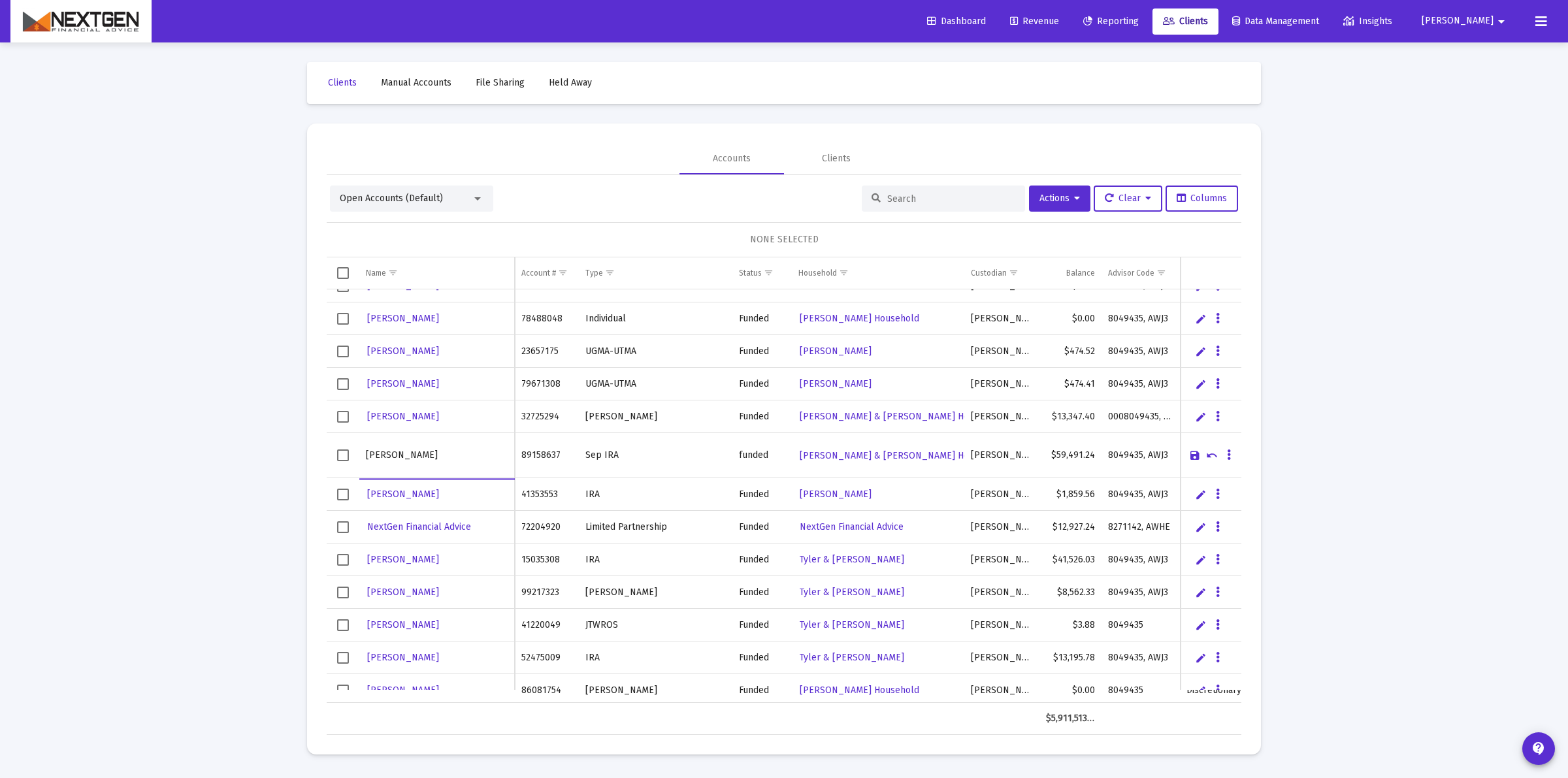
type input "Vikash Talyan"
click at [1190, 455] on link "Save" at bounding box center [1195, 456] width 12 height 12
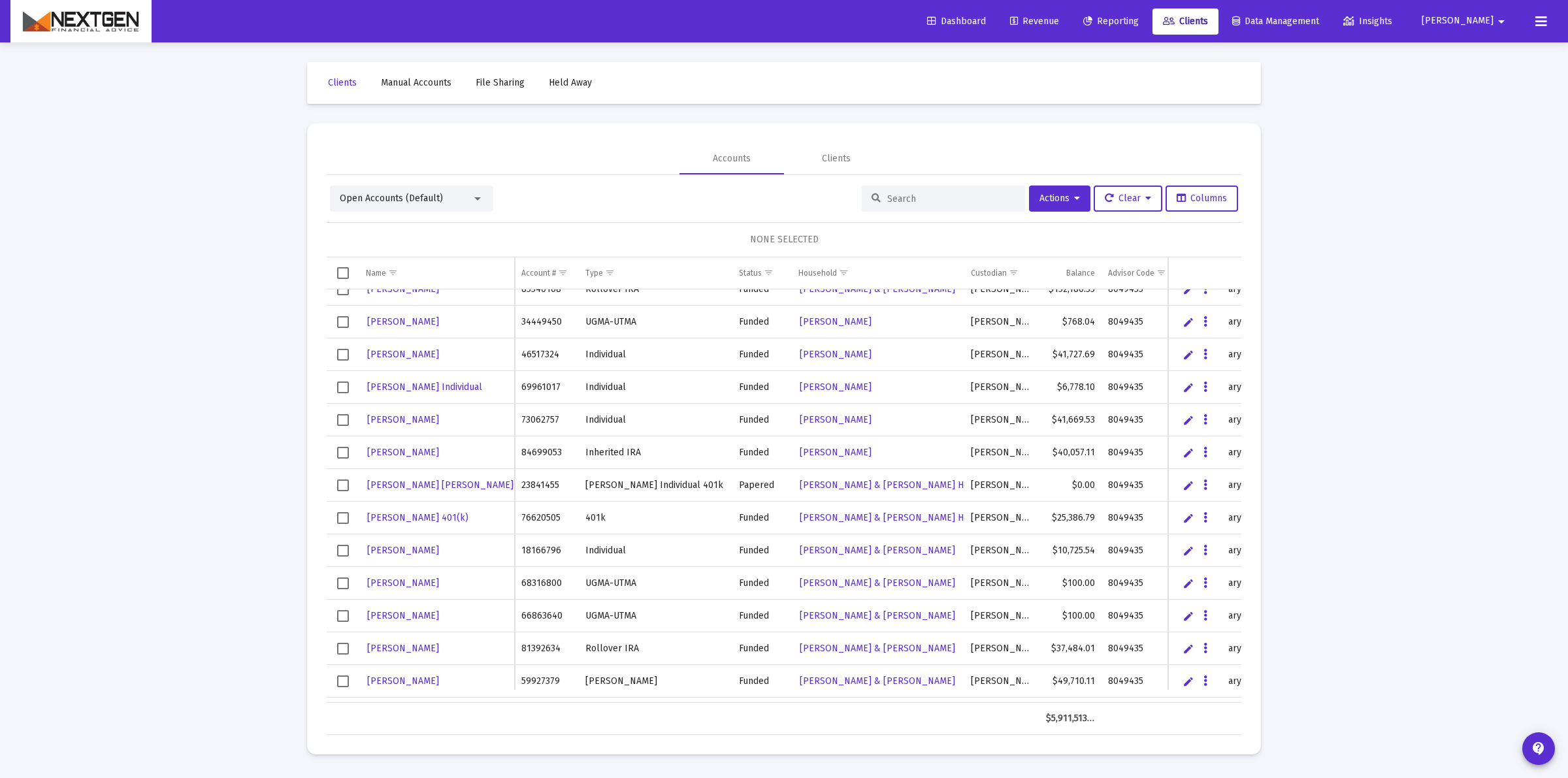
click at [1183, 486] on link "Edit" at bounding box center [1189, 485] width 12 height 12
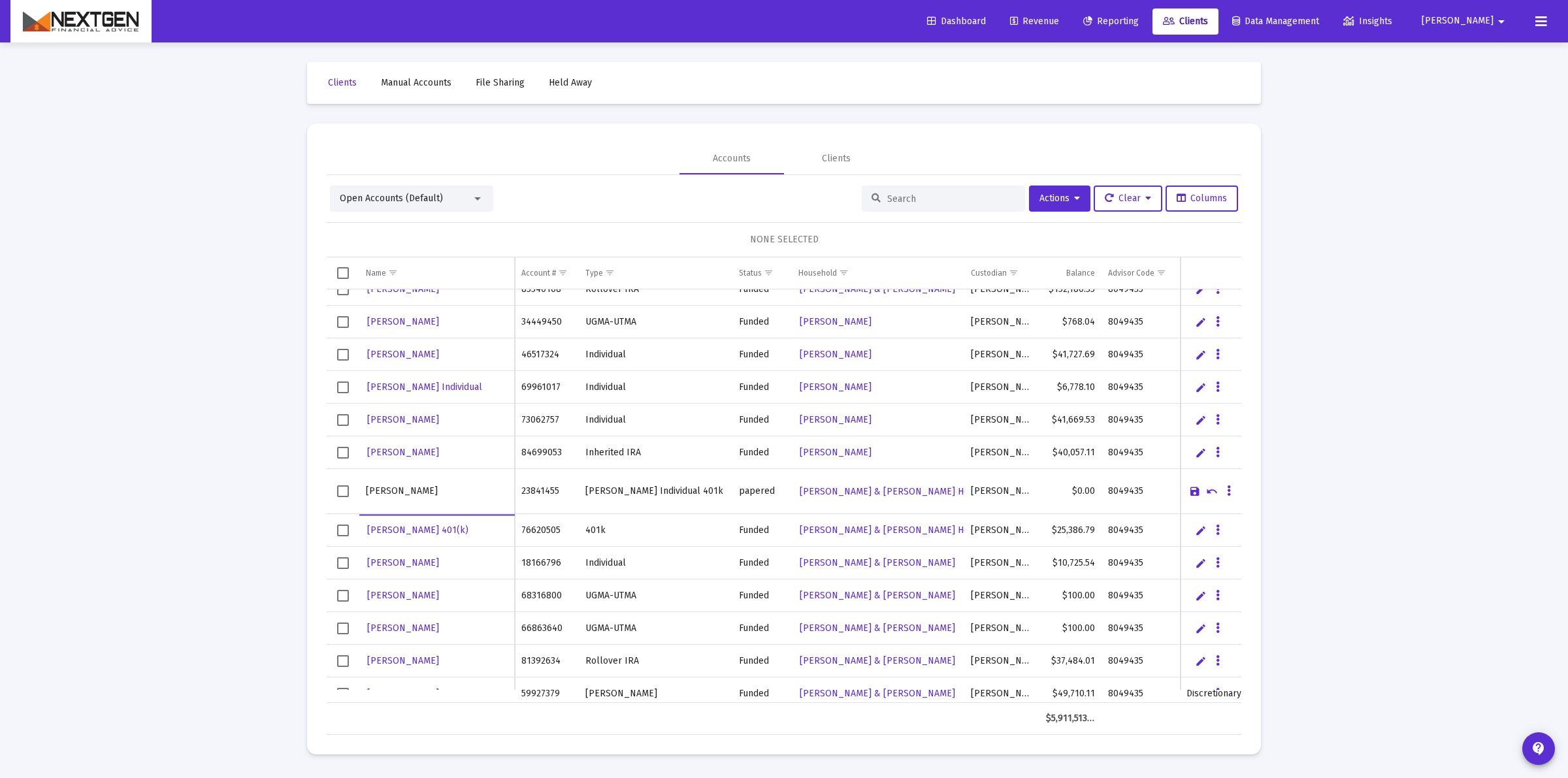
type input "Vikash Talyan"
click at [1193, 488] on link "Save" at bounding box center [1195, 491] width 12 height 12
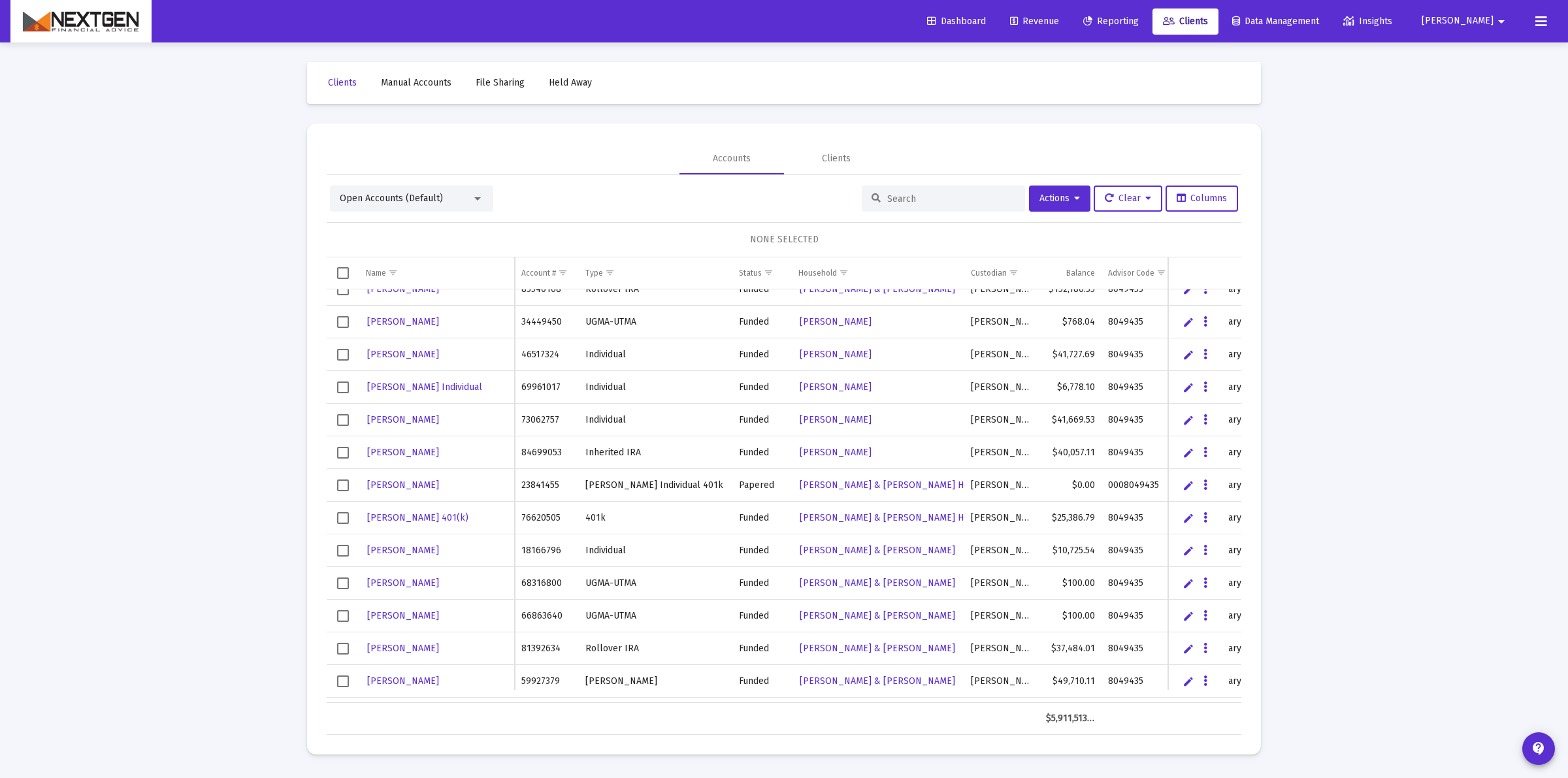
click at [1183, 519] on link "Edit" at bounding box center [1189, 518] width 12 height 12
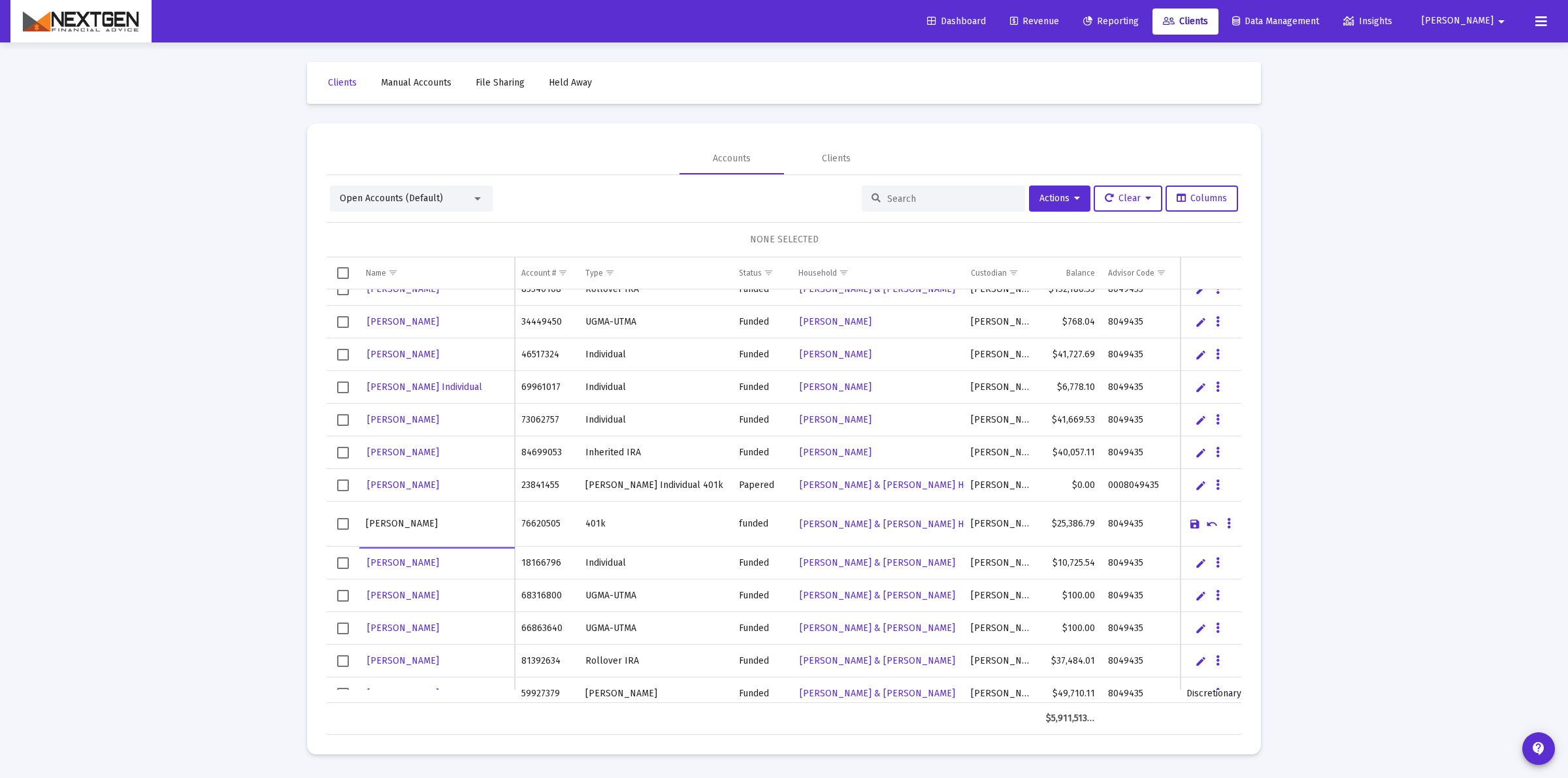
type input "Vikash Talyan"
click at [1189, 526] on link "Save" at bounding box center [1195, 524] width 12 height 12
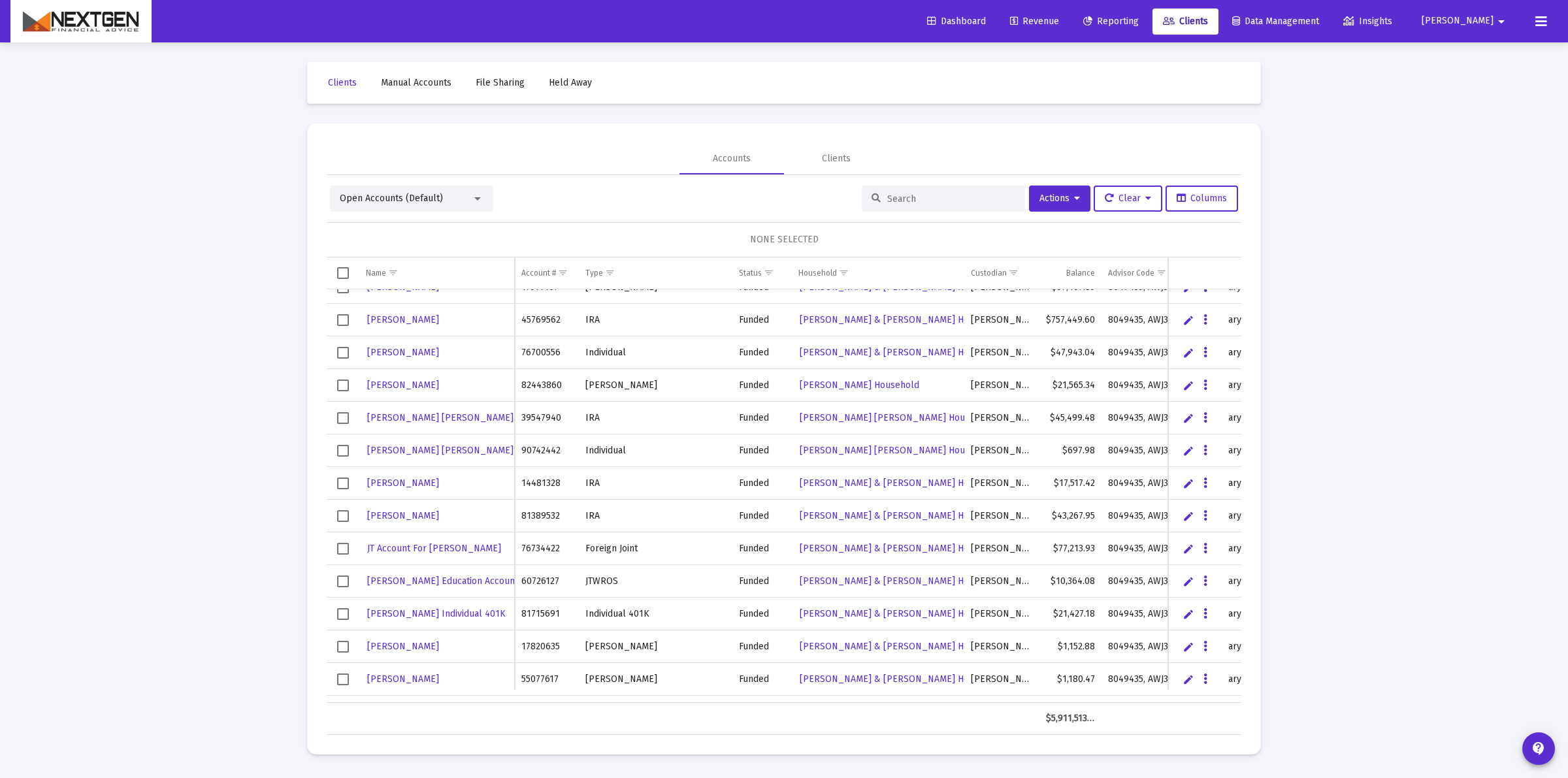
click at [1187, 617] on link "Edit" at bounding box center [1189, 614] width 12 height 12
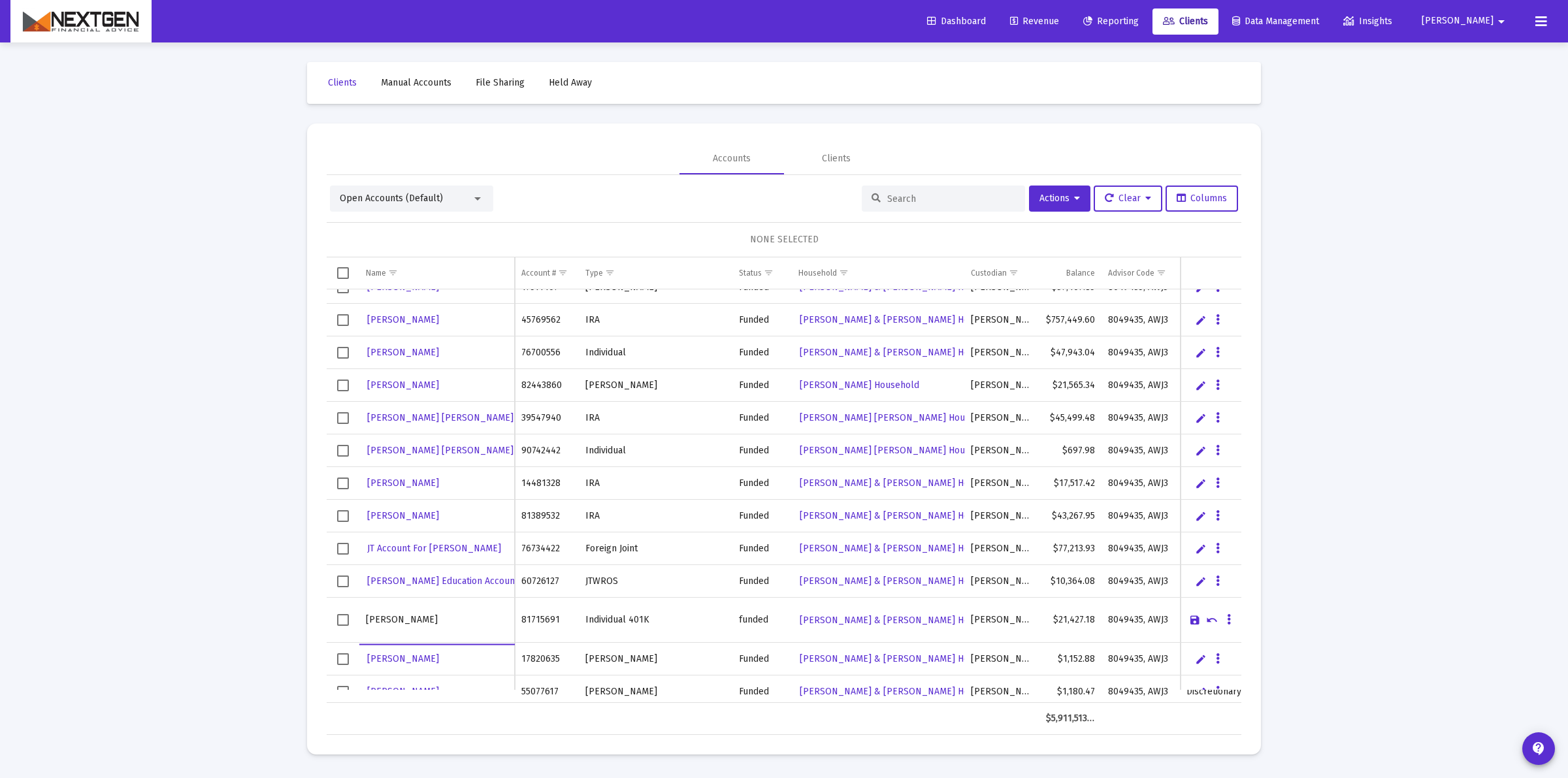
type input "John Elsagher"
click at [1193, 625] on link "Save" at bounding box center [1195, 620] width 12 height 12
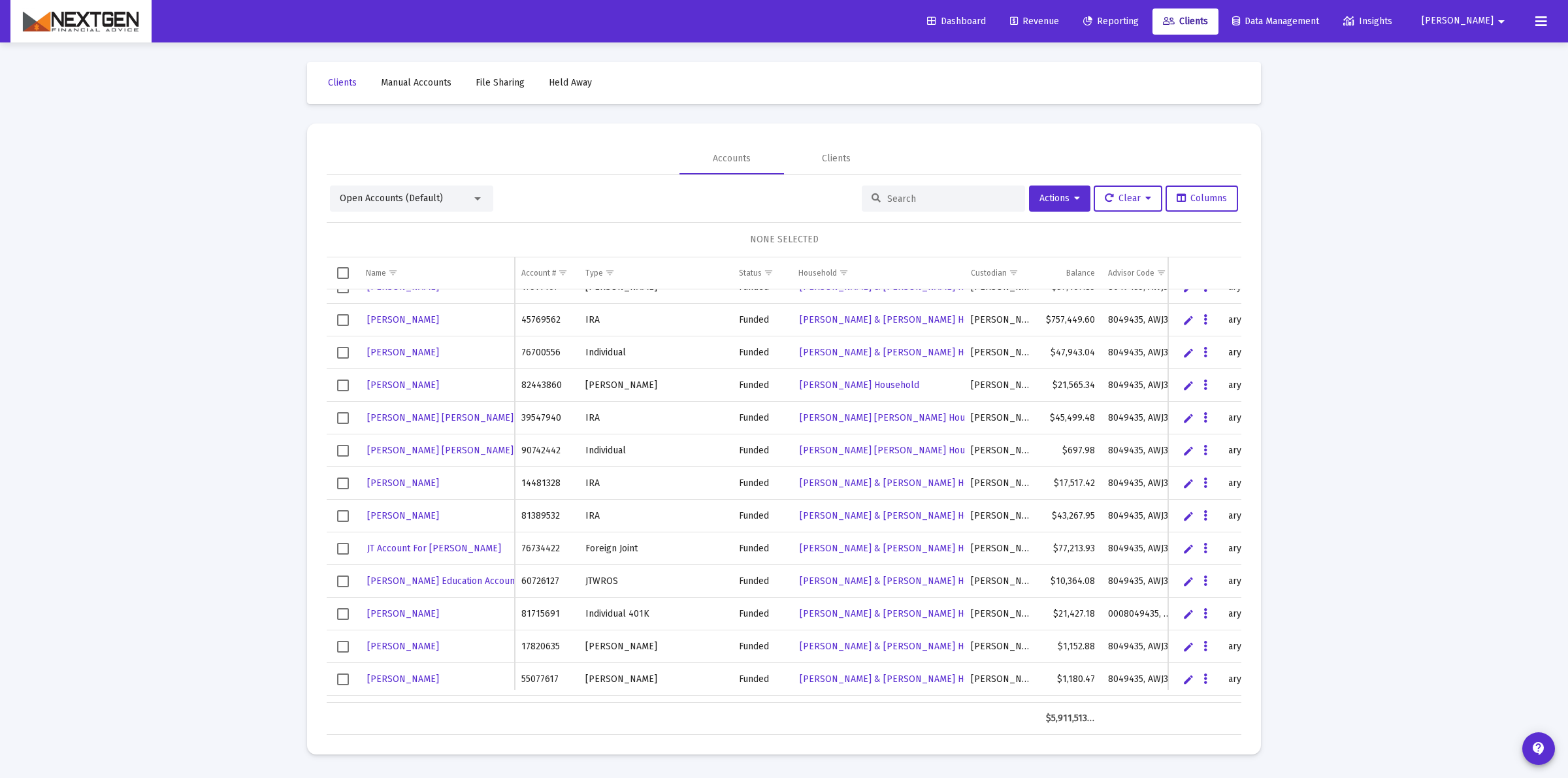
click at [1183, 552] on link "Edit" at bounding box center [1189, 549] width 12 height 12
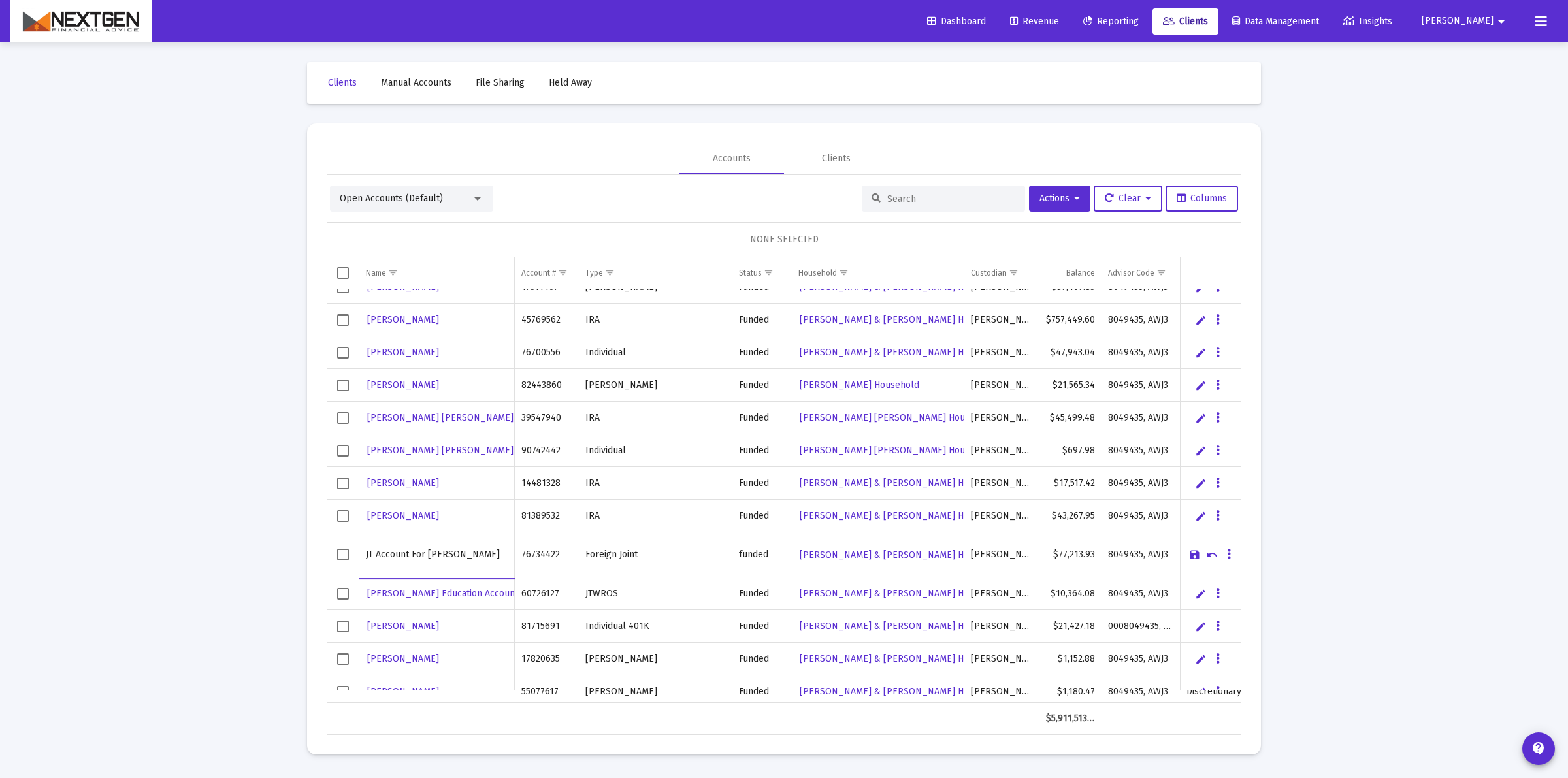
drag, startPoint x: 476, startPoint y: 555, endPoint x: 339, endPoint y: 563, distance: 137.2
click at [339, 563] on tr "JT Account For Virat Talyan" at bounding box center [783, 555] width 914 height 45
type input "Deepti Pachauri & Vikash Talyan"
click at [1194, 556] on link "Save" at bounding box center [1195, 555] width 12 height 12
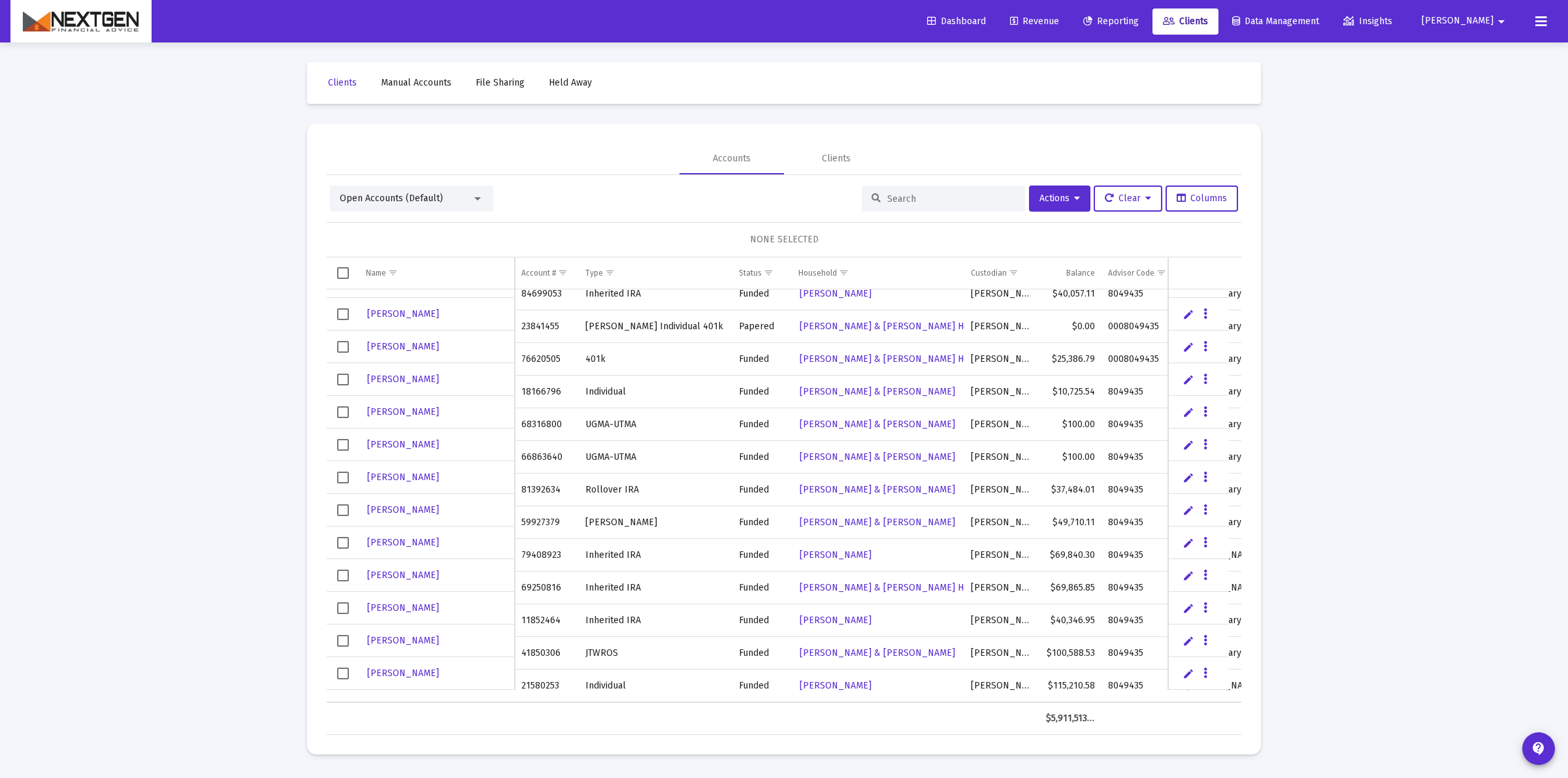
click at [1058, 21] on span "Revenue" at bounding box center [1034, 21] width 49 height 11
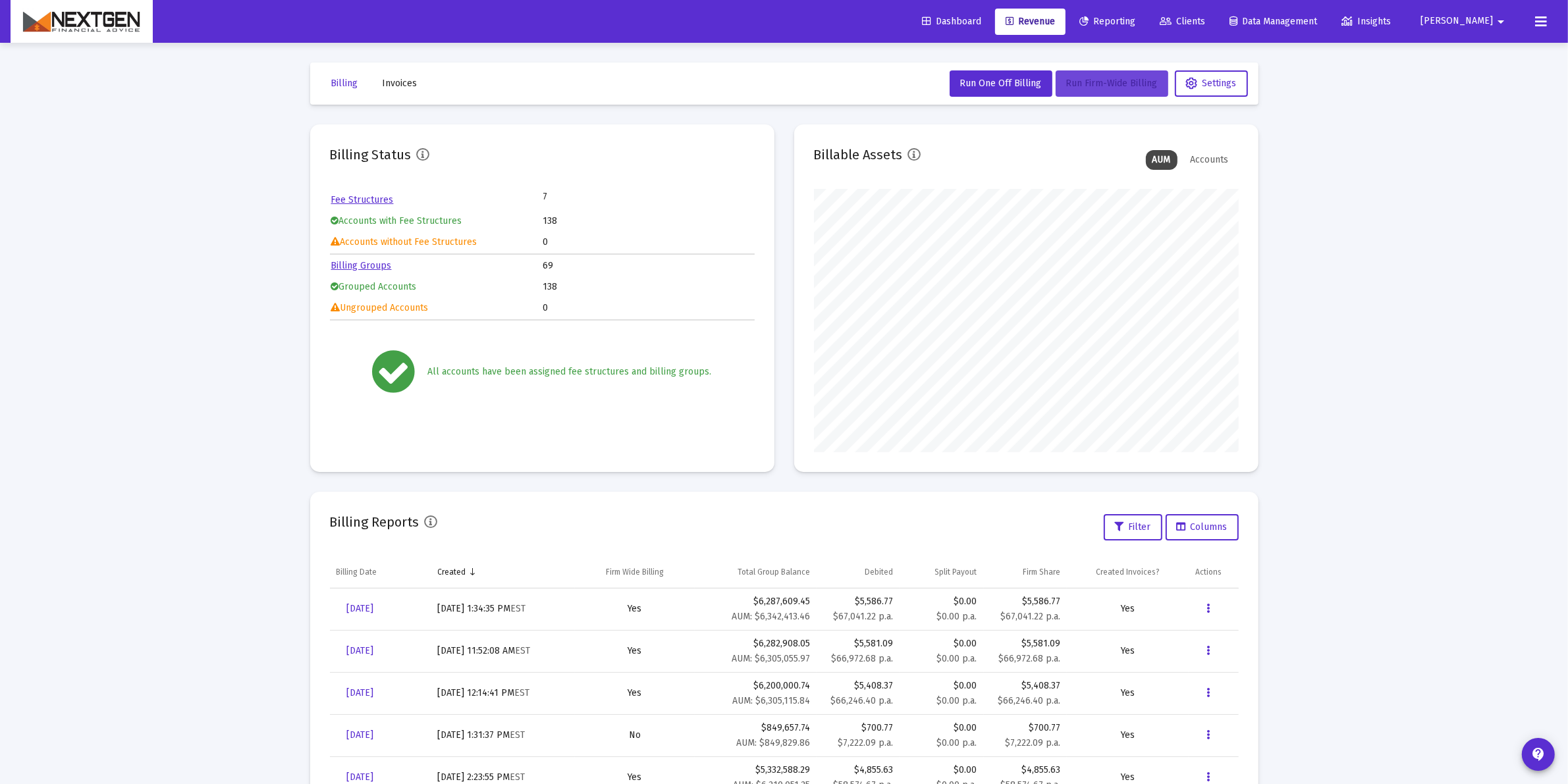
click at [1094, 86] on span "Run Firm-Wide Billing" at bounding box center [1112, 83] width 92 height 11
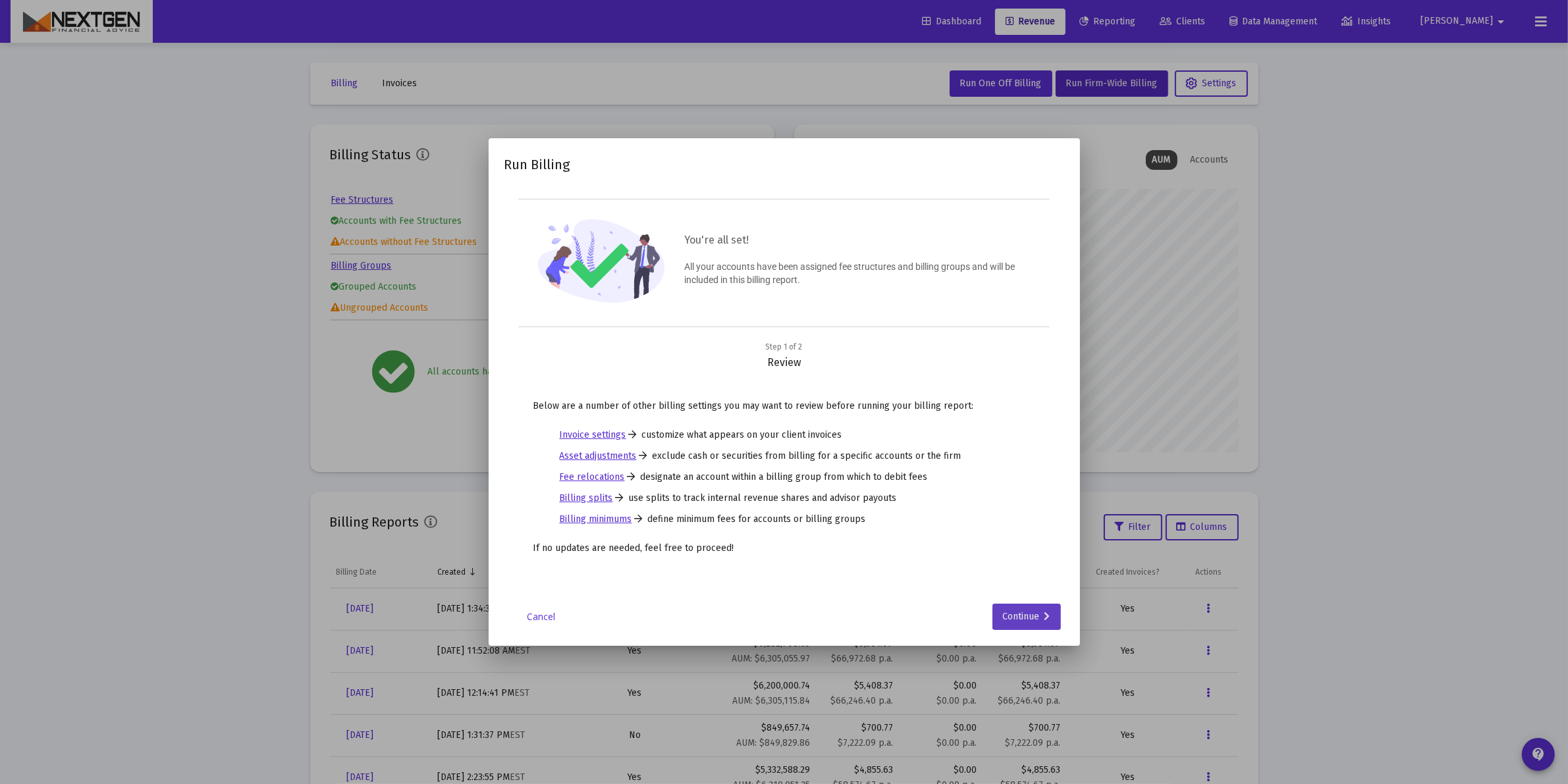
click at [1023, 623] on div "Continue" at bounding box center [1027, 617] width 47 height 26
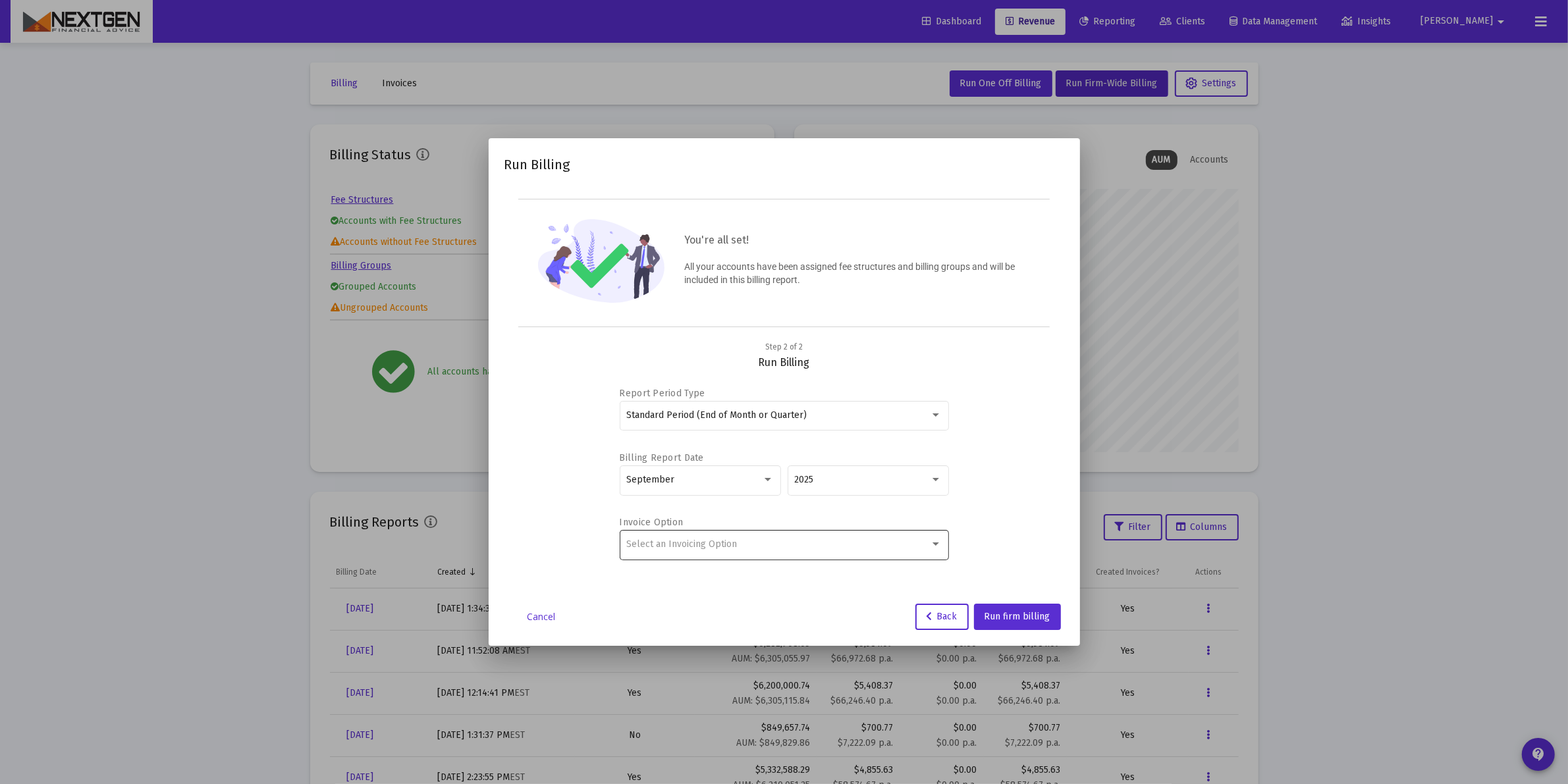
click at [749, 545] on div "Select an Invoicing Option" at bounding box center [777, 544] width 304 height 10
click at [739, 587] on span "Create Invoice by Household" at bounding box center [784, 600] width 315 height 28
click at [1049, 618] on span "Run firm billing" at bounding box center [1017, 616] width 66 height 11
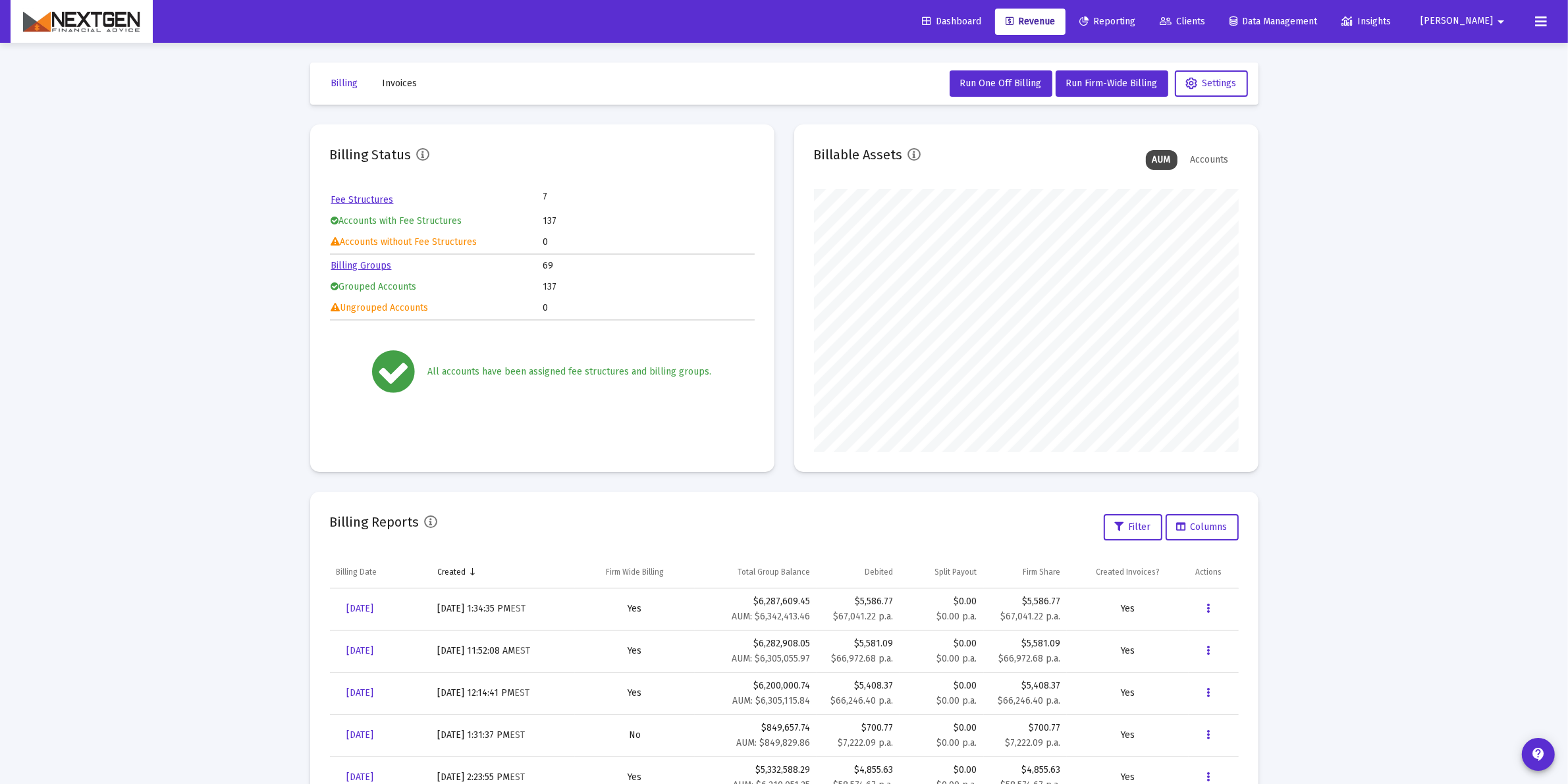
click at [1365, 246] on div "Loading... Billing Invoices Run One Off Billing Run Firm-Wide Billing Settings …" at bounding box center [784, 438] width 1568 height 876
click at [1503, 23] on mat-icon "arrow_drop_down" at bounding box center [1501, 22] width 16 height 26
click at [1503, 23] on div at bounding box center [784, 392] width 1568 height 784
click at [1541, 20] on icon at bounding box center [1542, 22] width 12 height 16
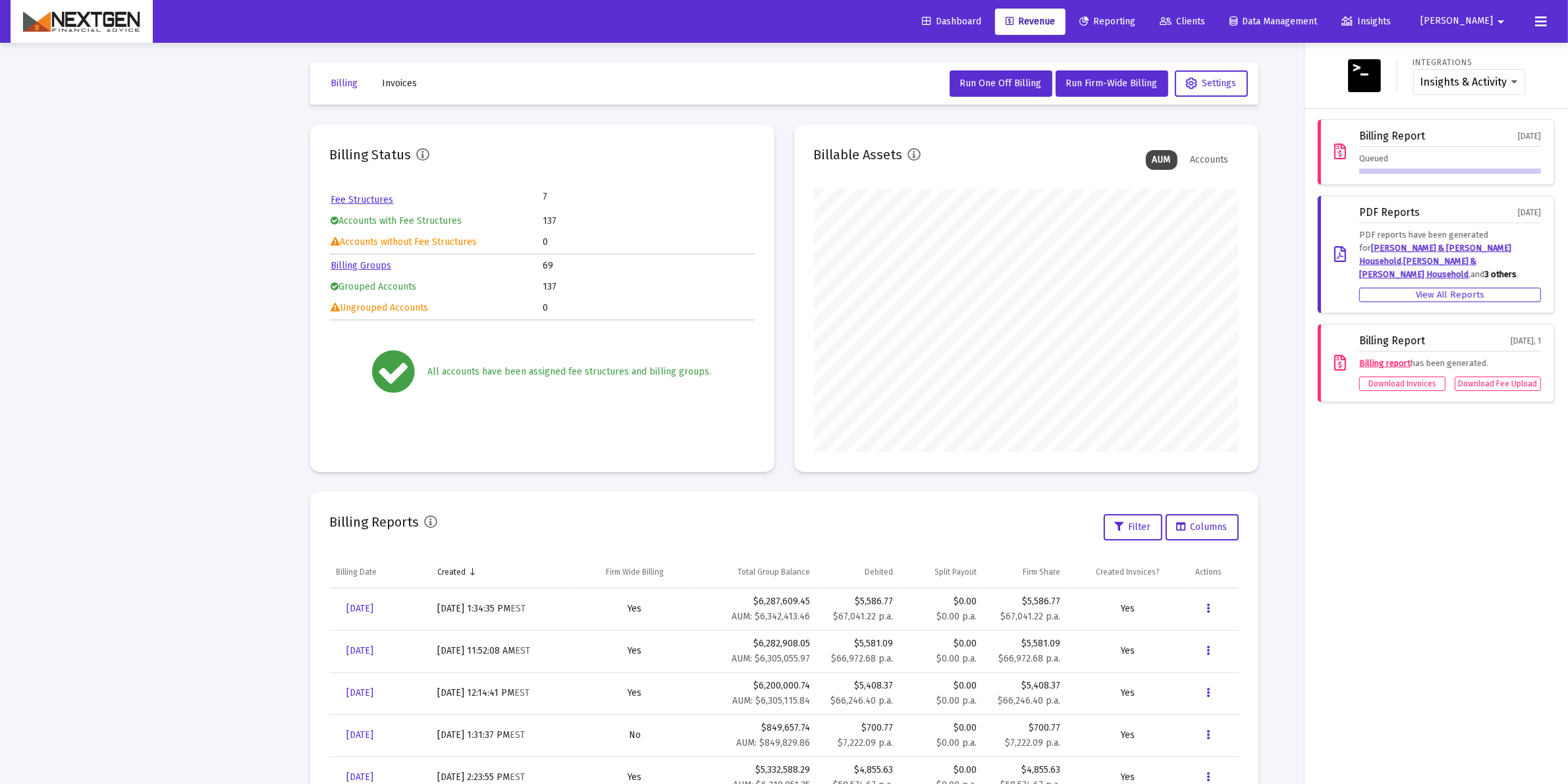
click at [1543, 18] on icon at bounding box center [1542, 22] width 12 height 16
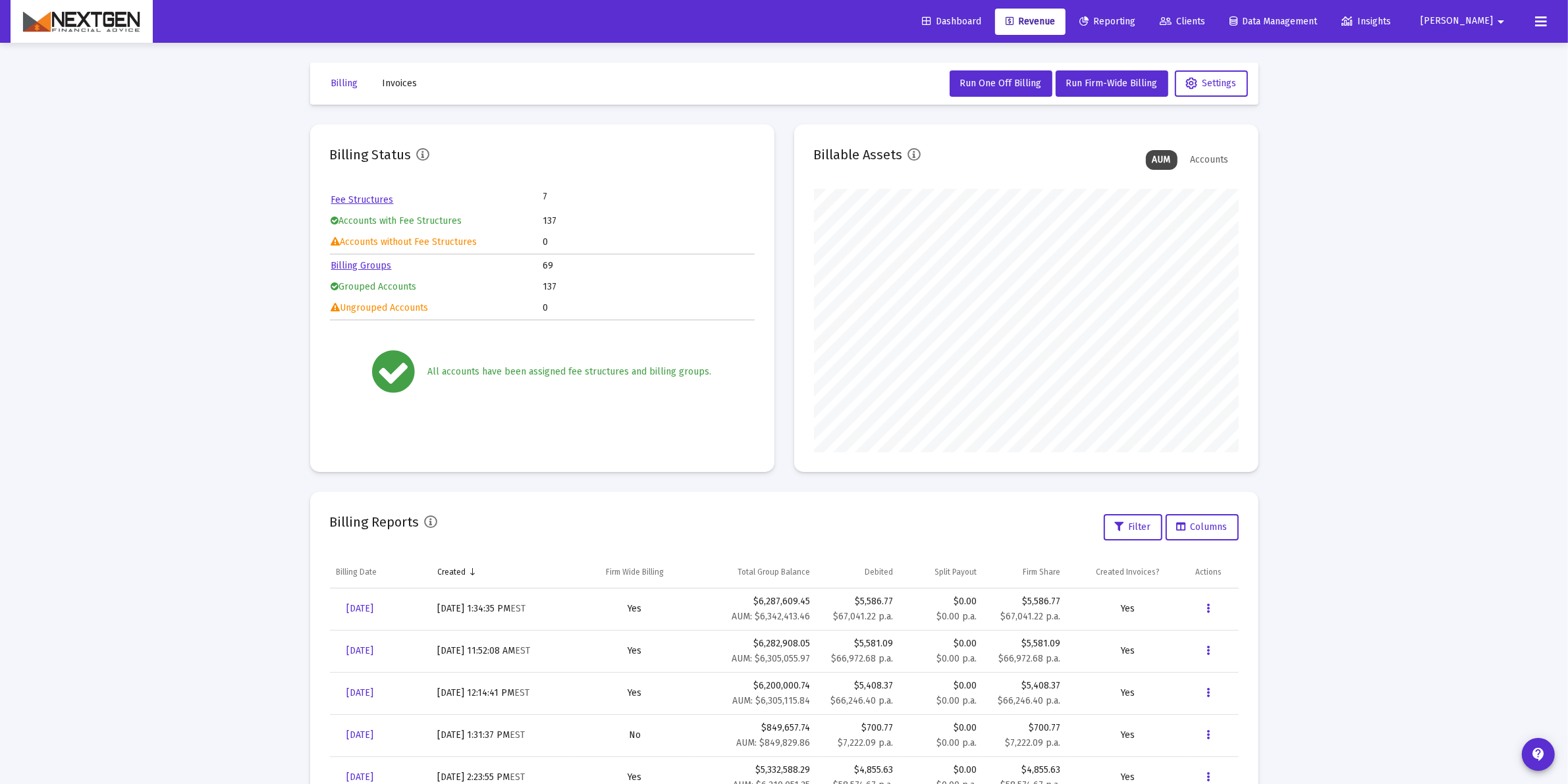
click at [1543, 18] on icon at bounding box center [1542, 22] width 12 height 16
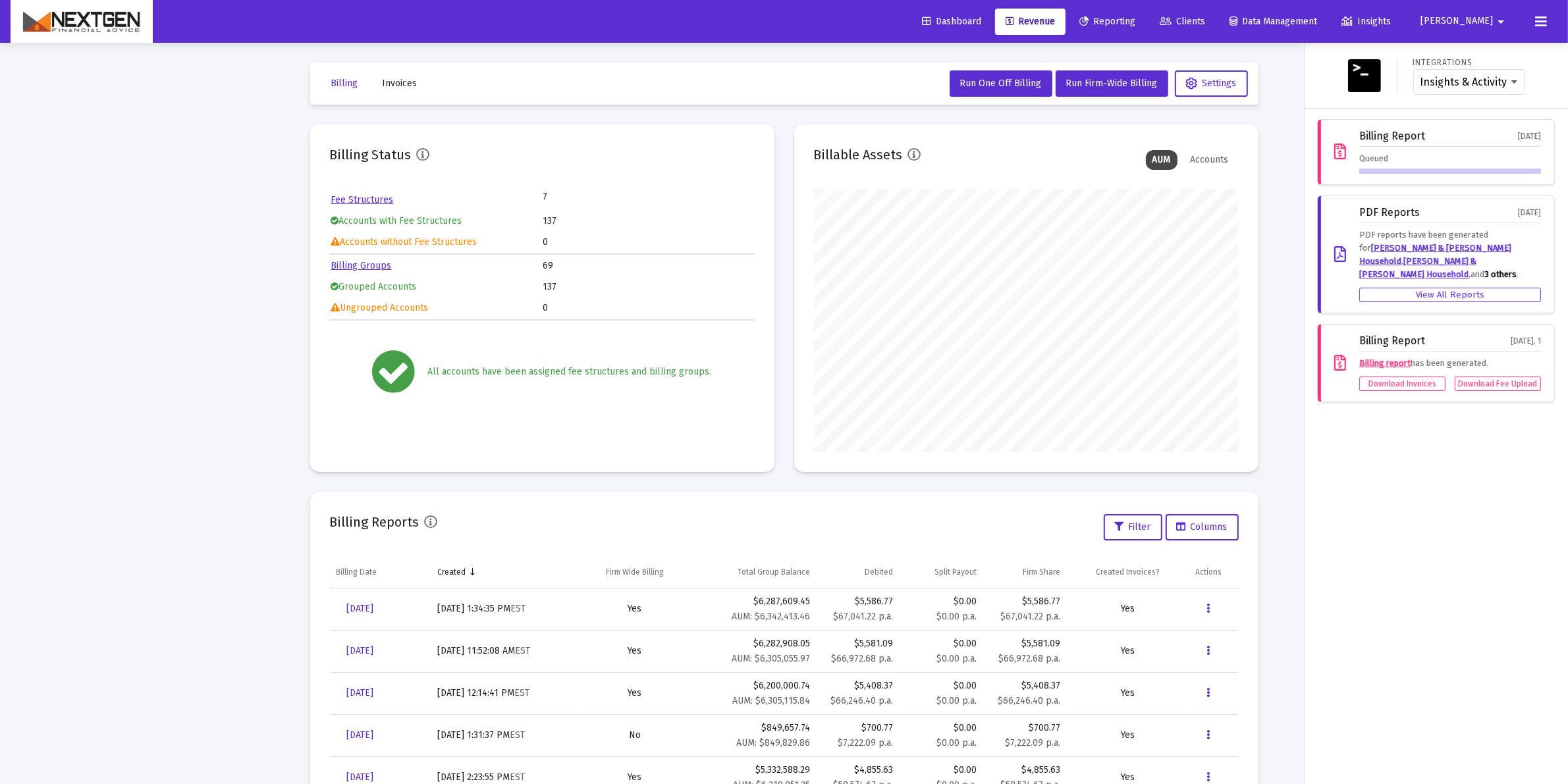
click at [1543, 18] on icon at bounding box center [1542, 22] width 12 height 16
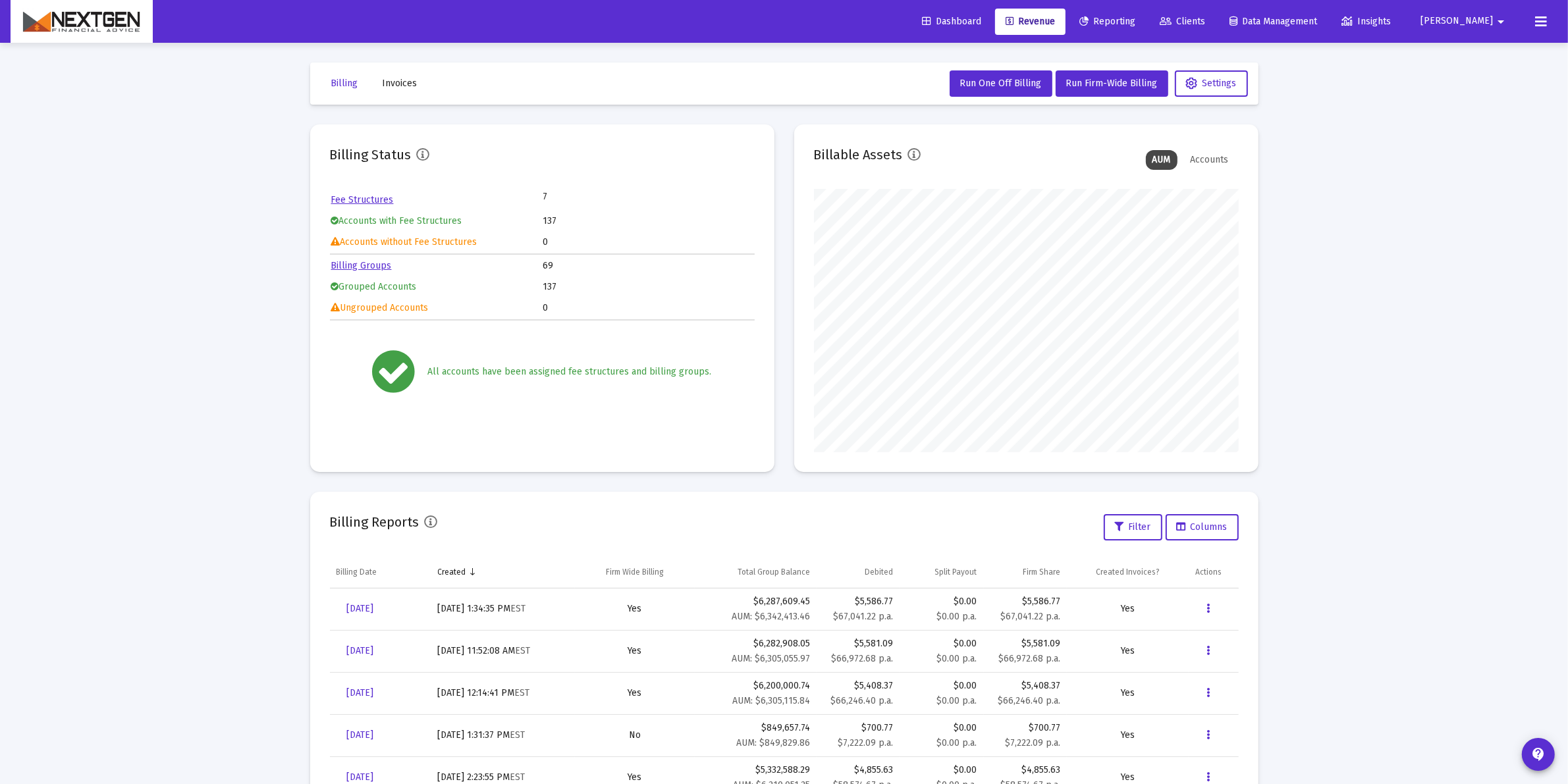
scroll to position [263, 425]
click at [1538, 23] on icon at bounding box center [1542, 22] width 12 height 16
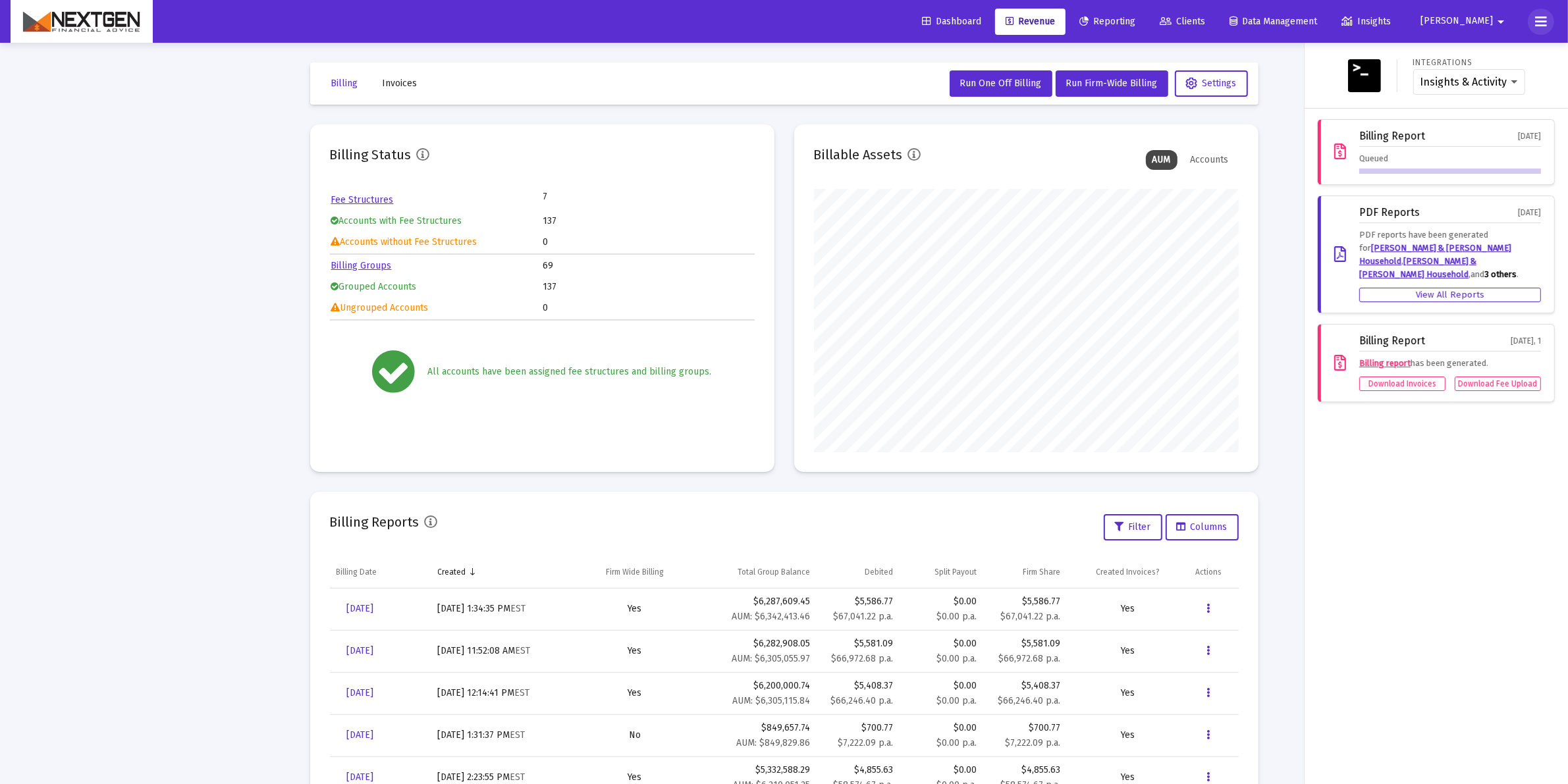
click at [1538, 23] on icon at bounding box center [1542, 22] width 12 height 16
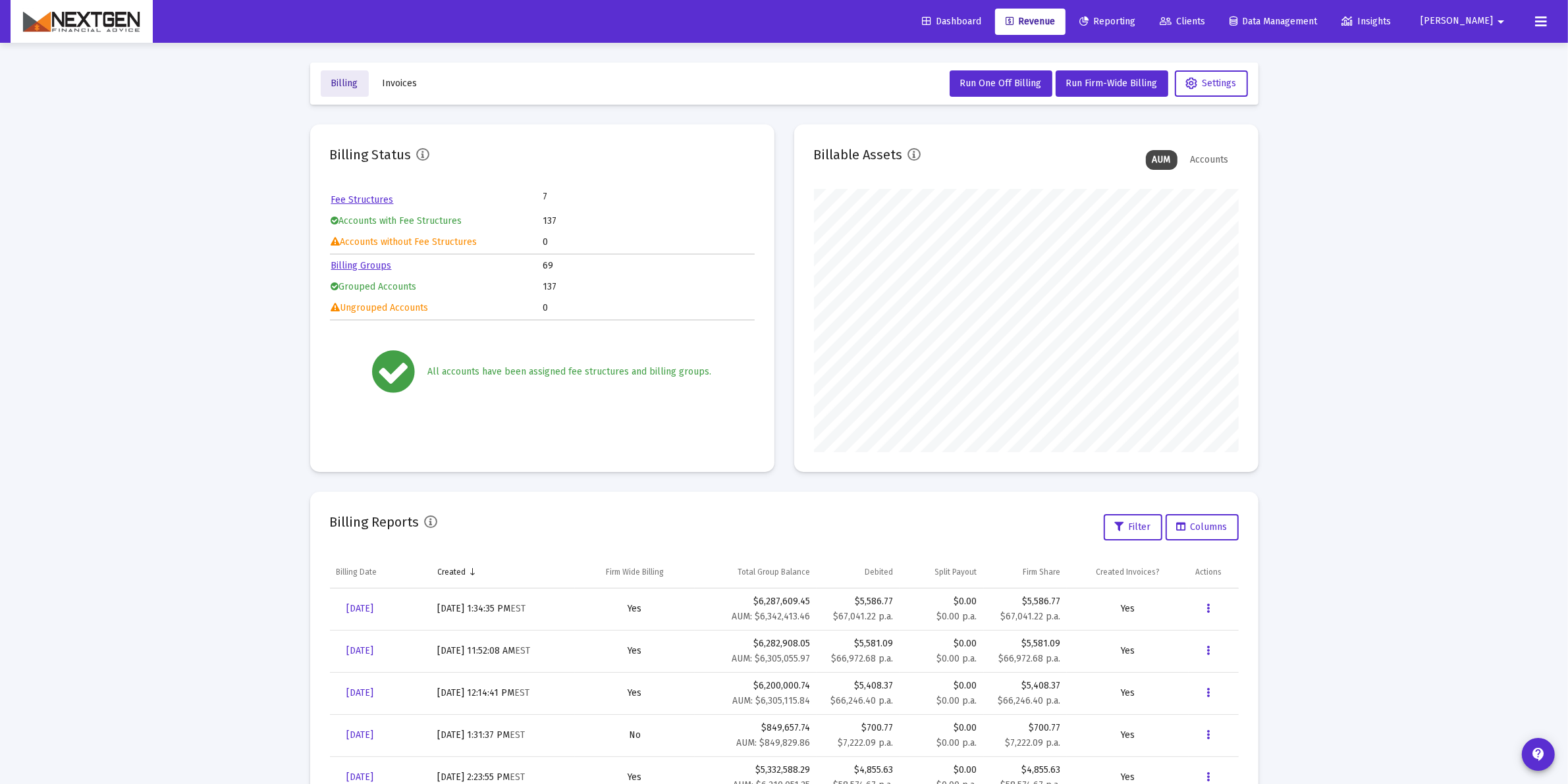
click at [337, 89] on button "Billing" at bounding box center [344, 83] width 48 height 26
click at [1526, 26] on div "Dashboard Revenue Reporting Clients Data Management Insights Brian arrow_drop_d…" at bounding box center [784, 21] width 1547 height 43
click at [1507, 21] on mat-icon "arrow_drop_down" at bounding box center [1501, 22] width 16 height 26
click at [1546, 13] on div at bounding box center [784, 392] width 1568 height 784
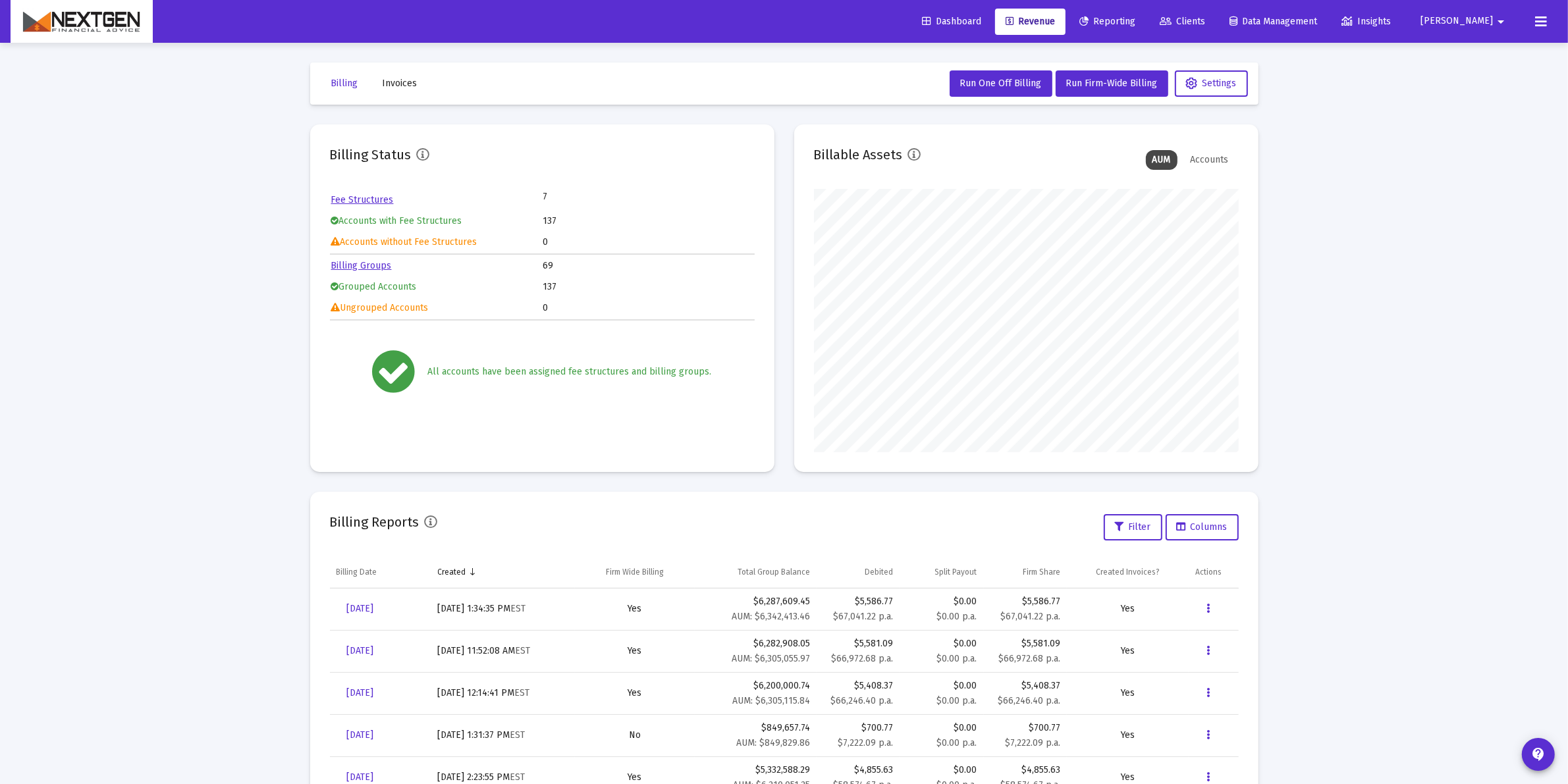
click at [1543, 15] on icon at bounding box center [1542, 22] width 12 height 16
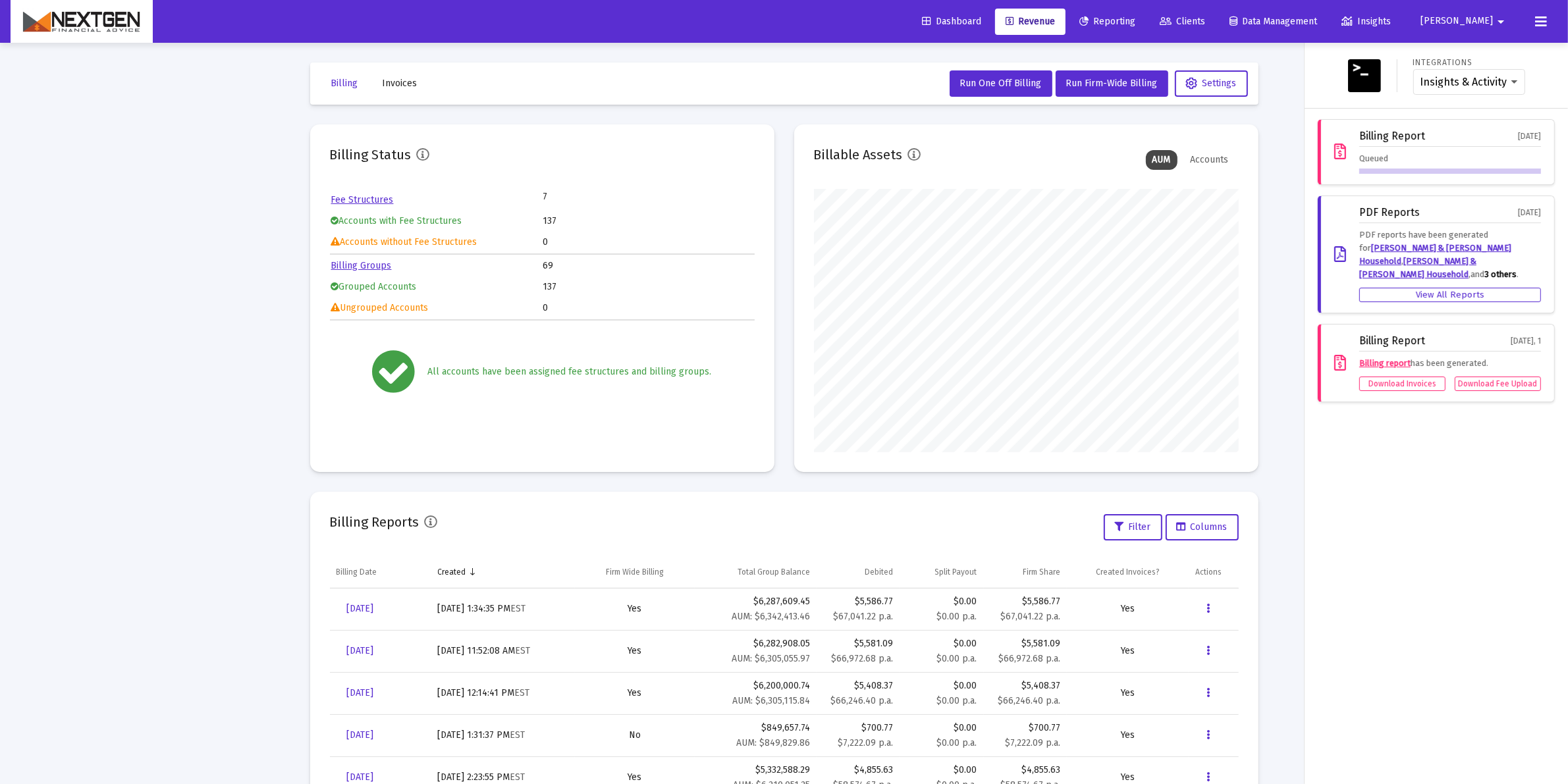
click at [1458, 170] on div at bounding box center [1451, 172] width 182 height 5
click at [1536, 11] on button at bounding box center [1541, 22] width 26 height 26
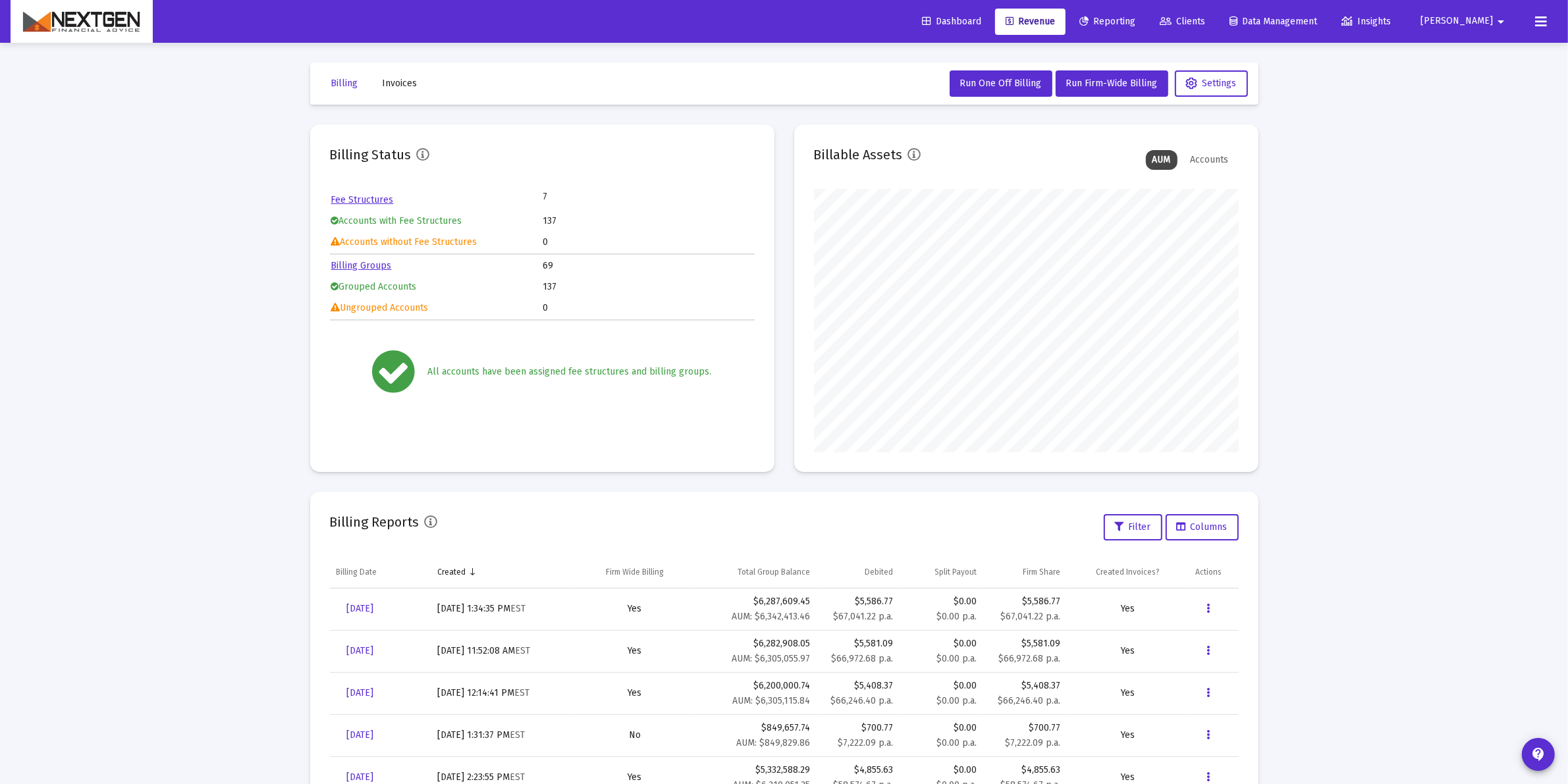
click at [1536, 11] on button at bounding box center [1541, 22] width 26 height 26
click at [1541, 15] on icon at bounding box center [1542, 22] width 12 height 16
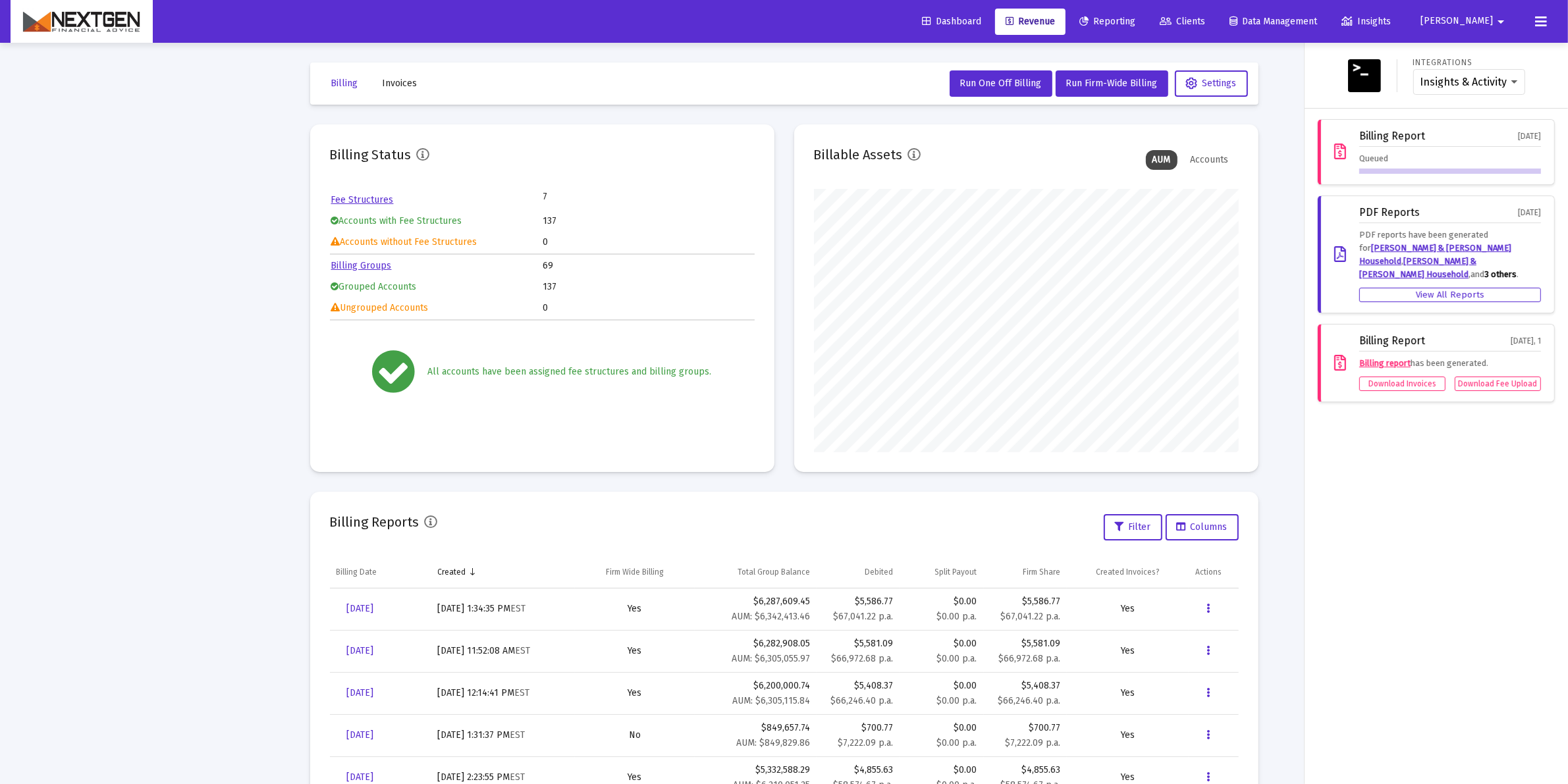
click at [1452, 145] on div "Billing Report [DATE]" at bounding box center [1451, 138] width 182 height 17
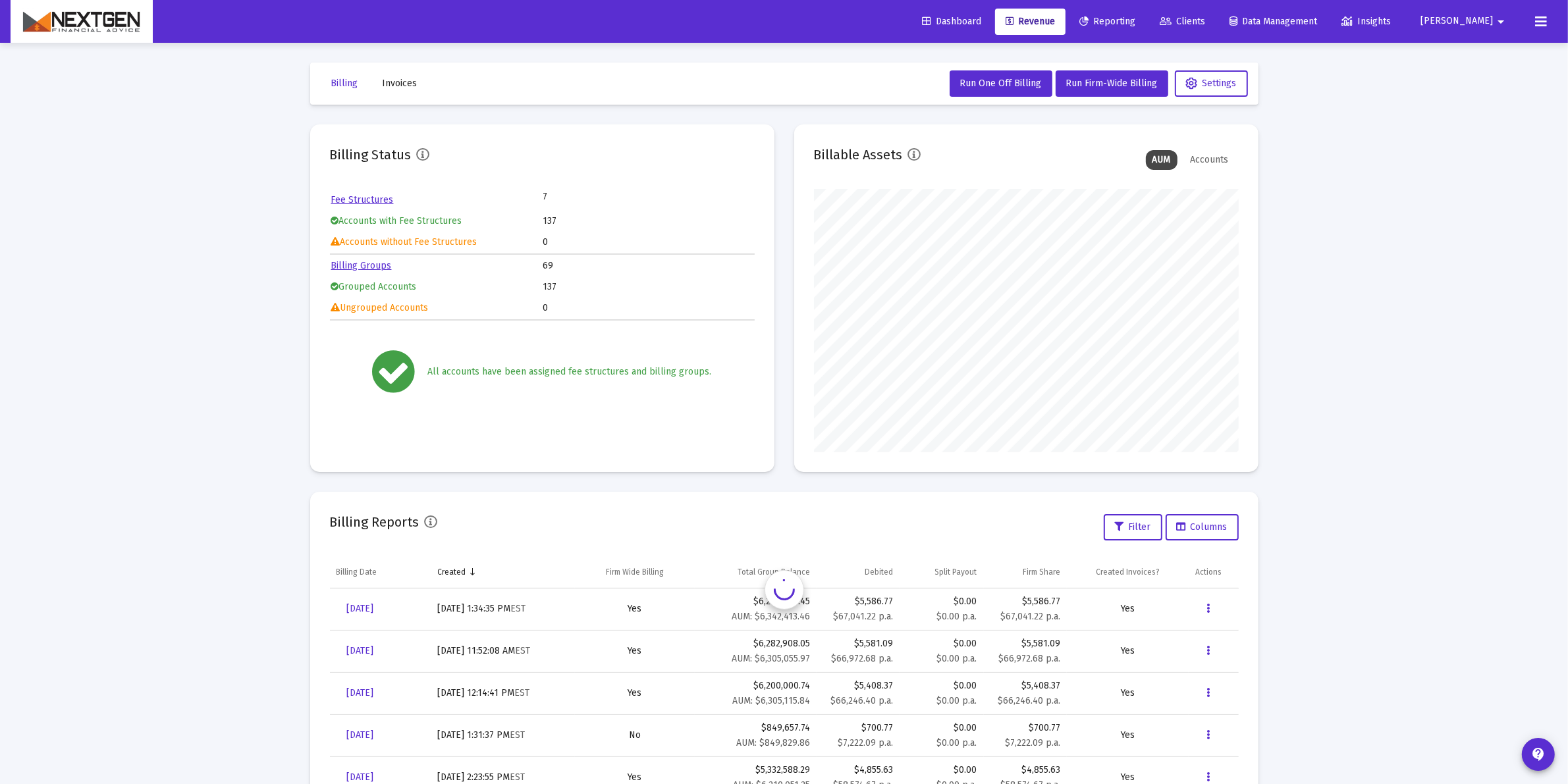
scroll to position [263, 425]
click at [1538, 24] on icon at bounding box center [1542, 22] width 12 height 16
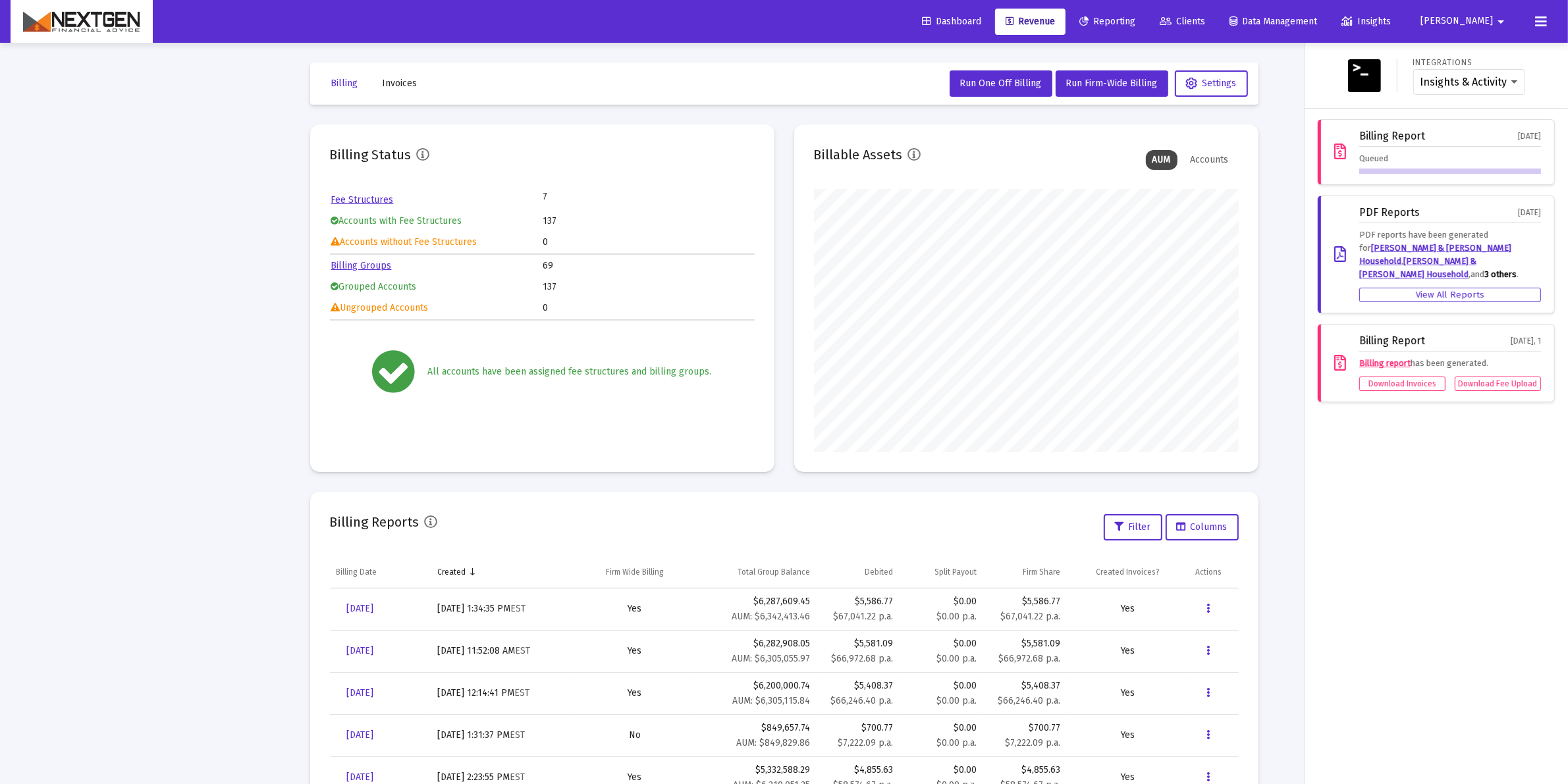
click at [1451, 151] on div "Billing Report Oct 1, 2025 Queued" at bounding box center [1451, 152] width 182 height 44
click at [1485, 159] on div "Queued" at bounding box center [1451, 163] width 182 height 22
click at [1388, 169] on div at bounding box center [1451, 172] width 182 height 5
click at [1496, 74] on div "Insights & Activity Wealthbox" at bounding box center [1469, 82] width 112 height 26
click at [1523, 86] on div "Insights & Activity Wealthbox" at bounding box center [1469, 82] width 112 height 26
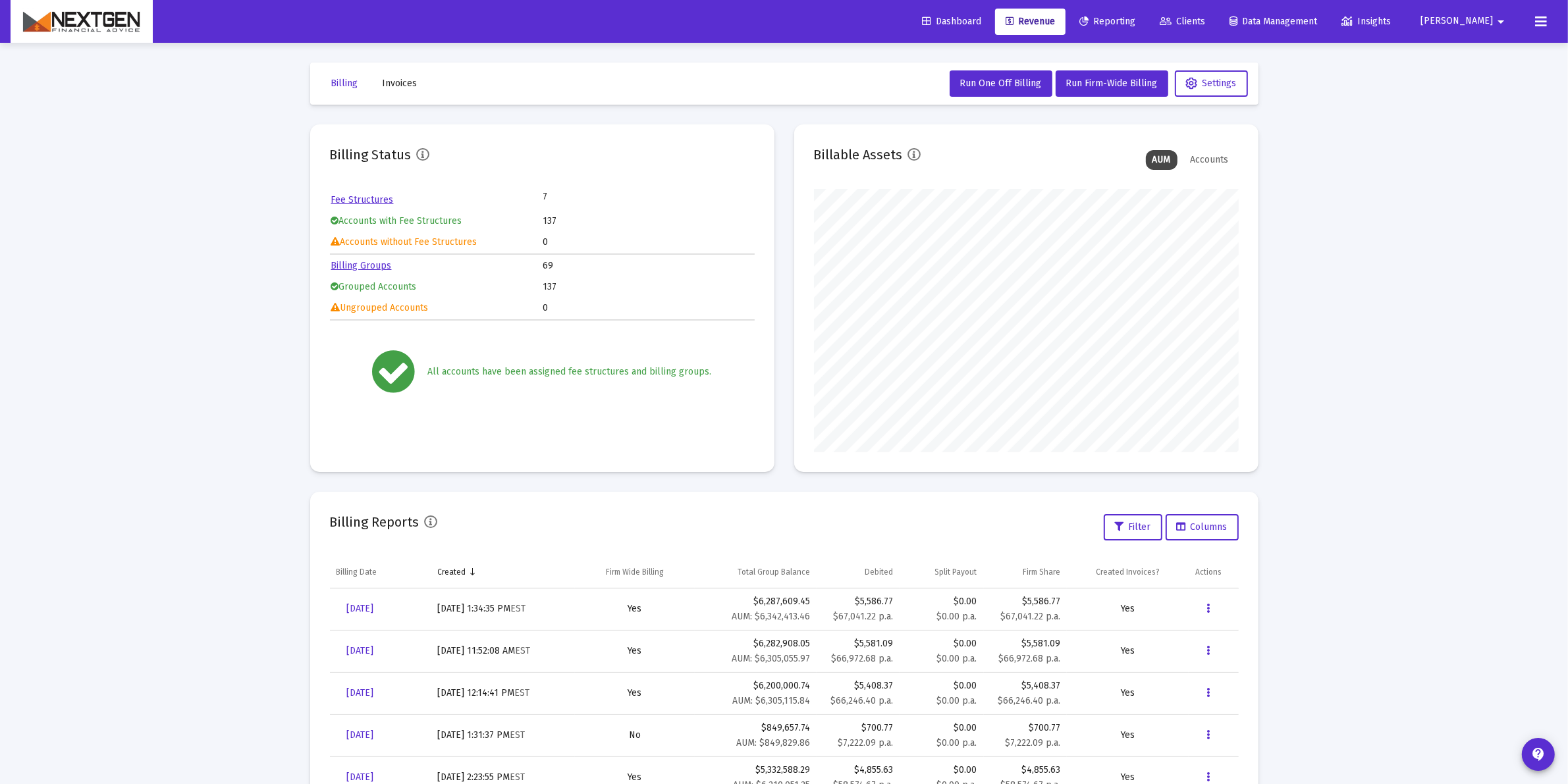
scroll to position [263, 425]
click at [1536, 25] on icon at bounding box center [1542, 22] width 12 height 16
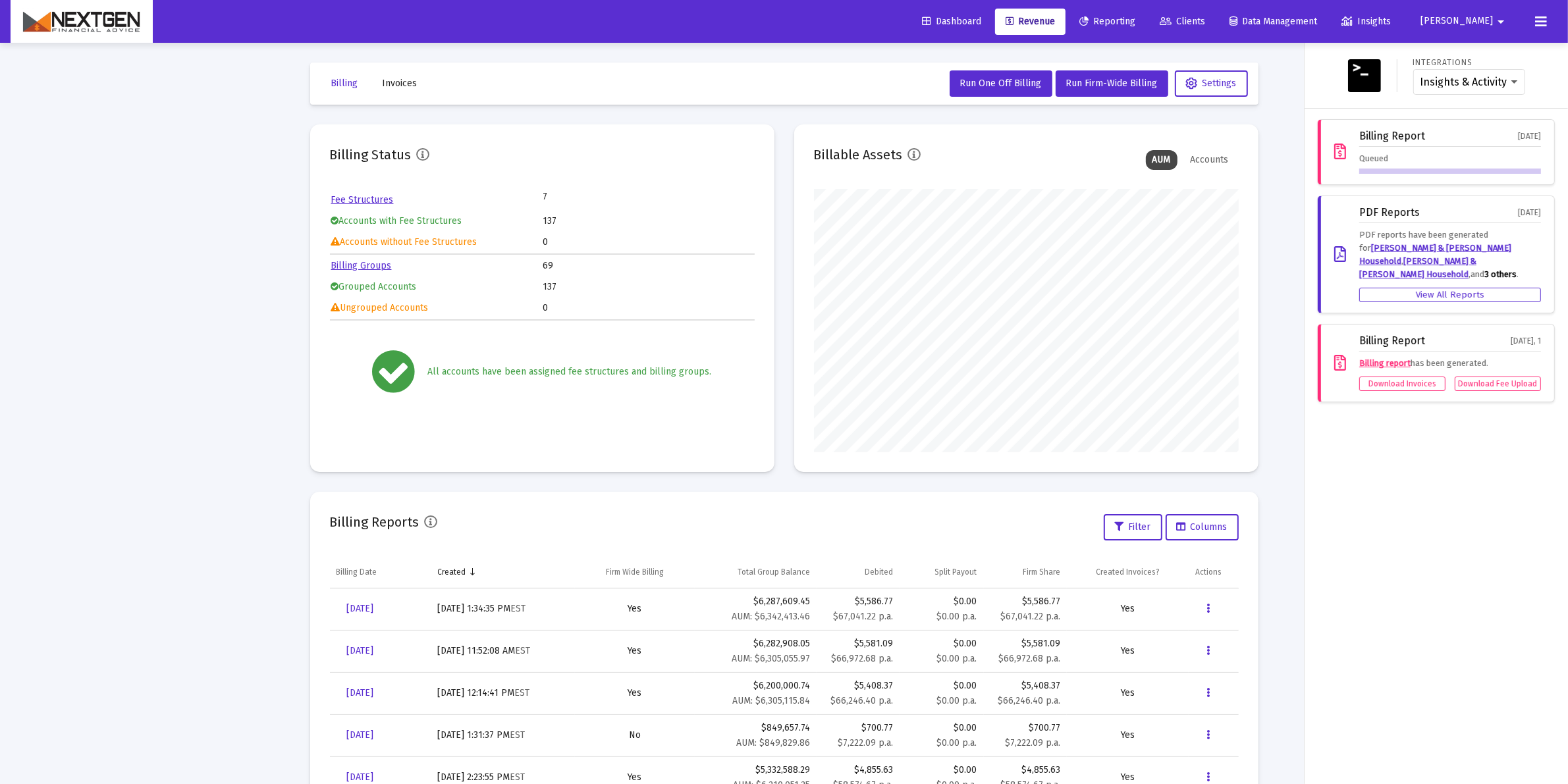
click at [1535, 26] on button at bounding box center [1541, 22] width 26 height 26
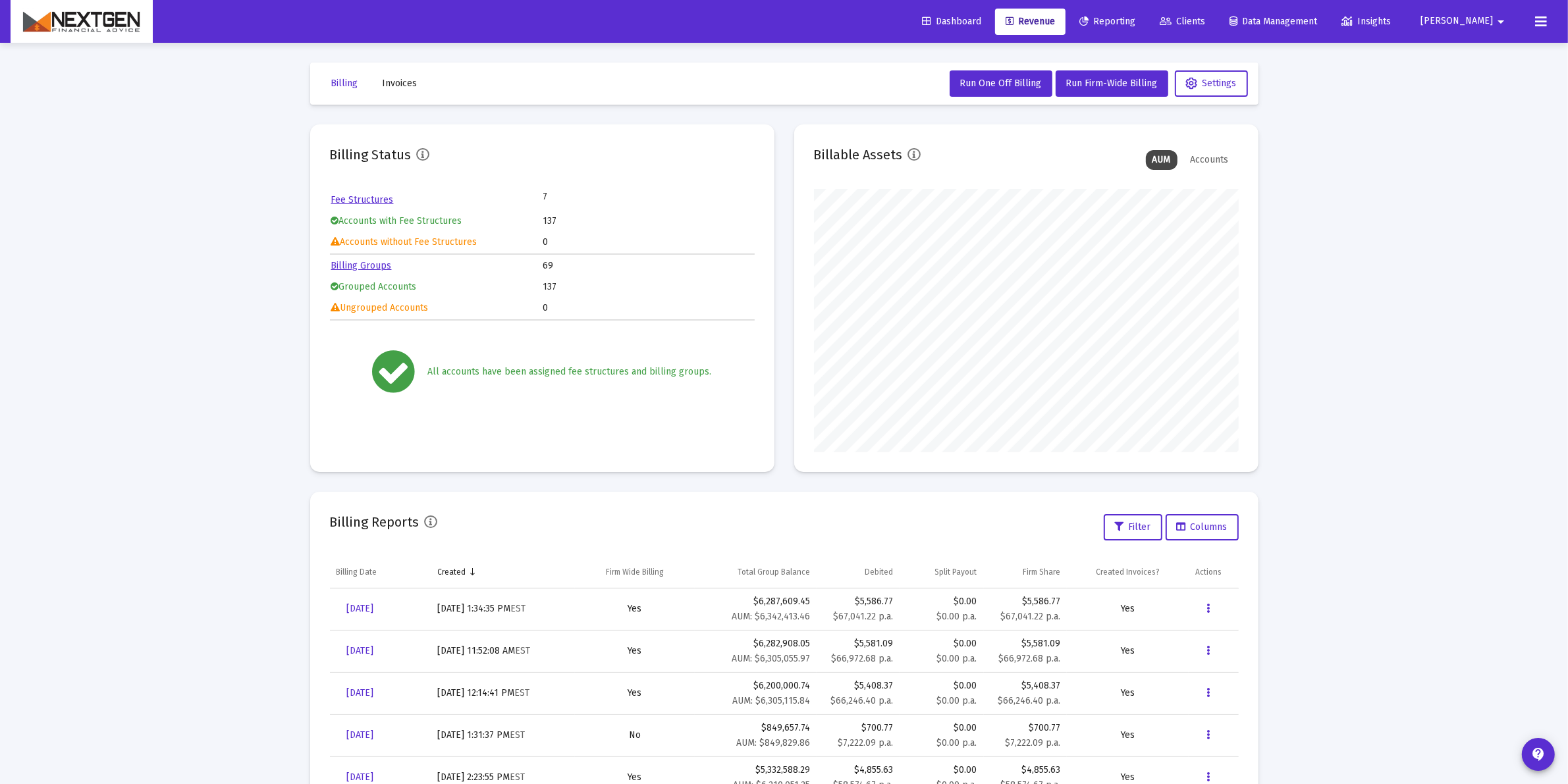
click at [1535, 26] on button at bounding box center [1541, 22] width 26 height 26
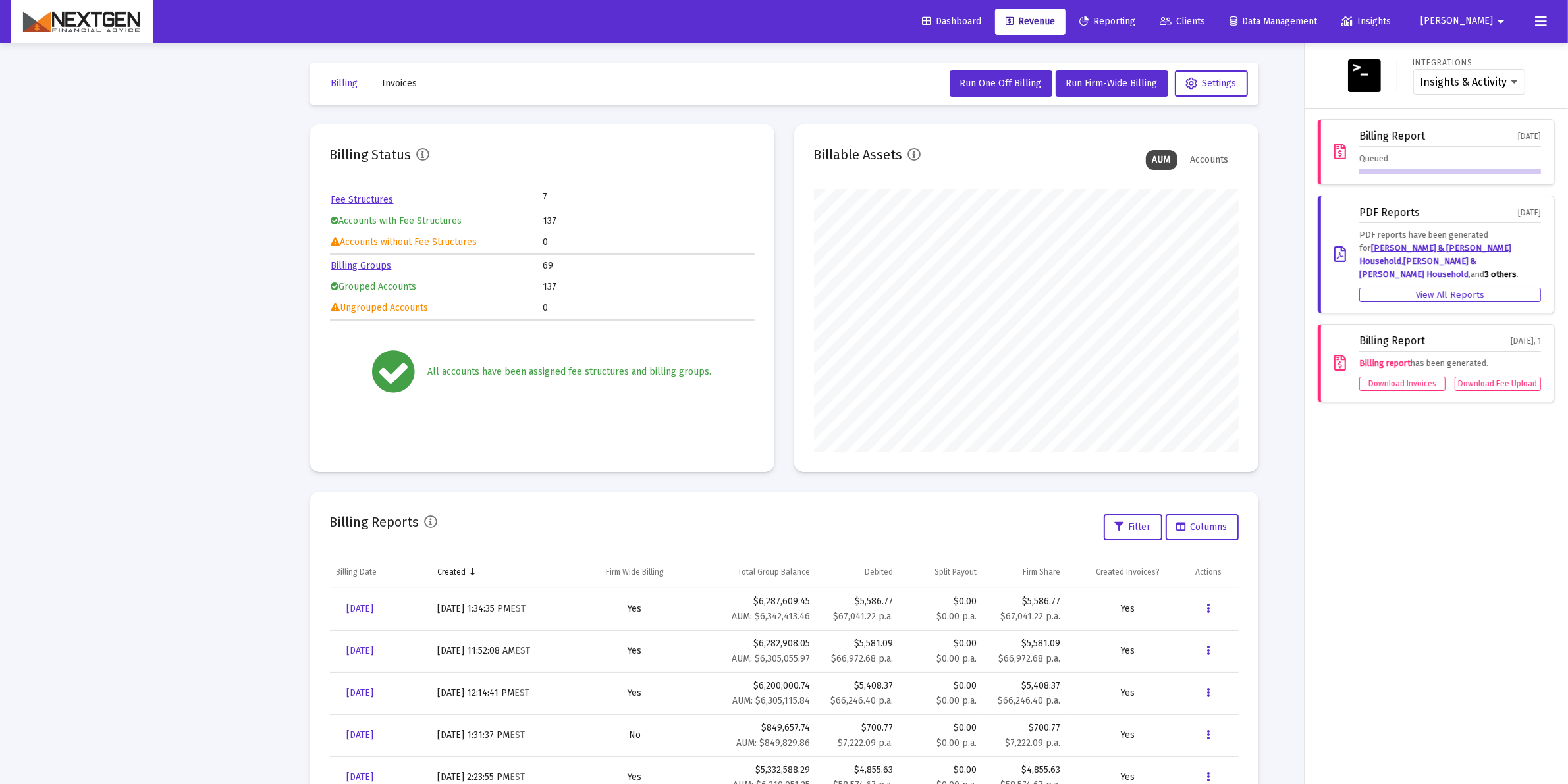
click at [1538, 21] on icon at bounding box center [1542, 22] width 12 height 16
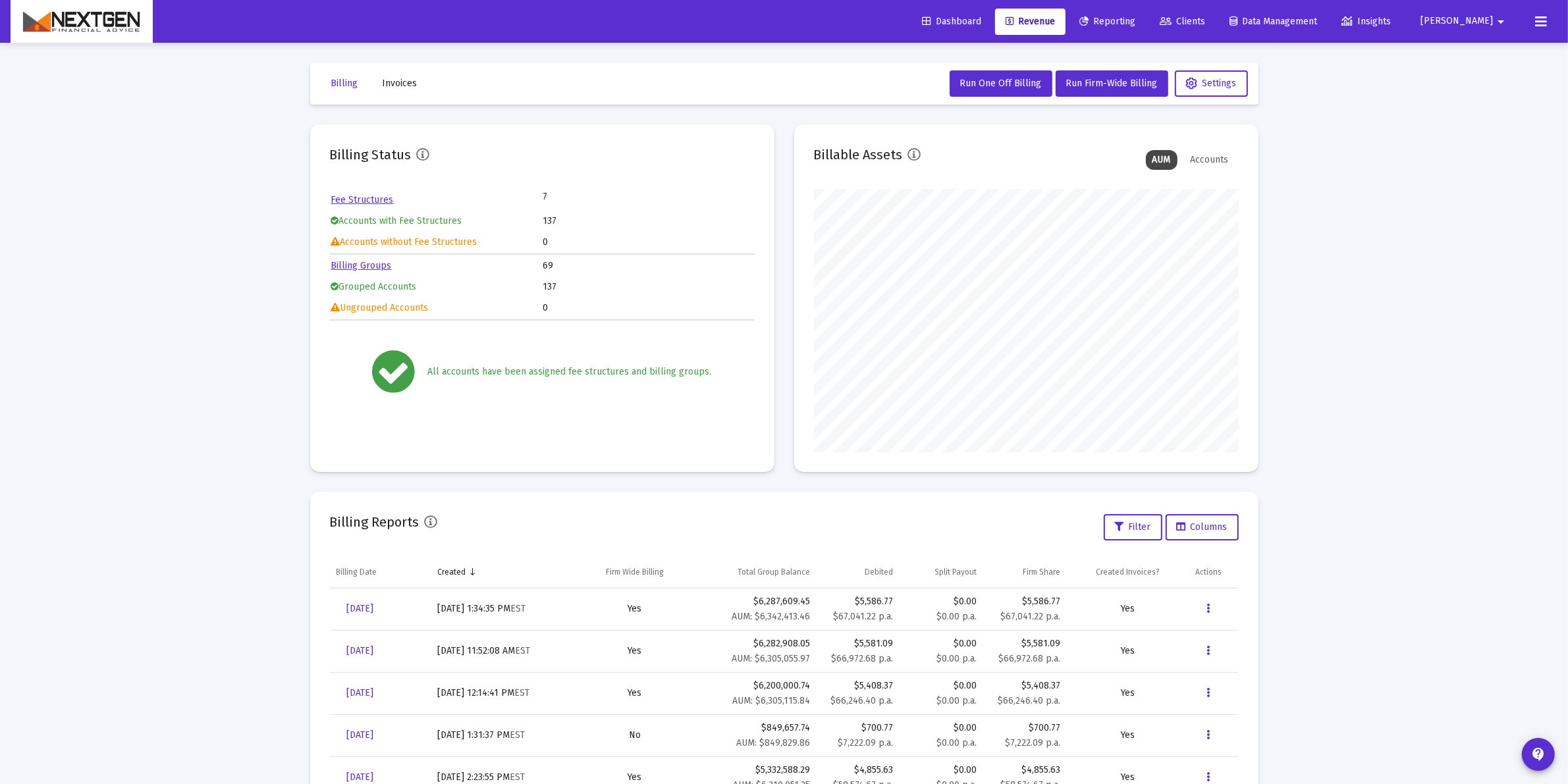
click at [1323, 91] on div "Loading... Billing Invoices Run One Off Billing Run Firm-Wide Billing Settings …" at bounding box center [784, 438] width 1568 height 876
click at [1551, 31] on div "Dashboard Revenue Reporting Clients Data Management Insights [PERSON_NAME]" at bounding box center [784, 21] width 1547 height 43
click at [1543, 20] on icon at bounding box center [1542, 22] width 12 height 16
click at [1555, 18] on div "Dashboard Revenue Reporting Clients Data Management Insights Brian arrow_drop_d…" at bounding box center [784, 21] width 1547 height 43
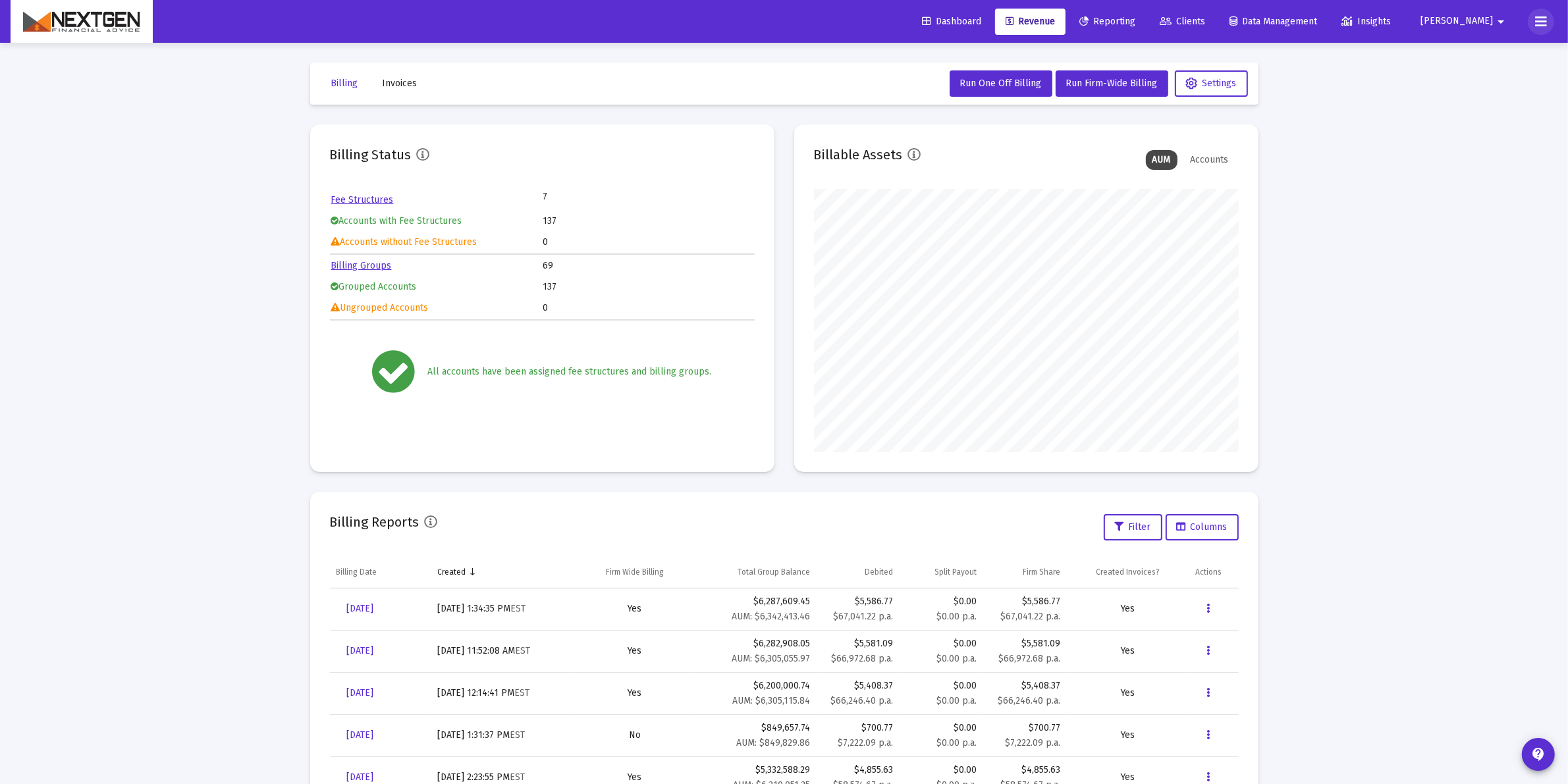
click at [1543, 18] on icon at bounding box center [1542, 22] width 12 height 16
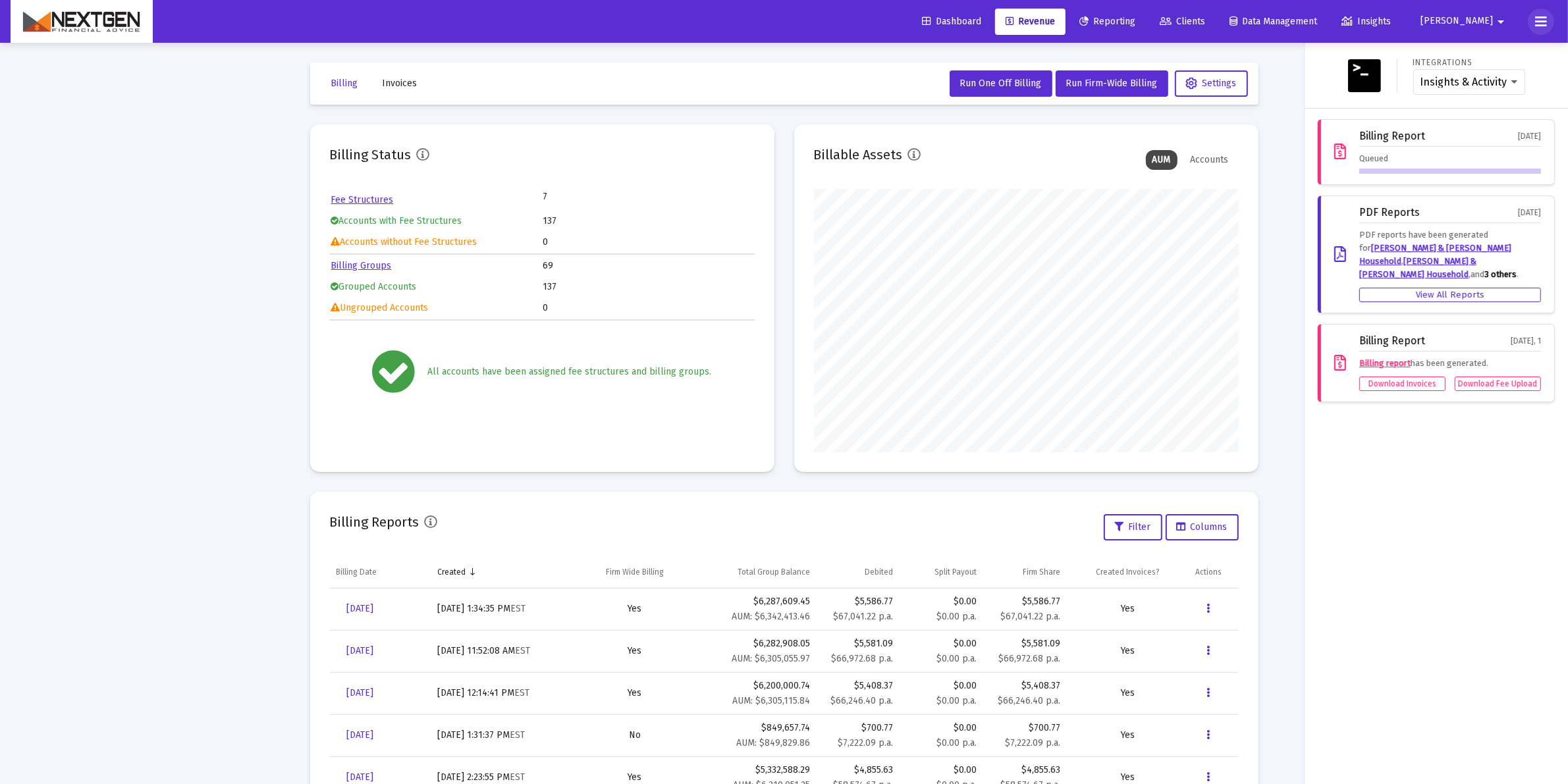
click at [1543, 18] on icon at bounding box center [1542, 22] width 12 height 16
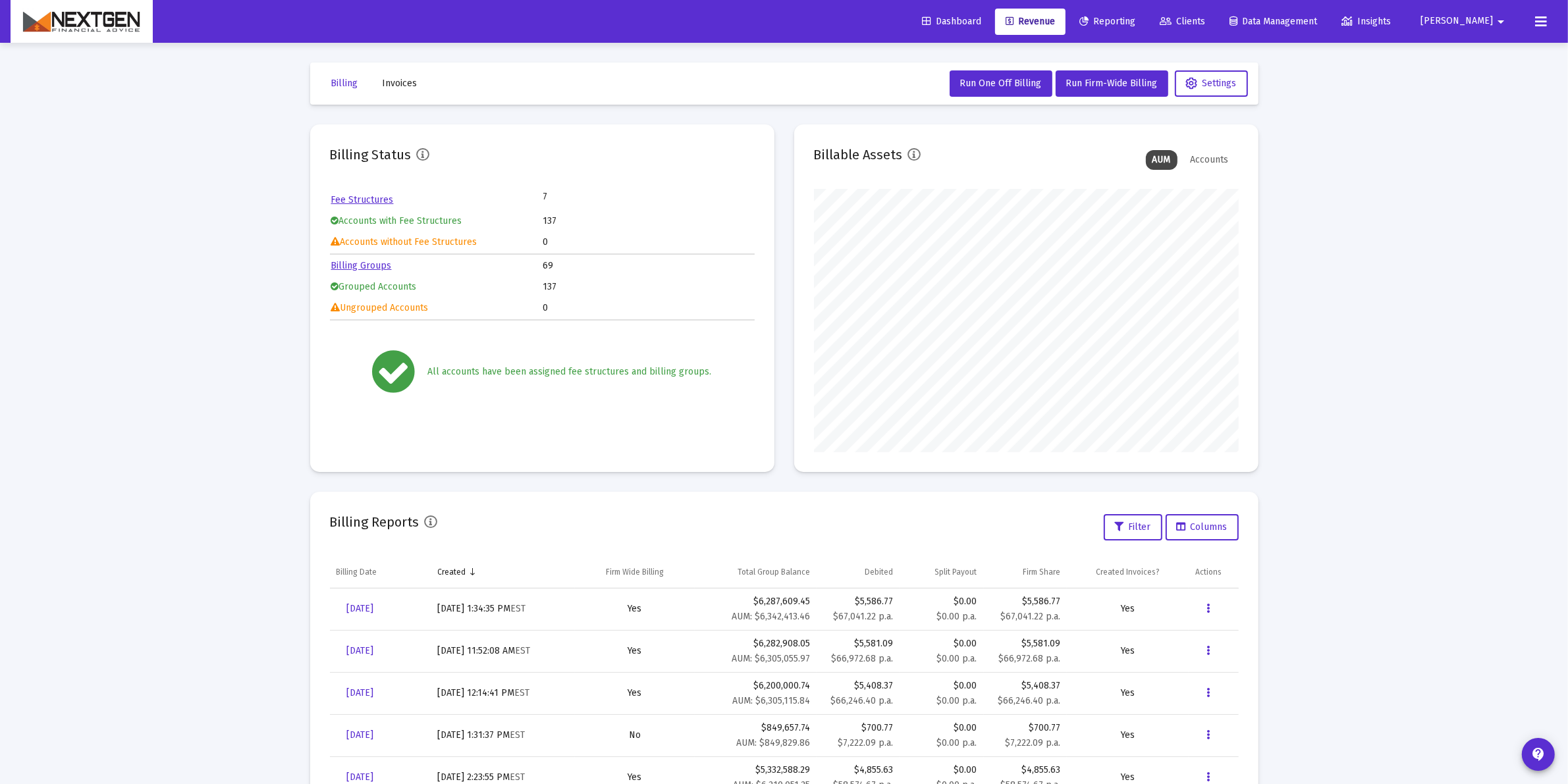
click at [1539, 22] on icon at bounding box center [1542, 22] width 12 height 16
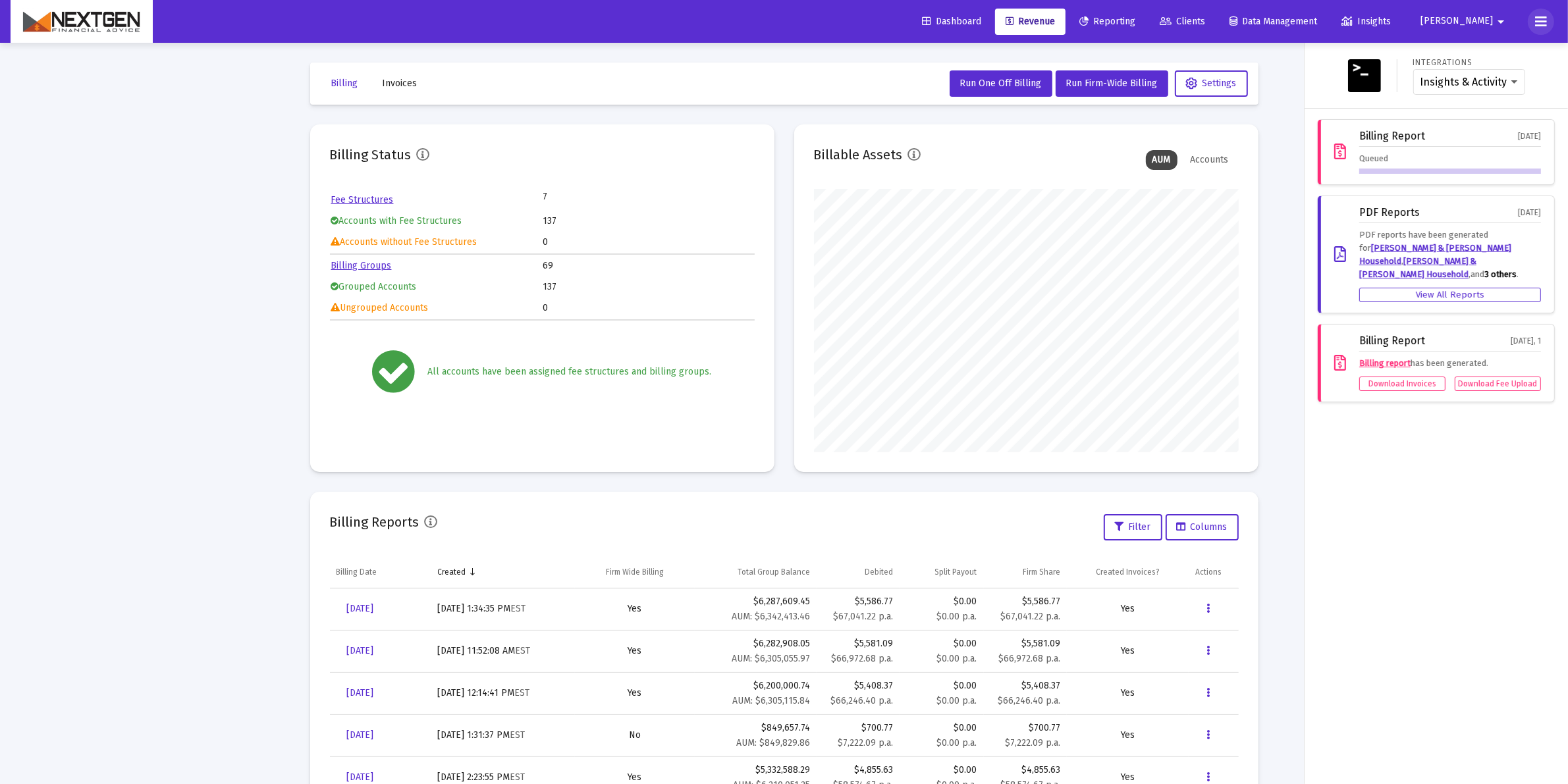
click at [1539, 21] on icon at bounding box center [1542, 22] width 12 height 16
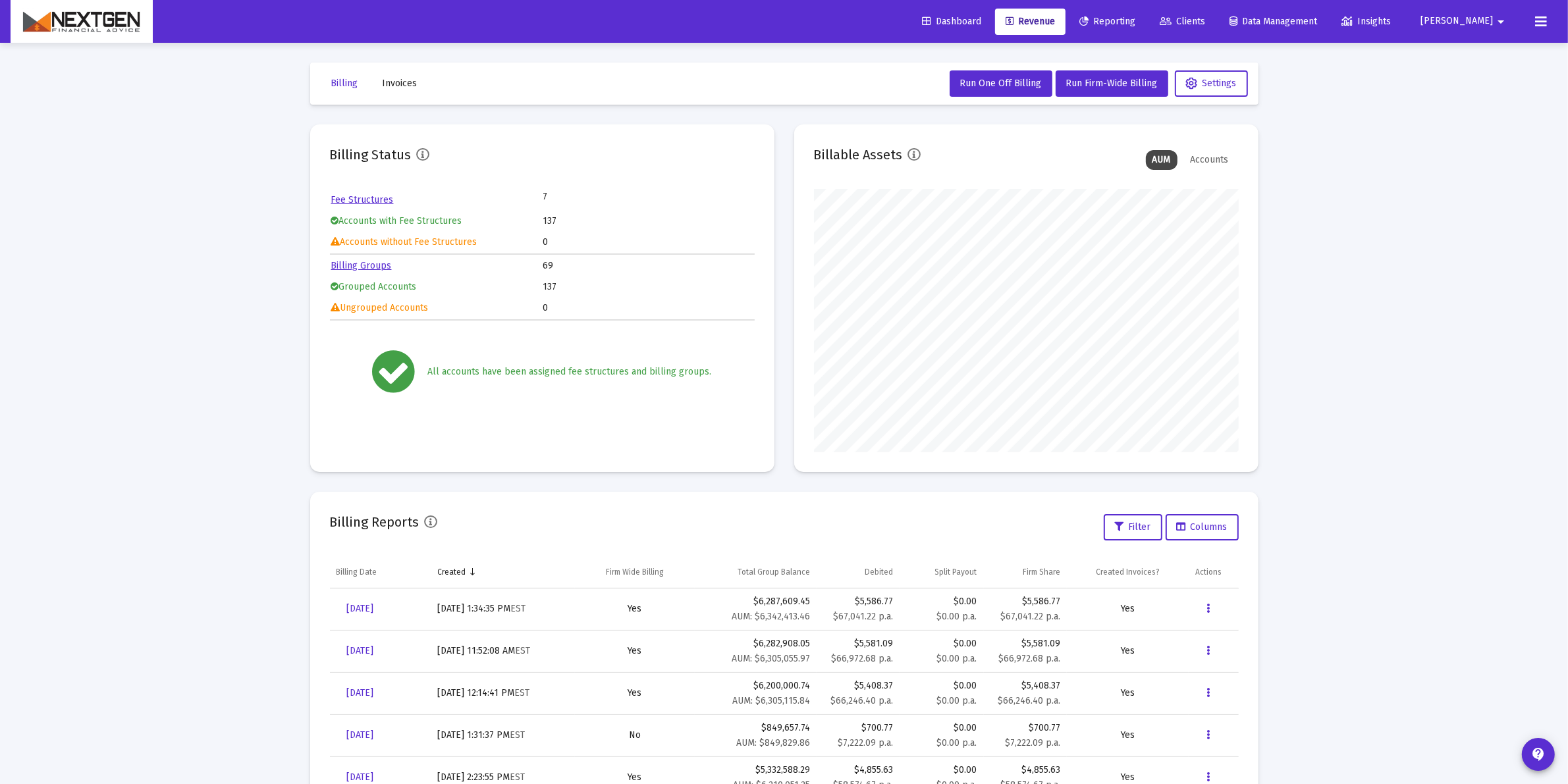
click at [1371, 262] on div "Loading... Billing Invoices Run One Off Billing Run Firm-Wide Billing Settings …" at bounding box center [784, 438] width 1568 height 876
click at [1541, 26] on icon at bounding box center [1542, 22] width 12 height 16
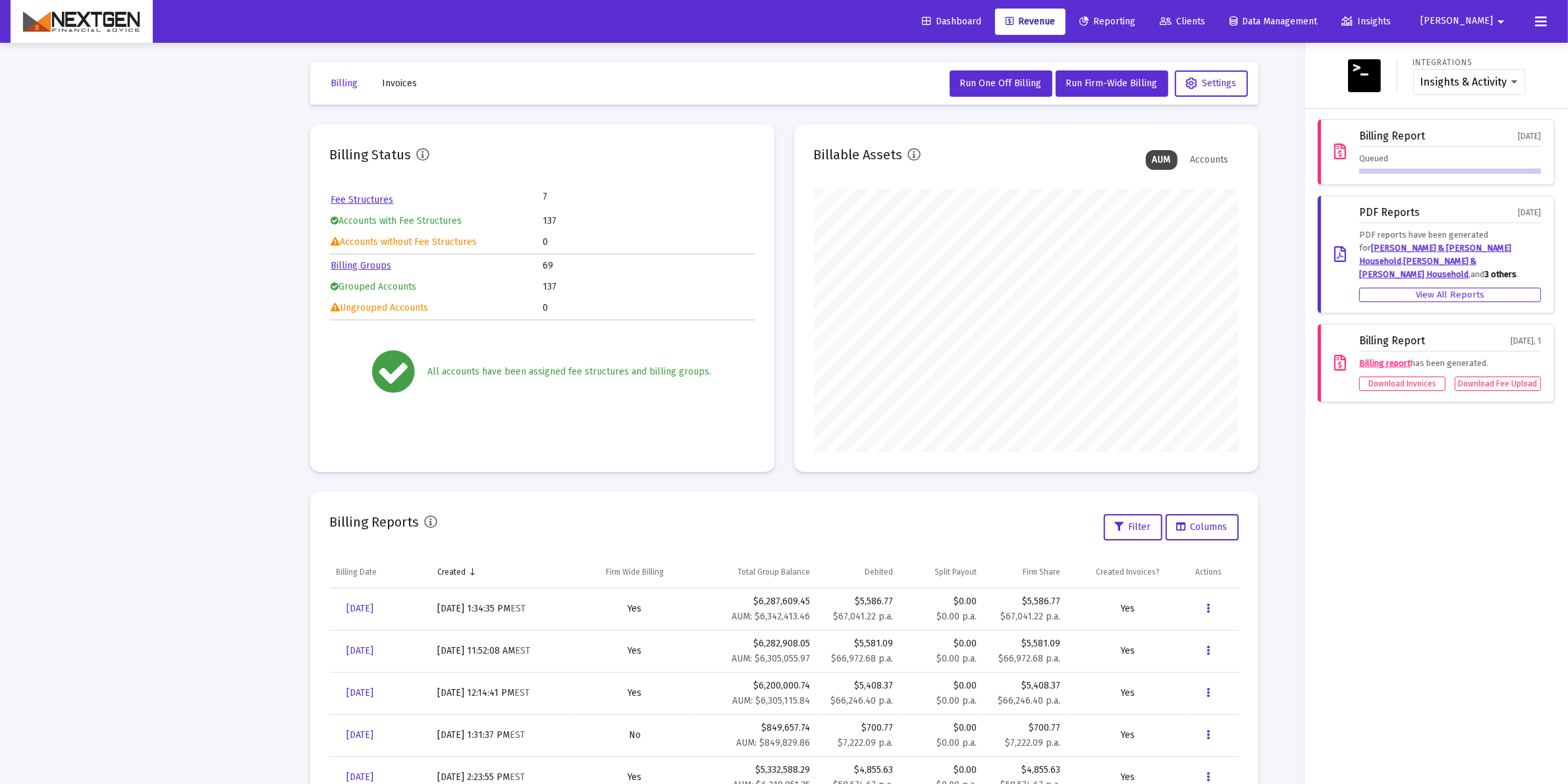
click at [1541, 27] on icon at bounding box center [1542, 22] width 12 height 16
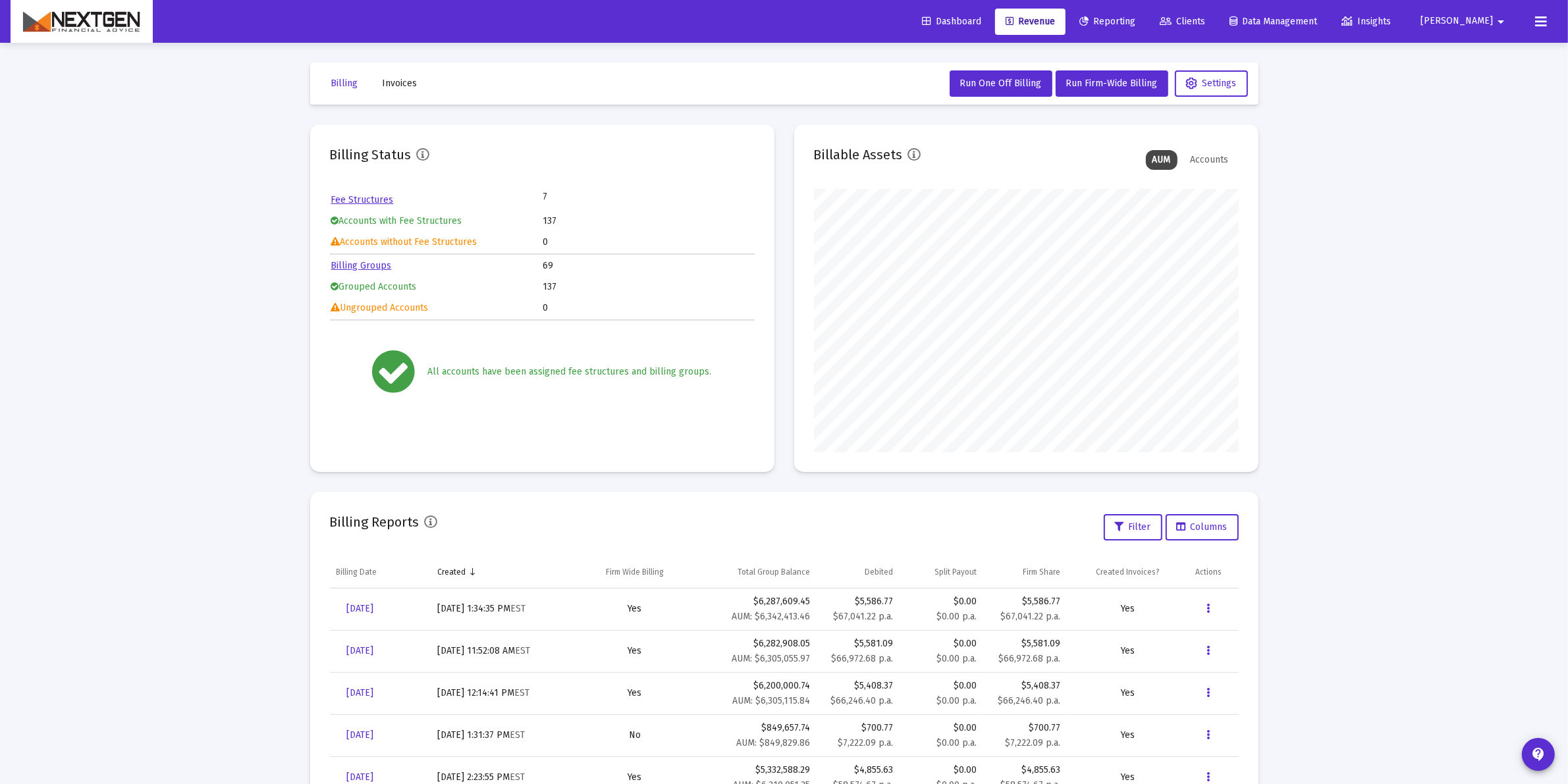
scroll to position [263, 425]
click at [1551, 24] on button at bounding box center [1541, 22] width 26 height 26
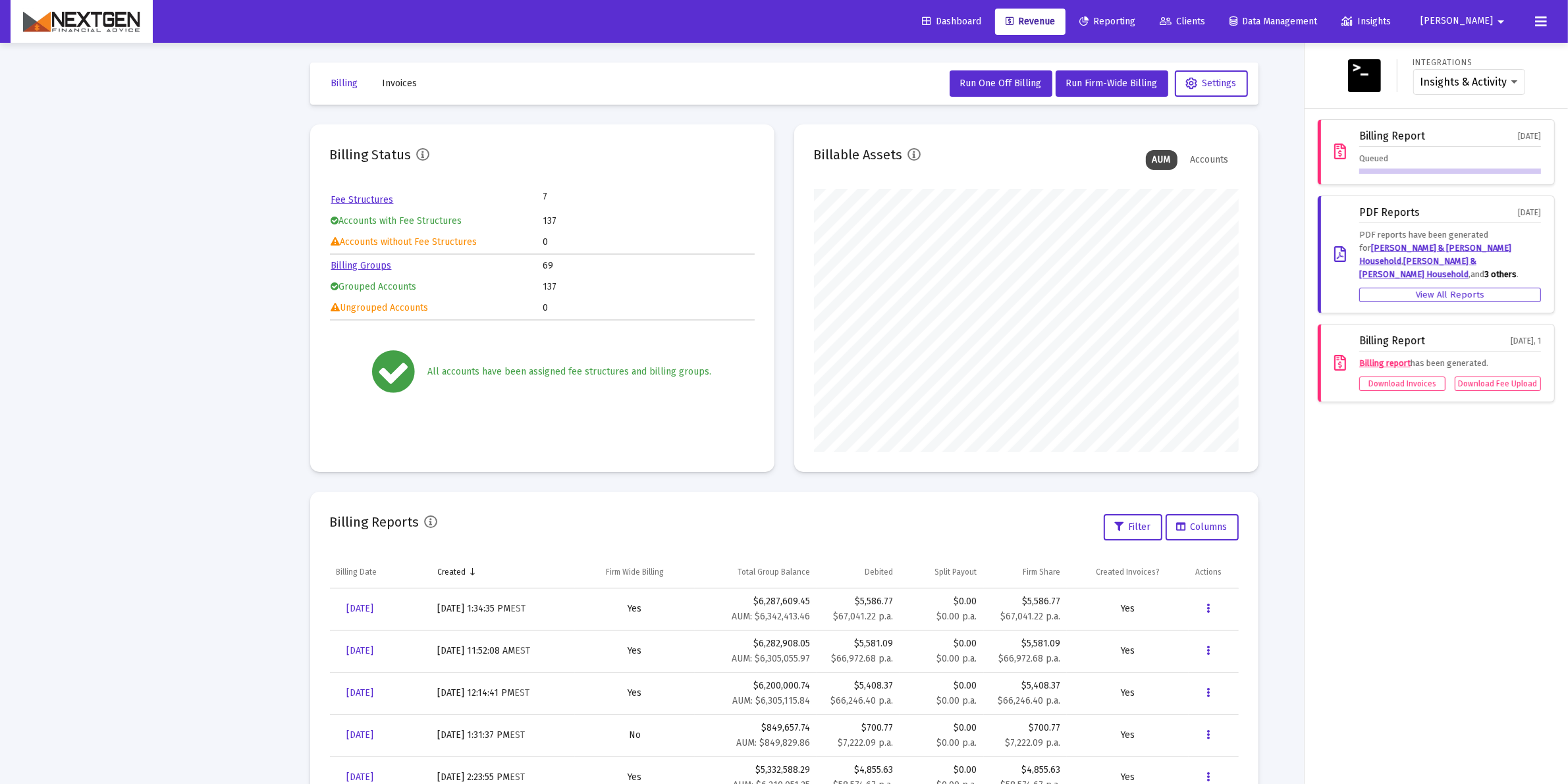
click at [1432, 156] on div "Queued" at bounding box center [1451, 163] width 182 height 22
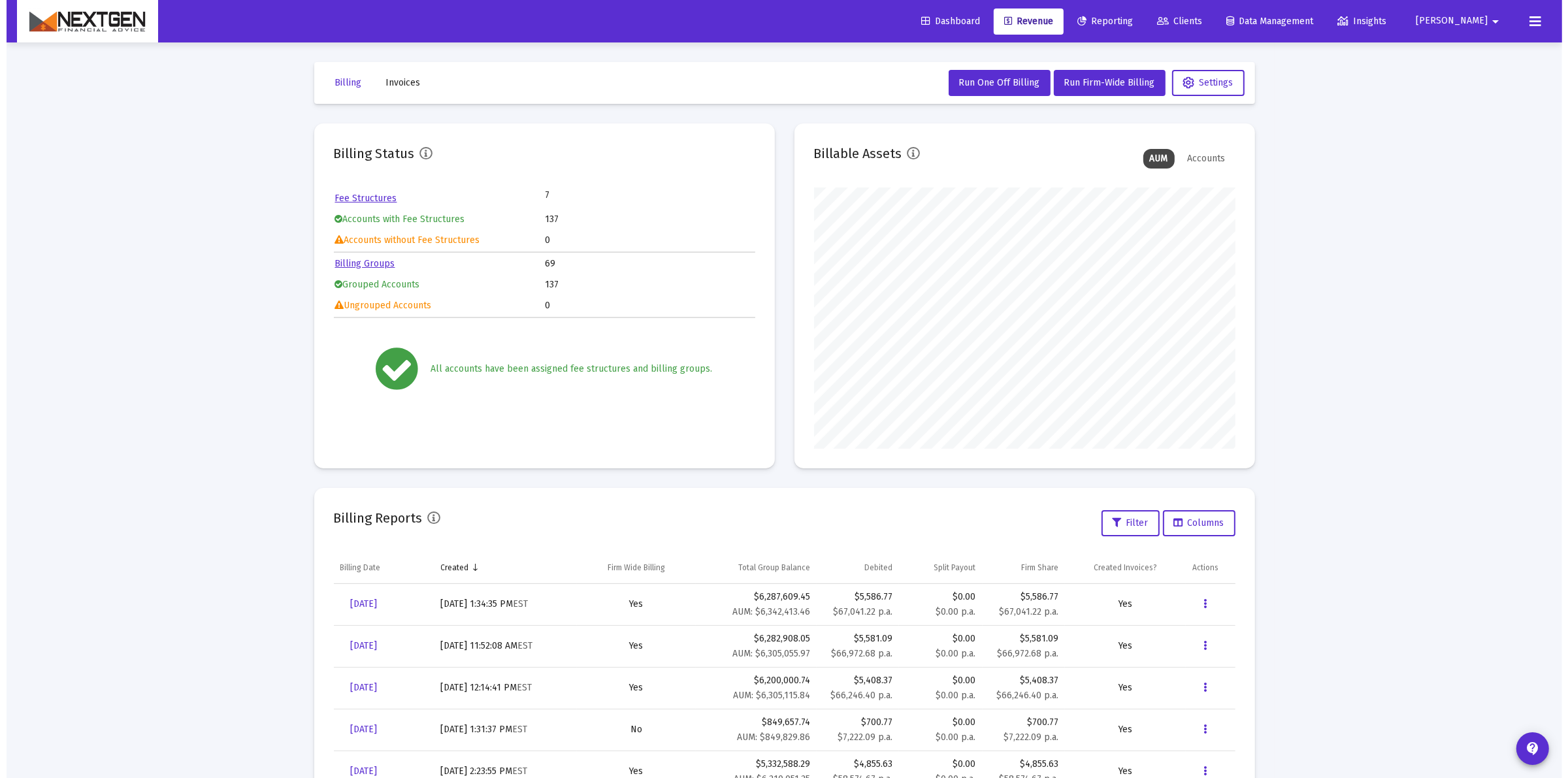
scroll to position [261, 421]
click at [1531, 25] on icon at bounding box center [1529, 22] width 12 height 16
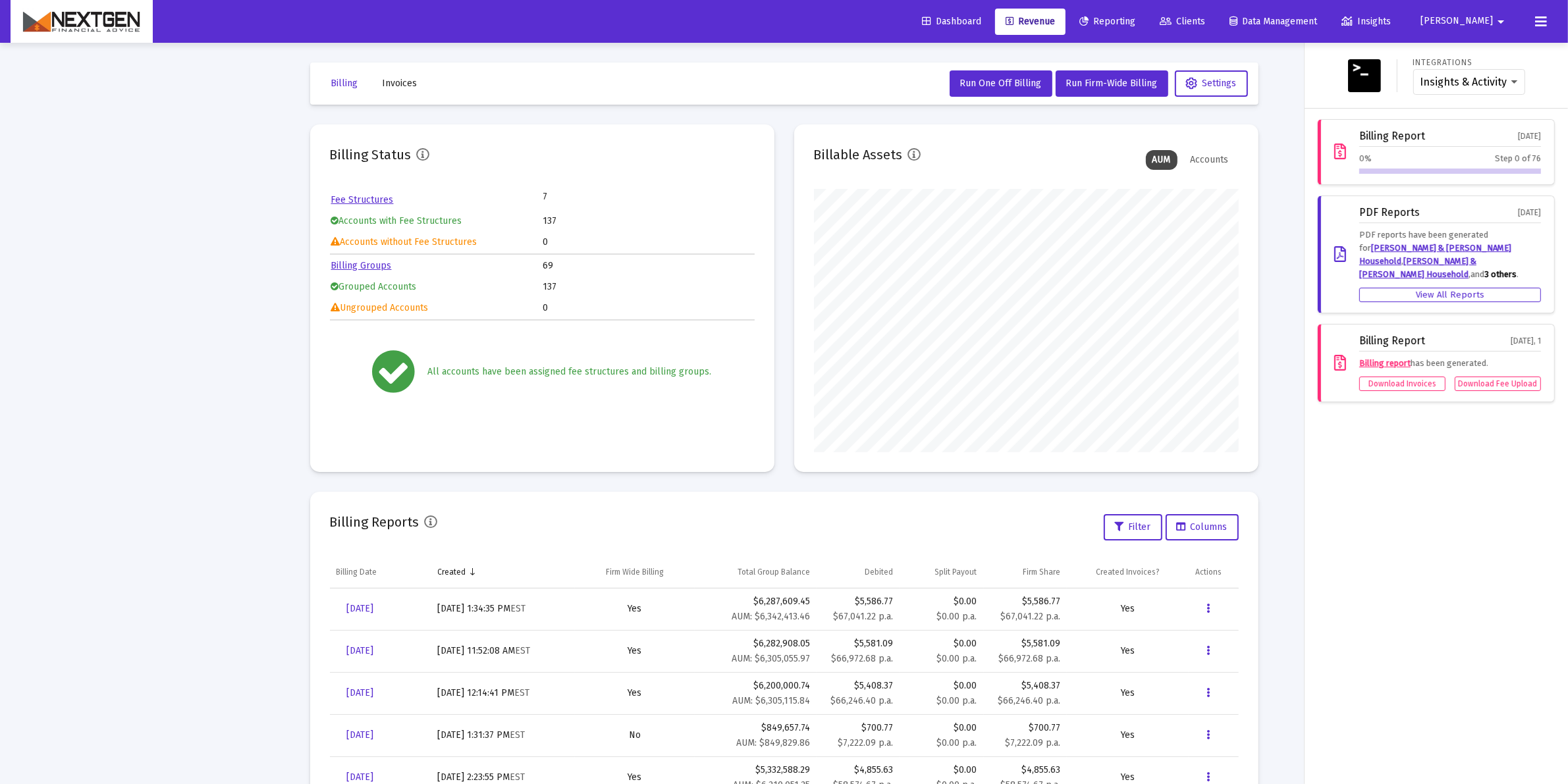
click at [1458, 136] on div "Billing Report [DATE]" at bounding box center [1451, 138] width 182 height 17
click at [1457, 136] on div "Billing Report [DATE]" at bounding box center [1451, 138] width 182 height 17
click at [1368, 156] on span "0%" at bounding box center [1366, 158] width 12 height 10
drag, startPoint x: 1339, startPoint y: 164, endPoint x: 1335, endPoint y: 149, distance: 15.5
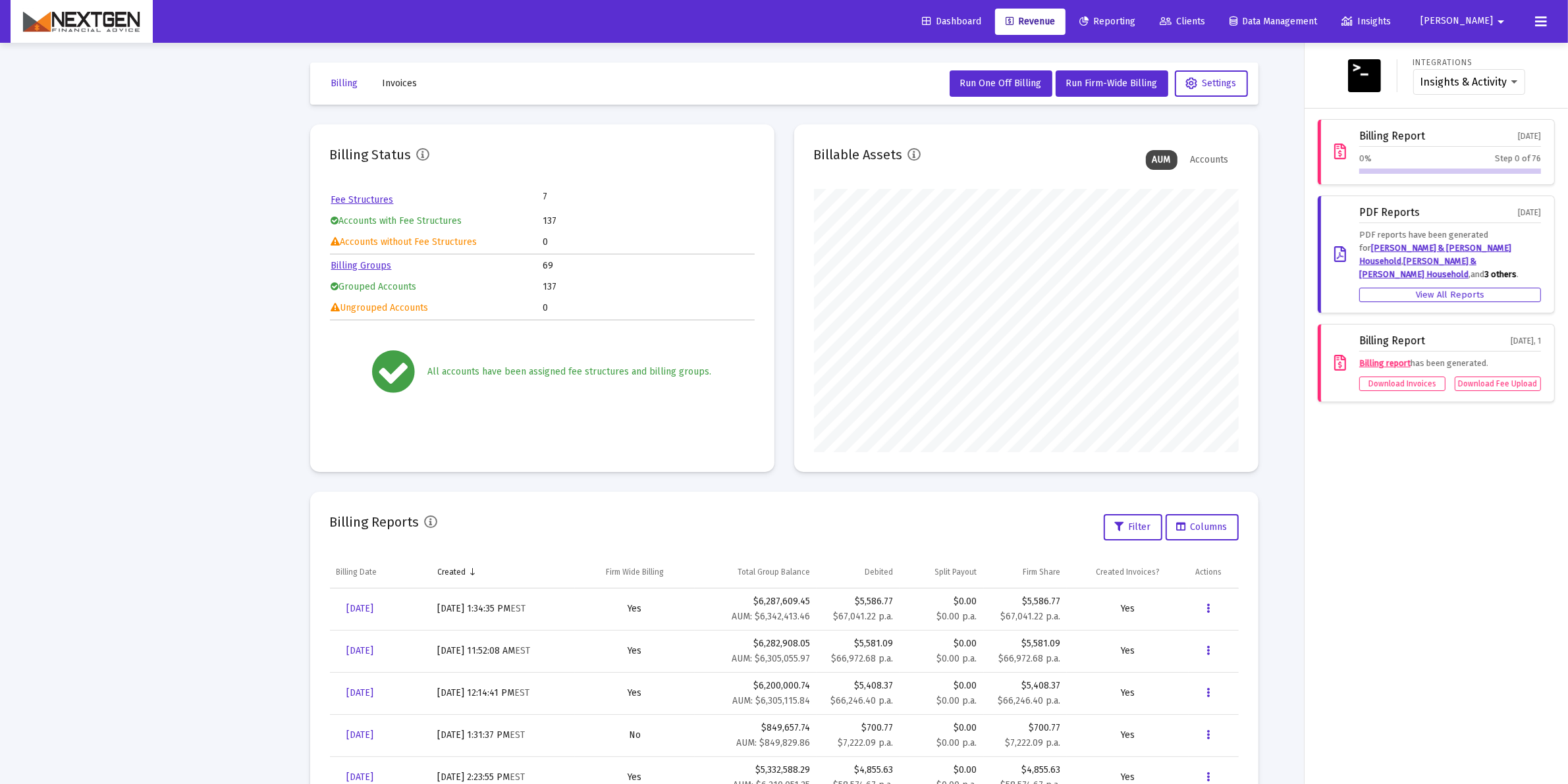
click at [1337, 160] on div "Billing Report [DATE] 0% Step 0 of 76" at bounding box center [1436, 151] width 237 height 66
click at [405, 77] on div at bounding box center [784, 392] width 1568 height 784
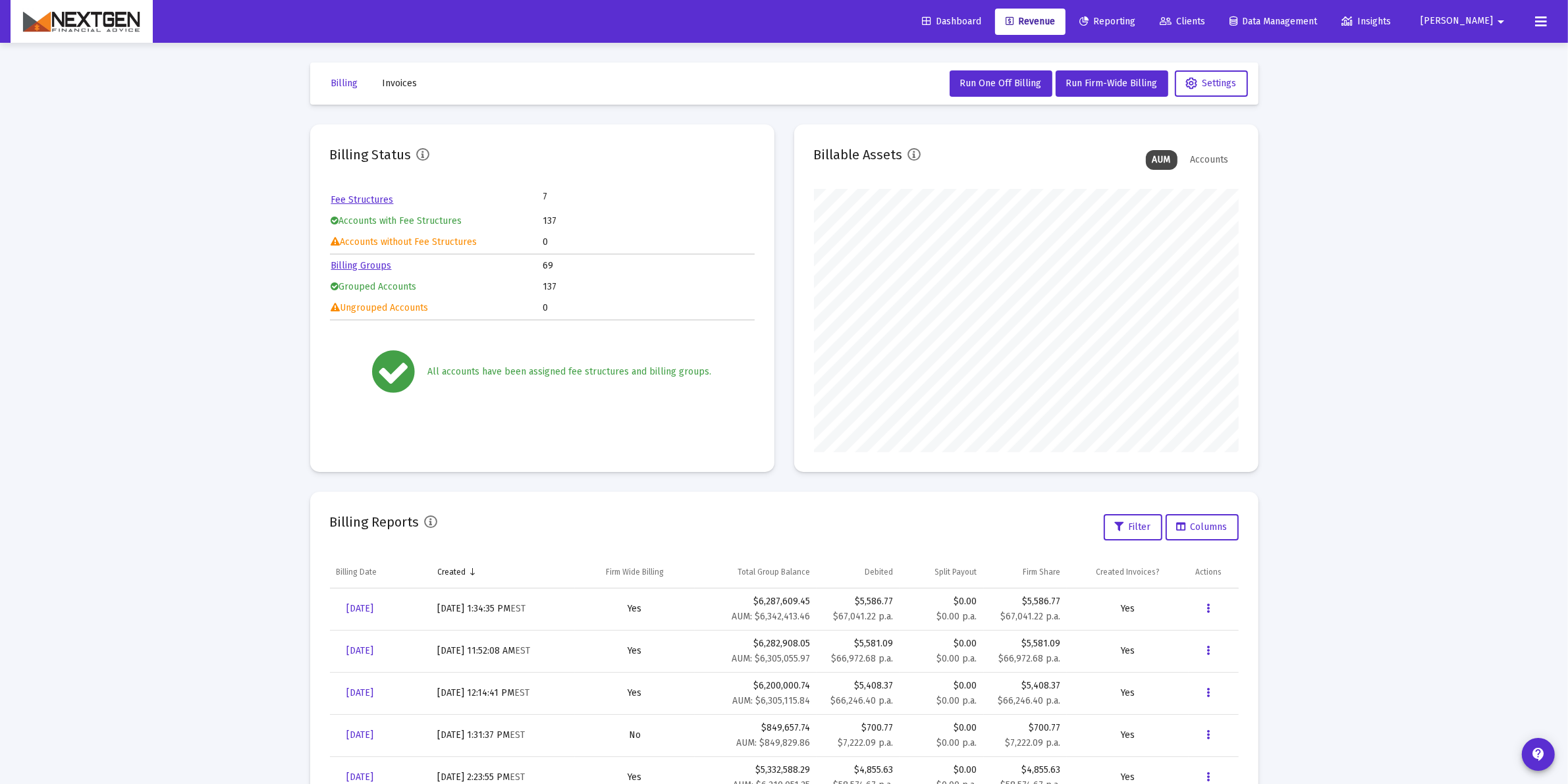
click at [402, 86] on div "Dashboard Revenue Reporting Clients Data Management Insights [PERSON_NAME] Inte…" at bounding box center [784, 392] width 1568 height 784
click at [411, 84] on span "Invoices" at bounding box center [400, 83] width 35 height 11
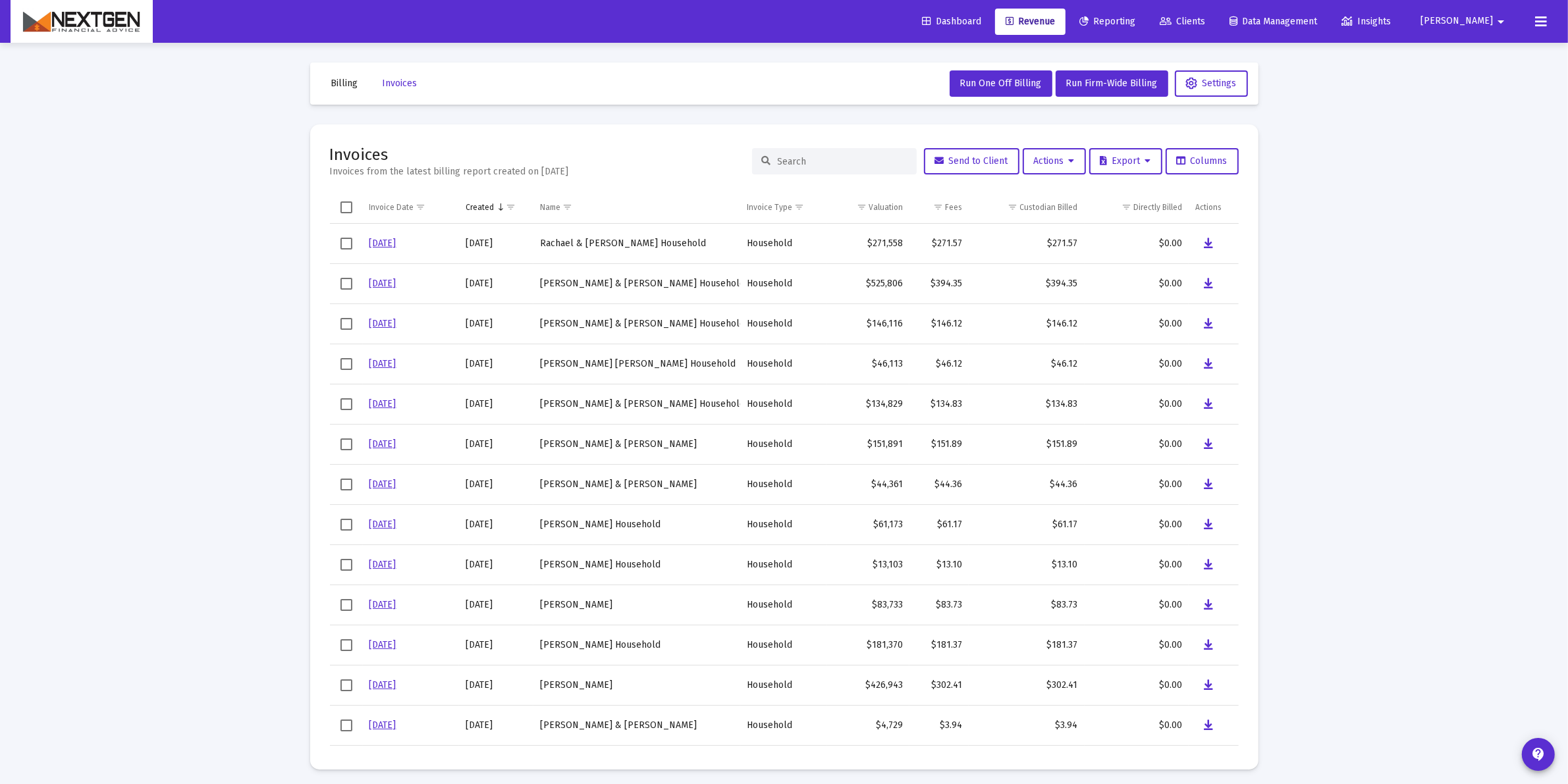
click at [341, 84] on span "Billing" at bounding box center [344, 83] width 27 height 11
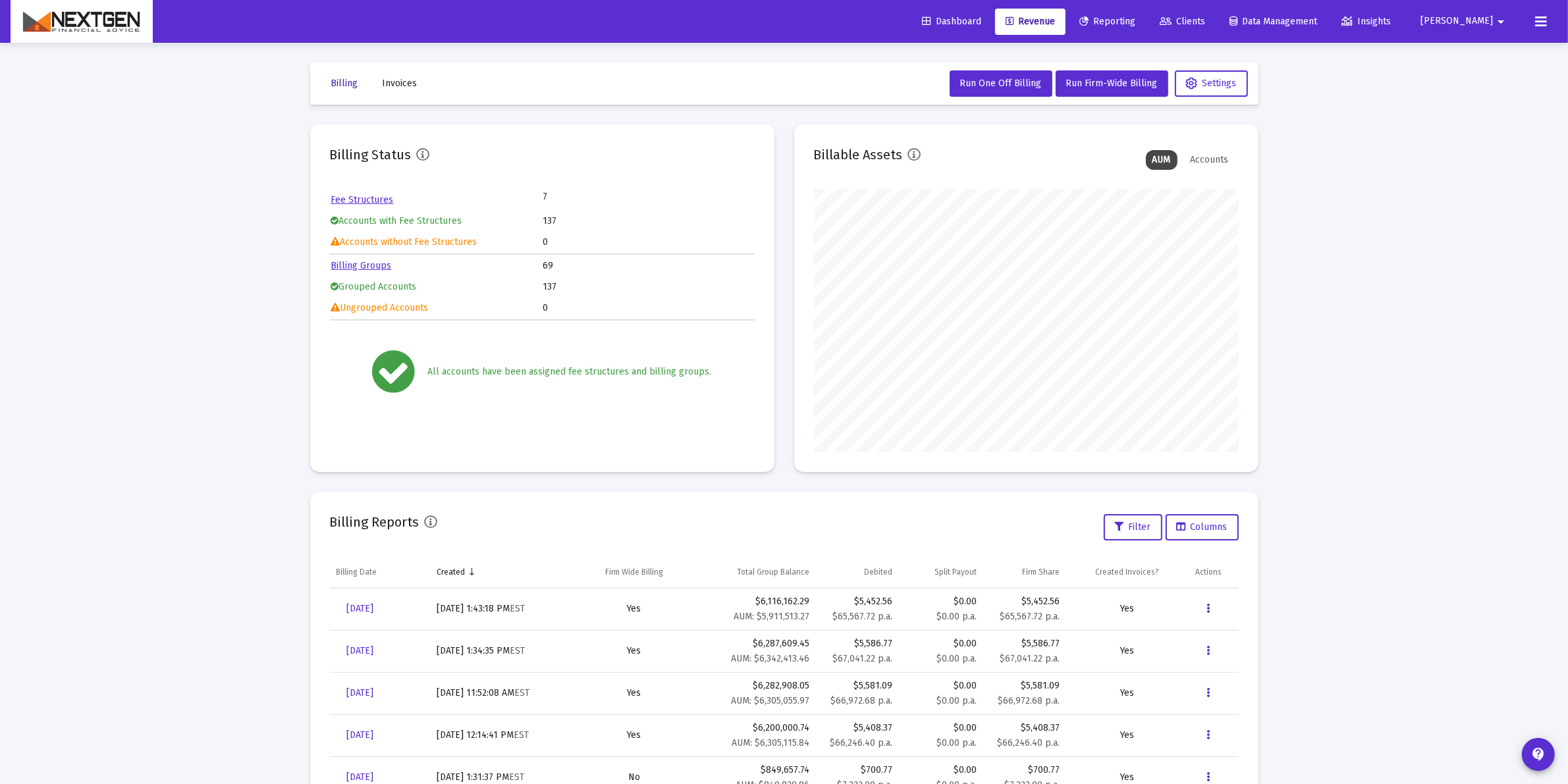
scroll to position [82, 0]
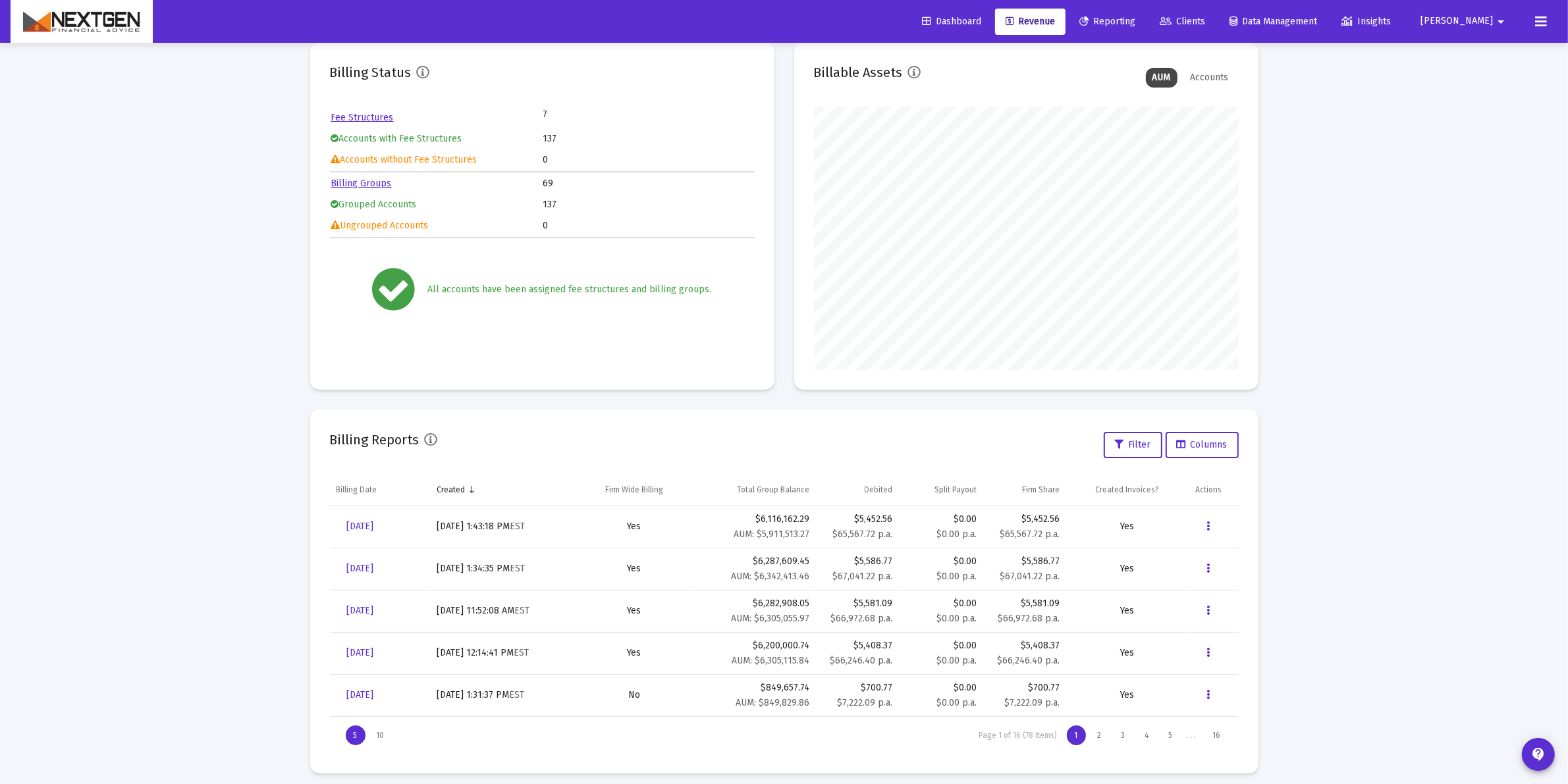
click at [1556, 17] on div "Dashboard Revenue Reporting Clients Data Management Insights [PERSON_NAME]" at bounding box center [784, 21] width 1547 height 43
click at [1546, 18] on icon at bounding box center [1542, 22] width 12 height 16
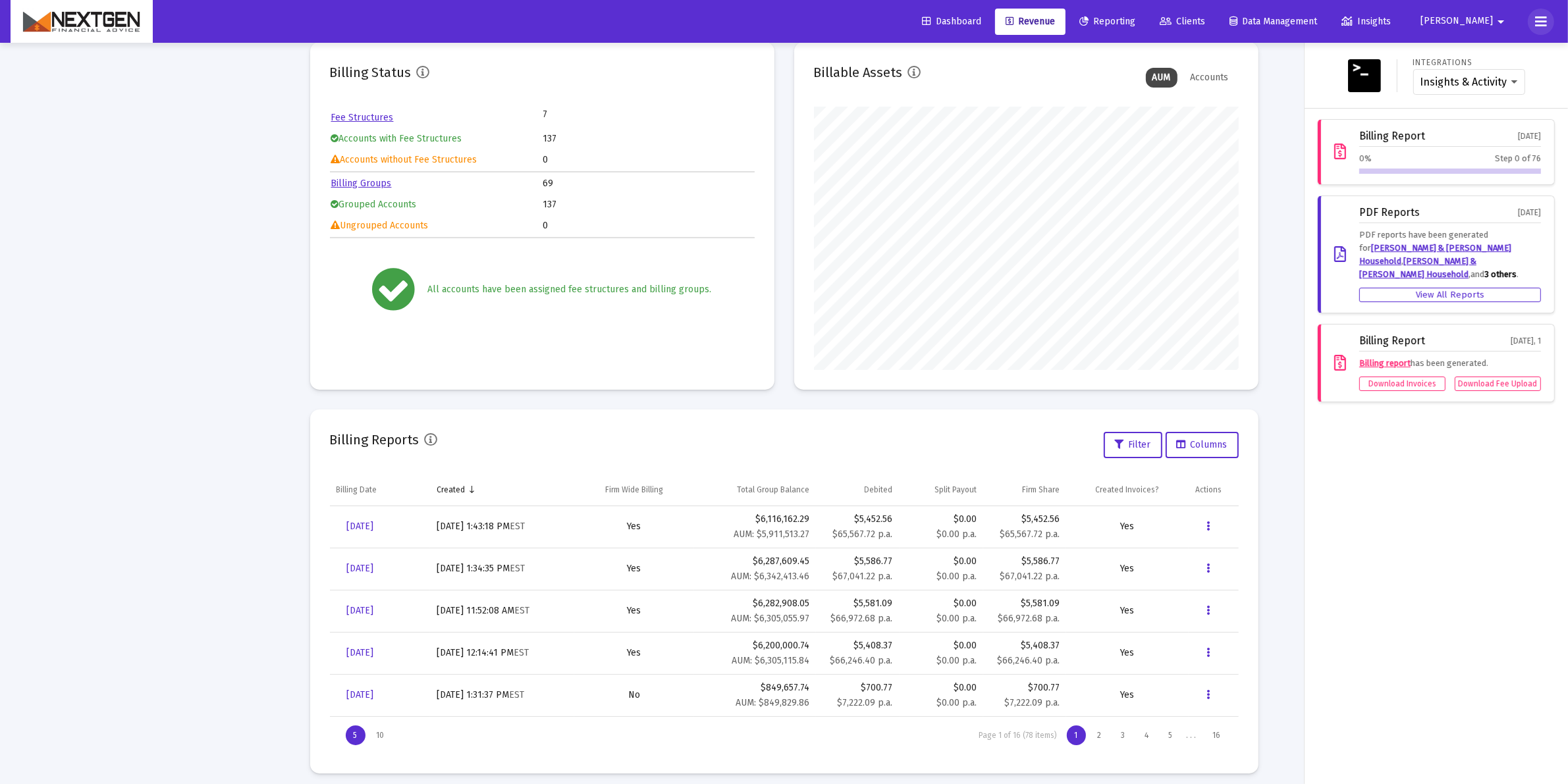
click at [1545, 18] on icon at bounding box center [1542, 22] width 12 height 16
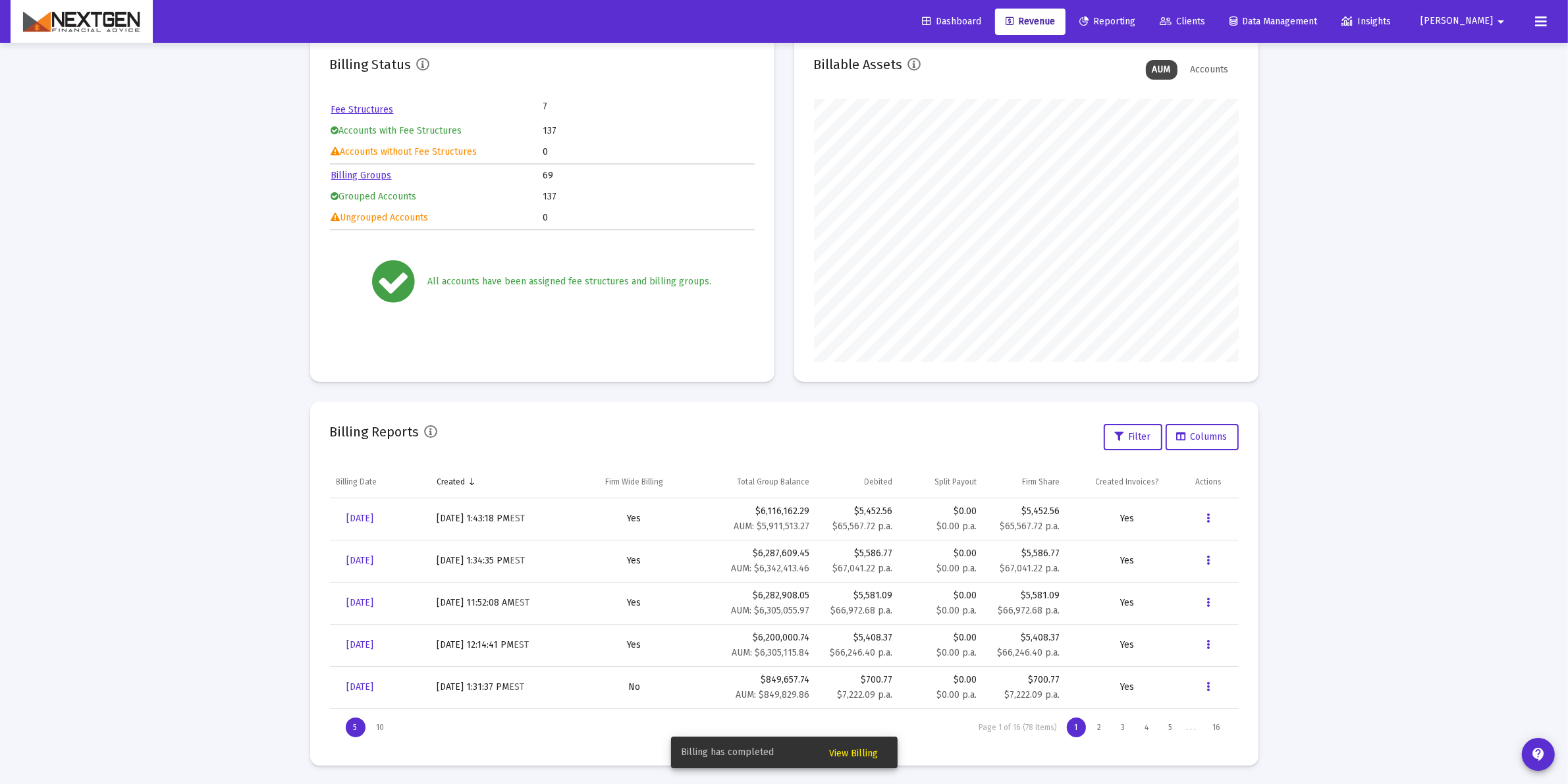
scroll to position [92, 0]
click at [1382, 482] on div "Loading... Billing Invoices Run One Off Billing Run Firm-Wide Billing Settings …" at bounding box center [784, 346] width 1568 height 876
click at [351, 514] on span "[DATE]" at bounding box center [360, 517] width 27 height 11
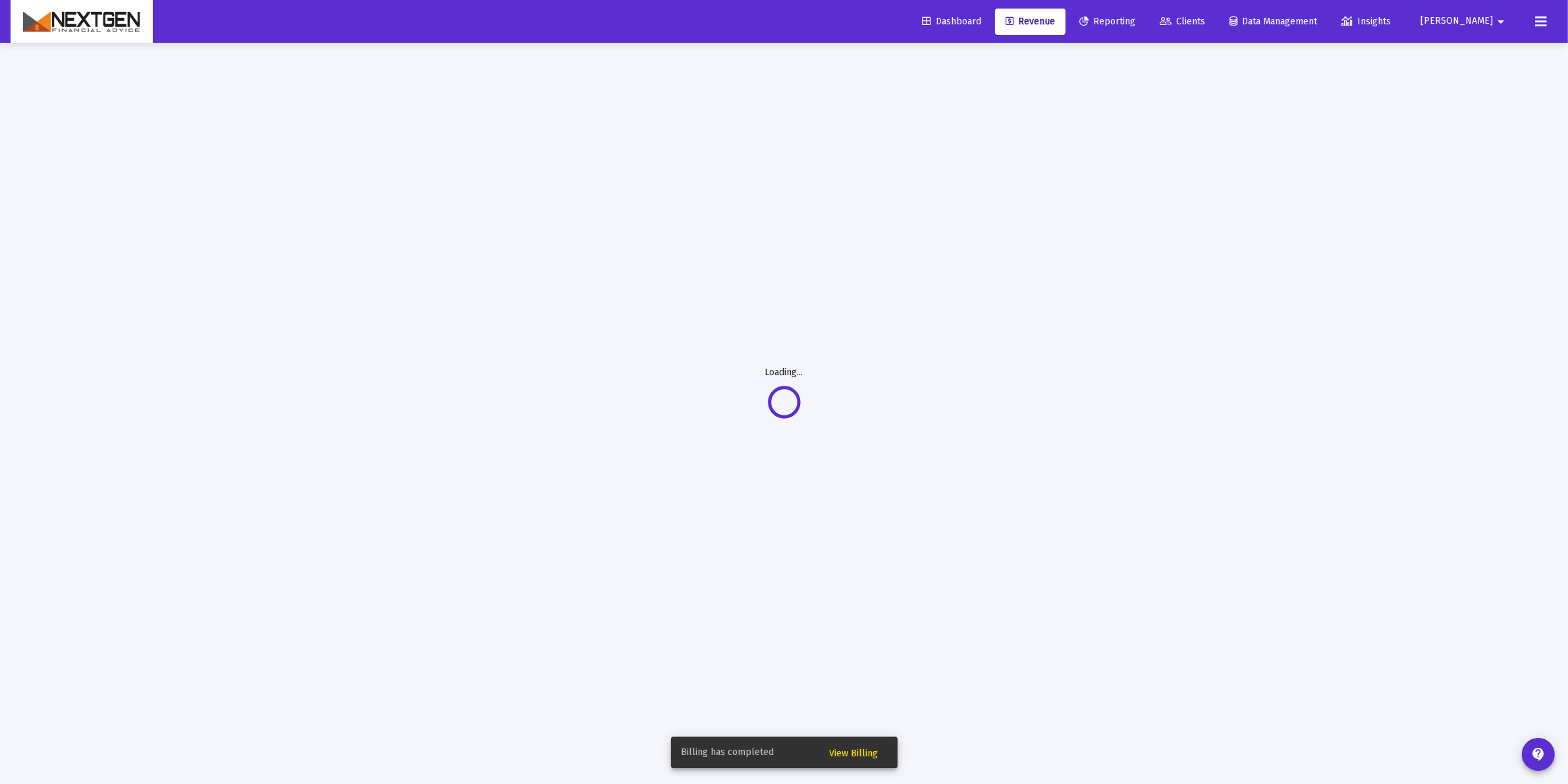
scroll to position [43, 0]
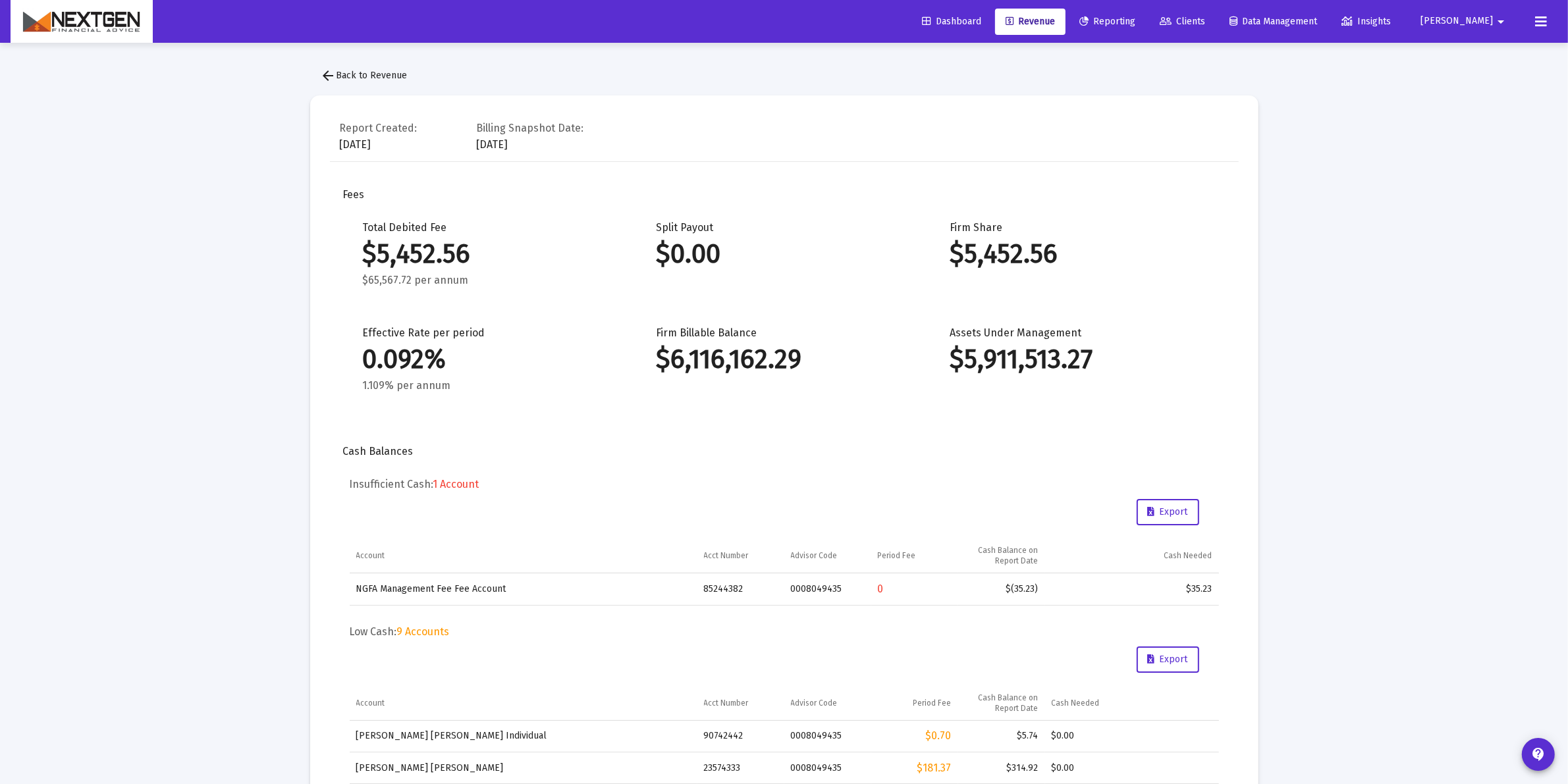
click at [371, 79] on span "arrow_back Back to Revenue" at bounding box center [363, 75] width 87 height 11
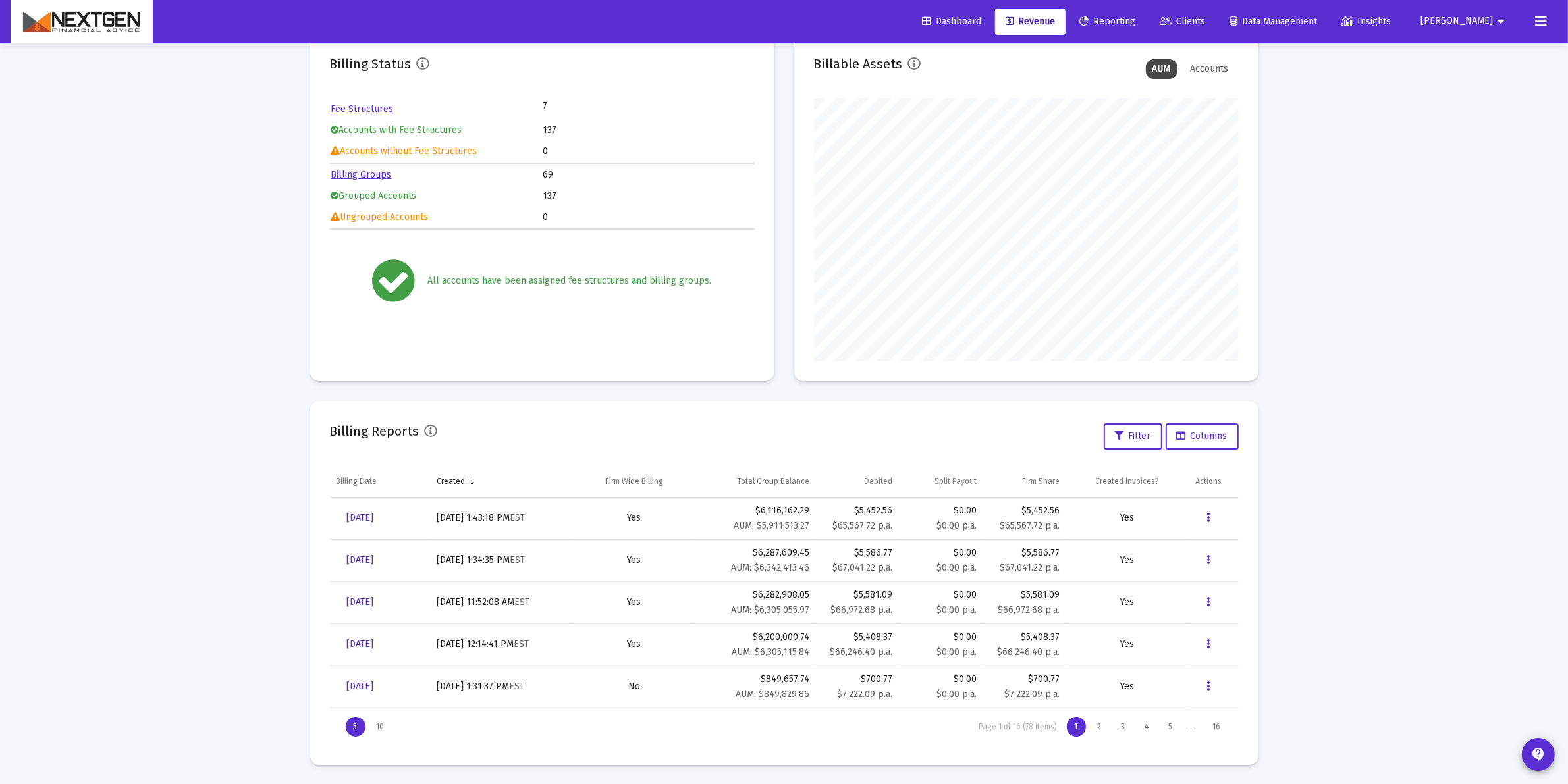
scroll to position [92, 0]
click at [374, 514] on span "[DATE]" at bounding box center [360, 517] width 27 height 11
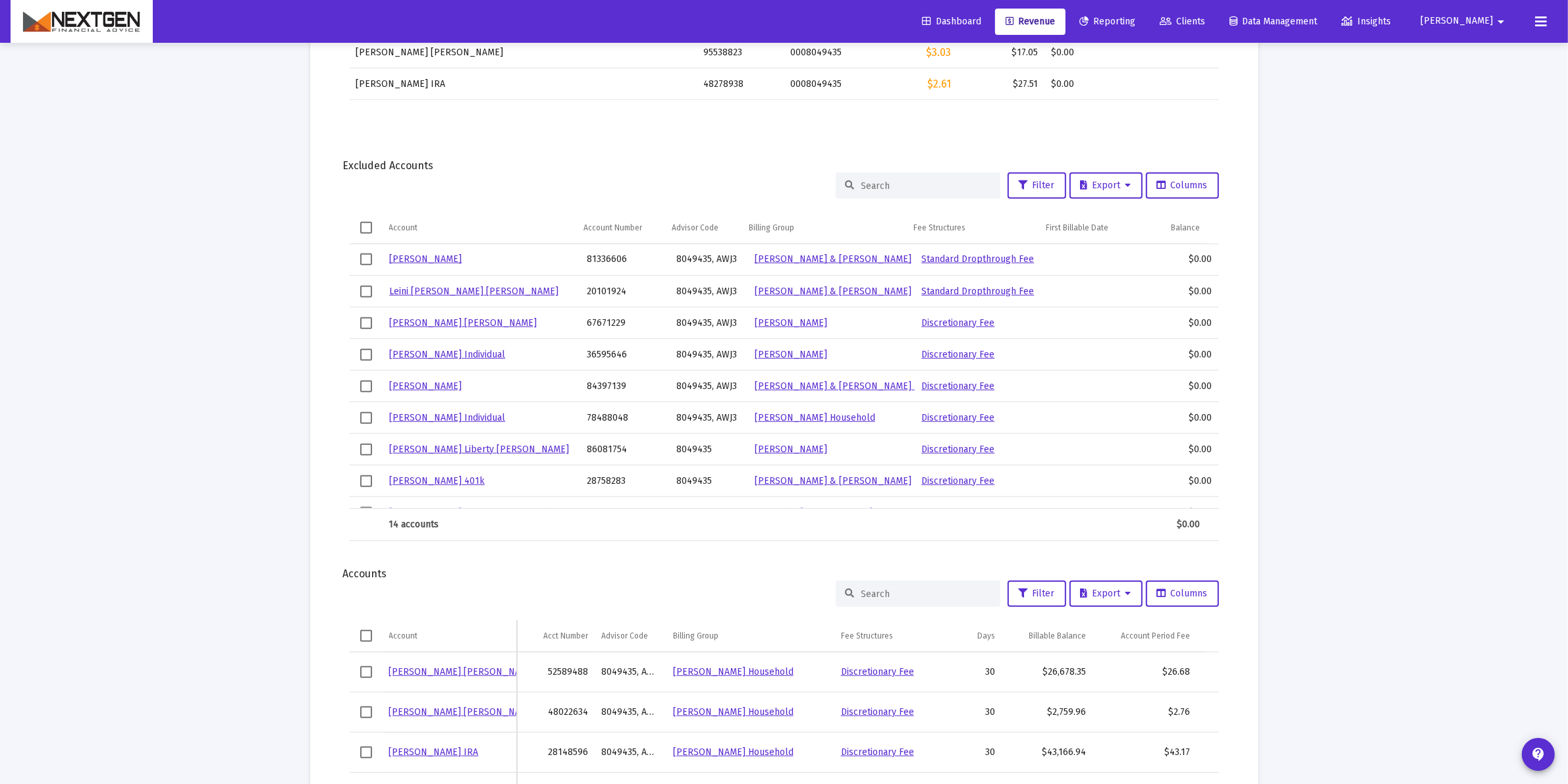
drag, startPoint x: 963, startPoint y: 501, endPoint x: 664, endPoint y: 508, distance: 299.1
click at [664, 508] on div "Account Account Number Advisor Code Billing Group Fee Structures First Billable…" at bounding box center [784, 376] width 869 height 329
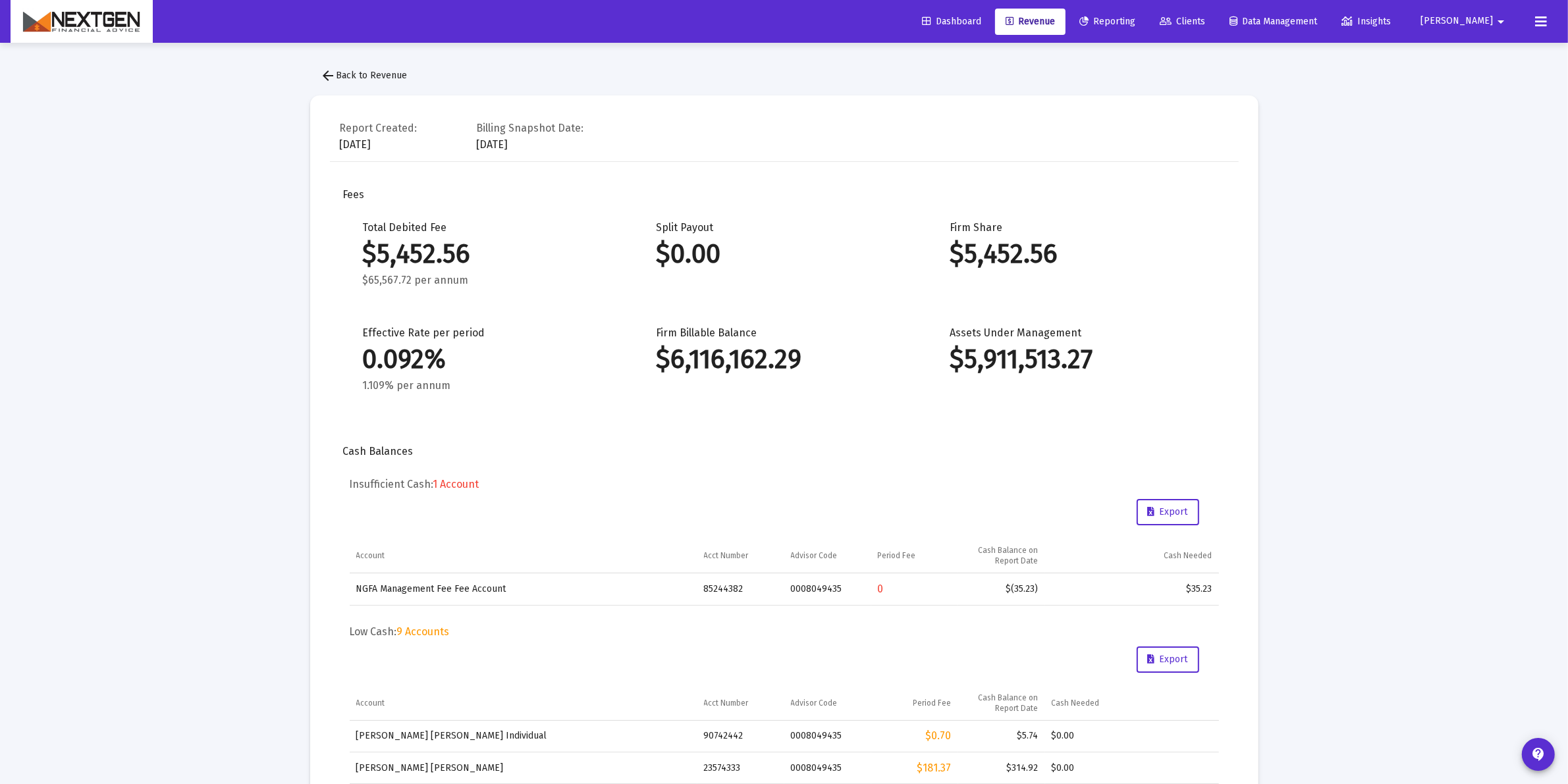
click at [398, 83] on button "arrow_back Back to Revenue" at bounding box center [363, 75] width 108 height 26
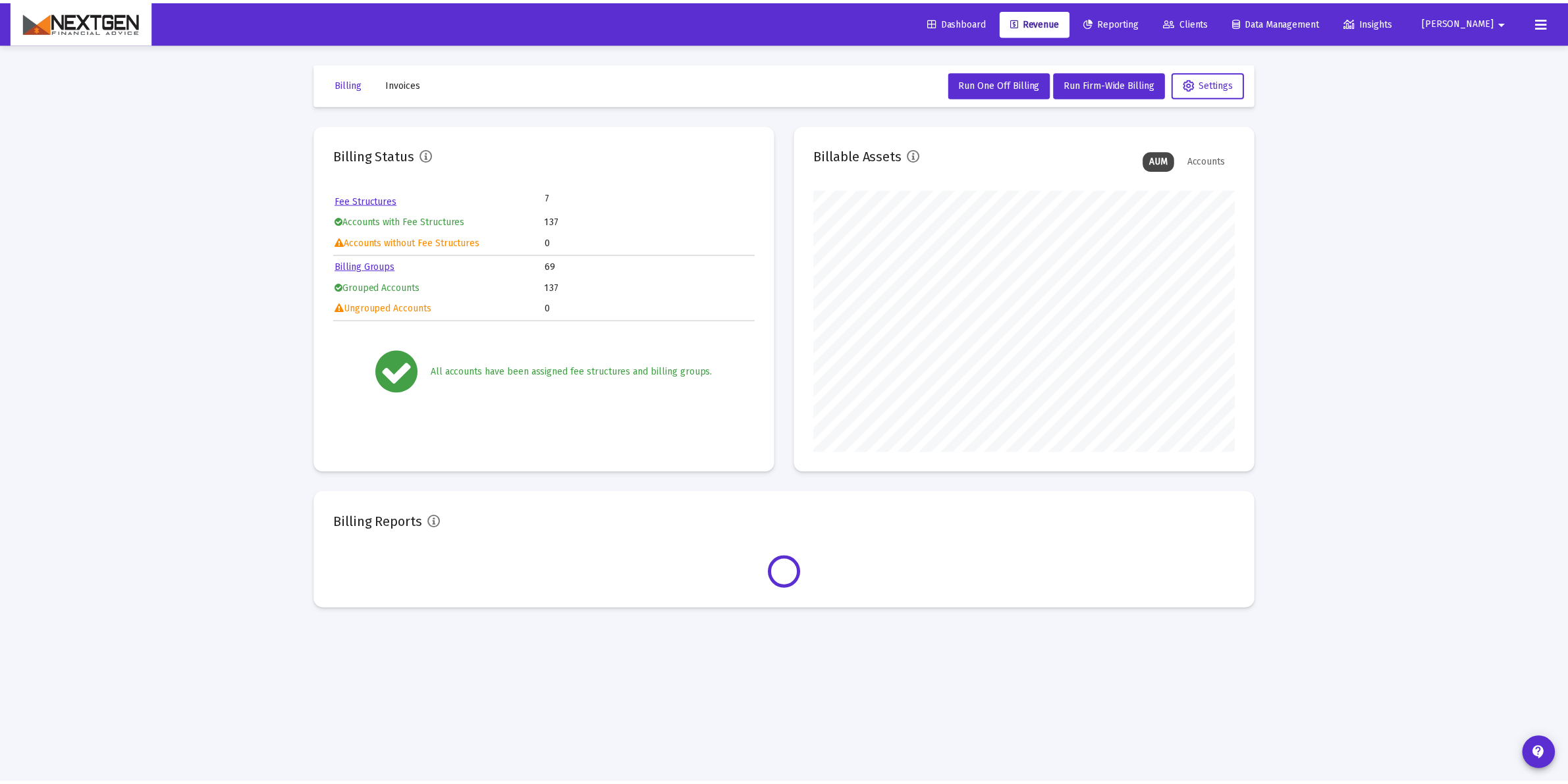
scroll to position [263, 425]
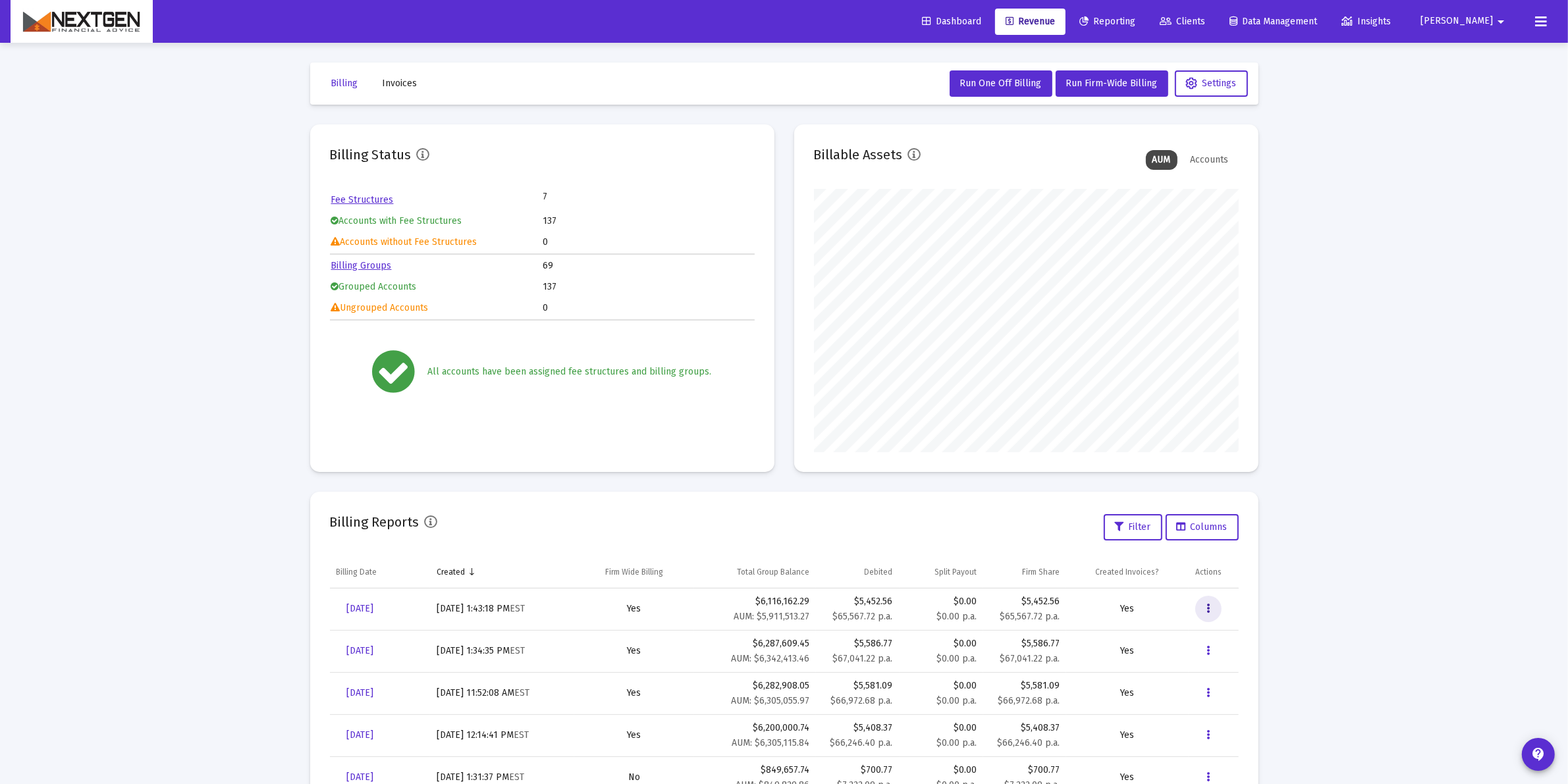
click at [1215, 606] on button "Data grid" at bounding box center [1208, 609] width 26 height 26
click at [1258, 648] on button "Download Fee Upload" at bounding box center [1251, 643] width 113 height 32
click at [292, 264] on div "Billing Invoices Run One Off Billing Run Firm-Wide Billing Settings Billing Sta…" at bounding box center [784, 459] width 988 height 833
